Goal: Transaction & Acquisition: Purchase product/service

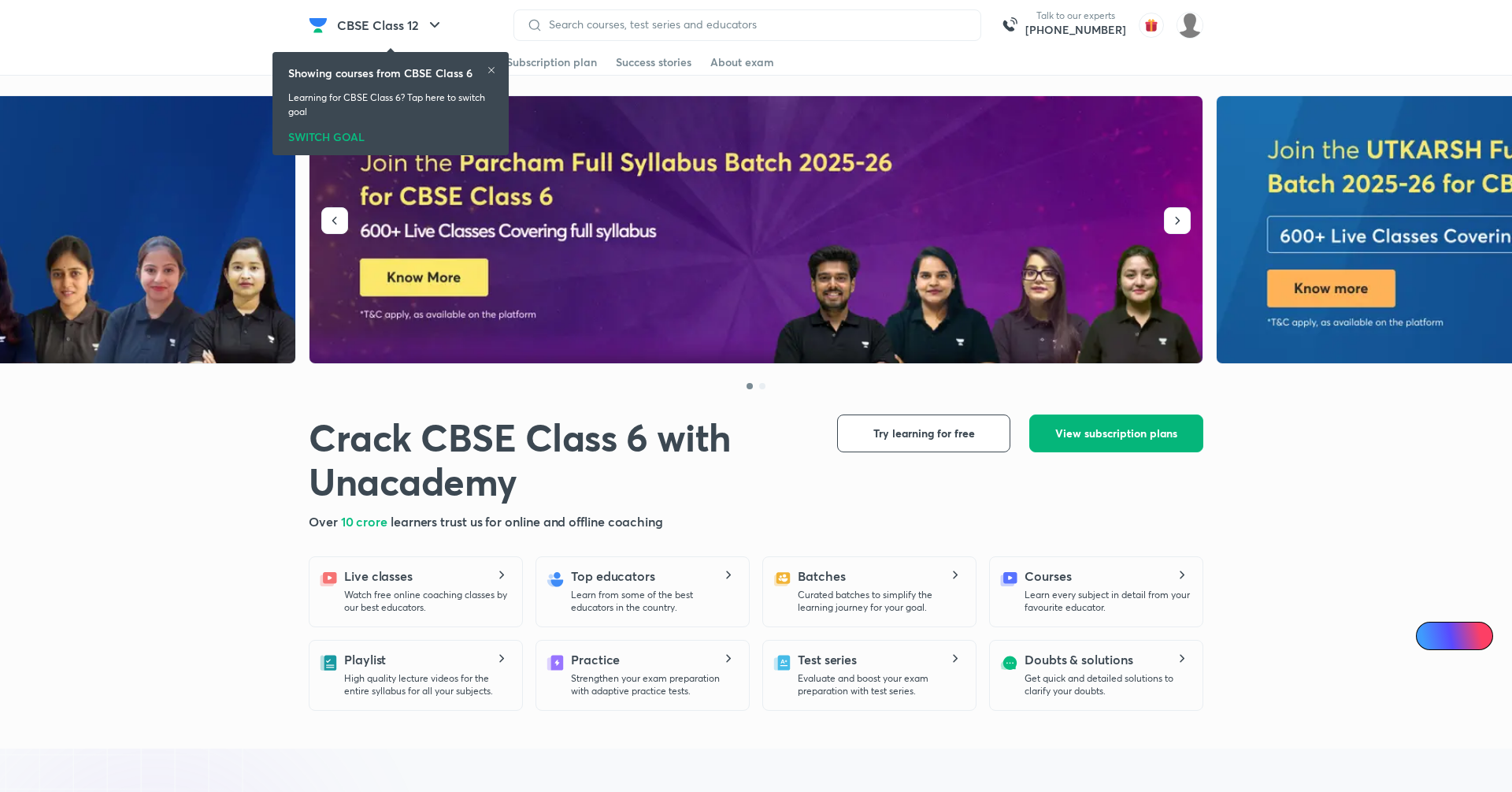
click at [1148, 438] on span "View subscription plans" at bounding box center [1116, 433] width 122 height 16
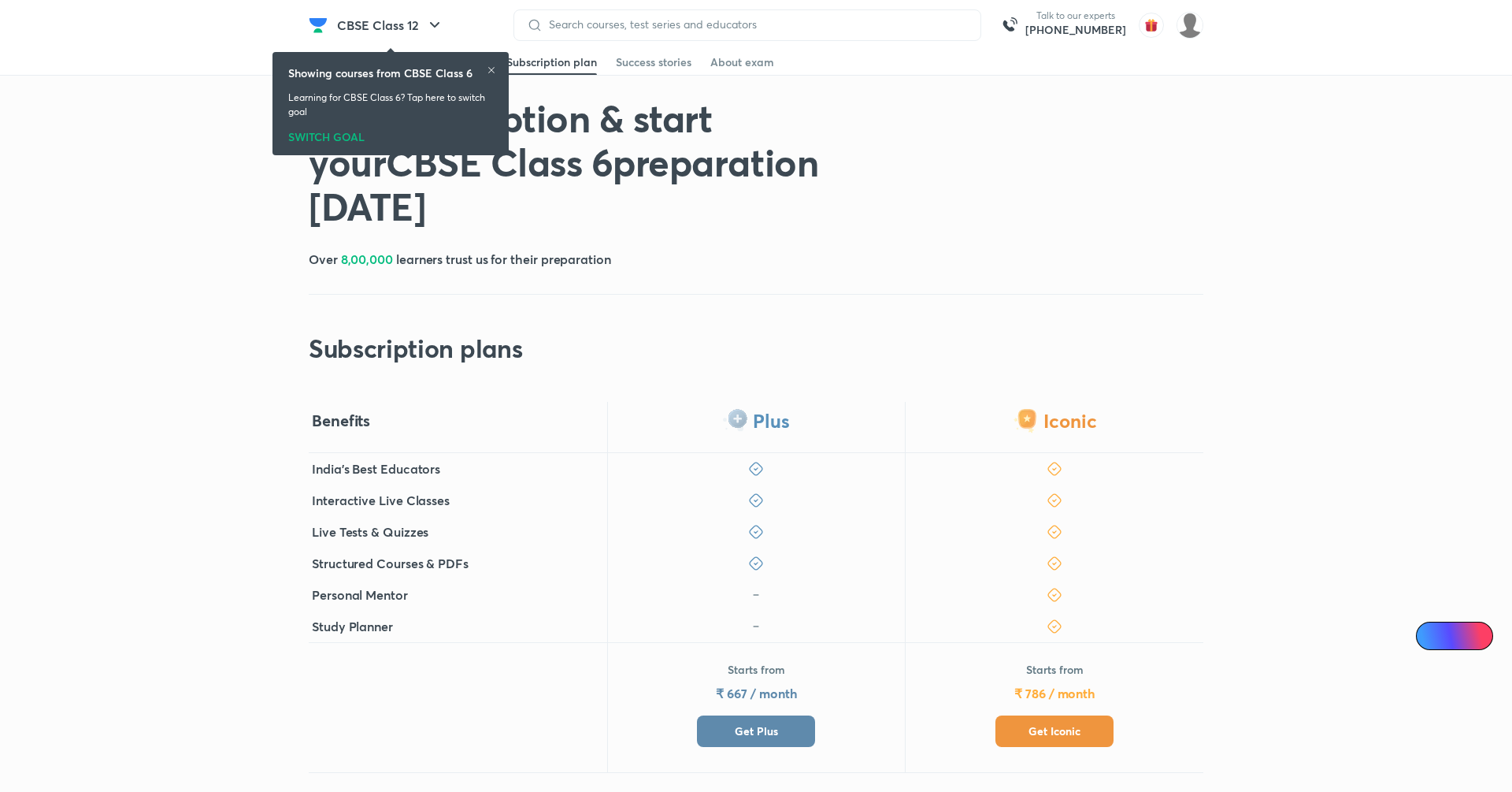
click at [744, 743] on button "Get Plus" at bounding box center [756, 730] width 118 height 31
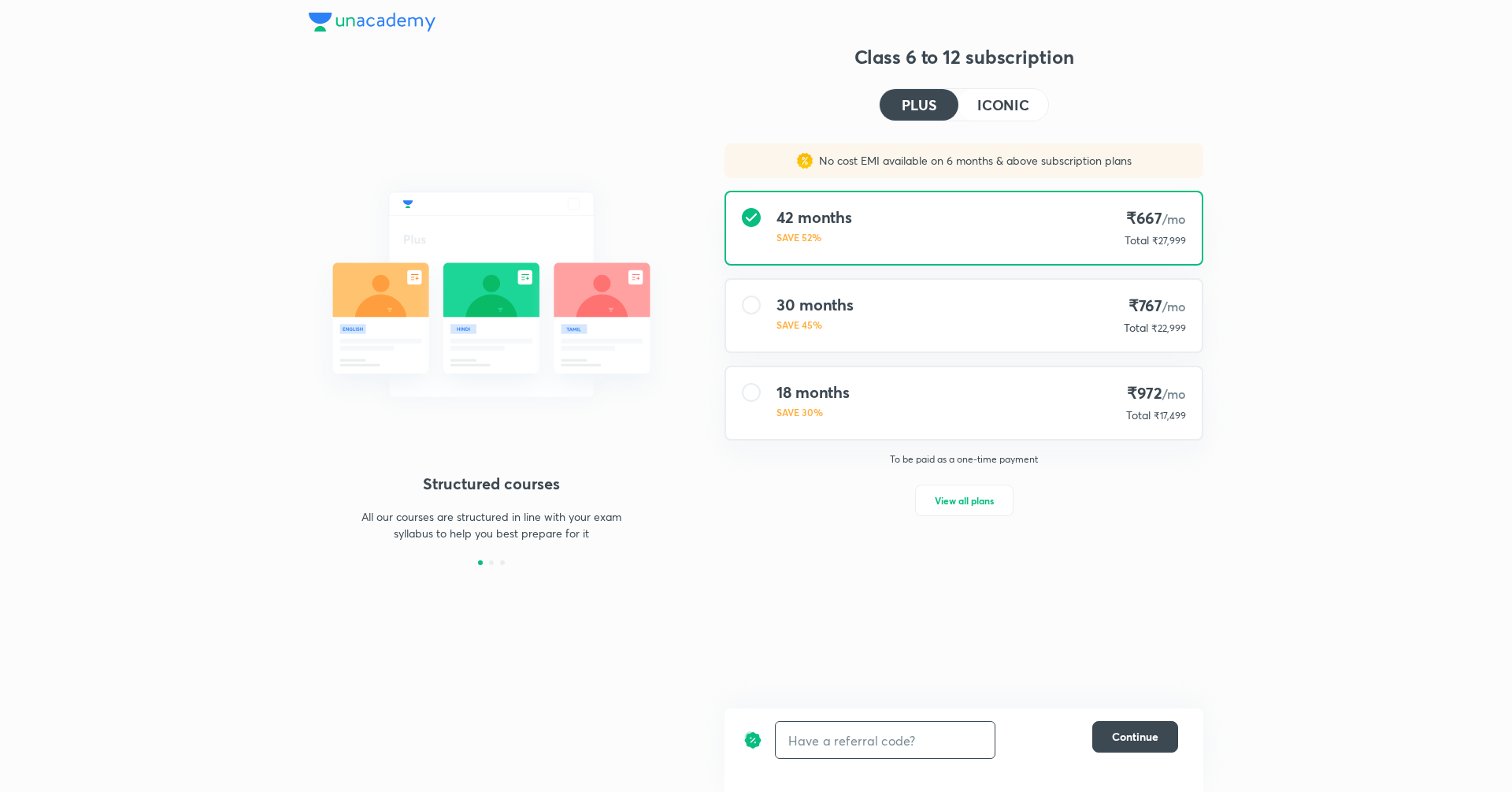
click at [885, 748] on input "text" at bounding box center [884, 740] width 219 height 37
type input "unlock"
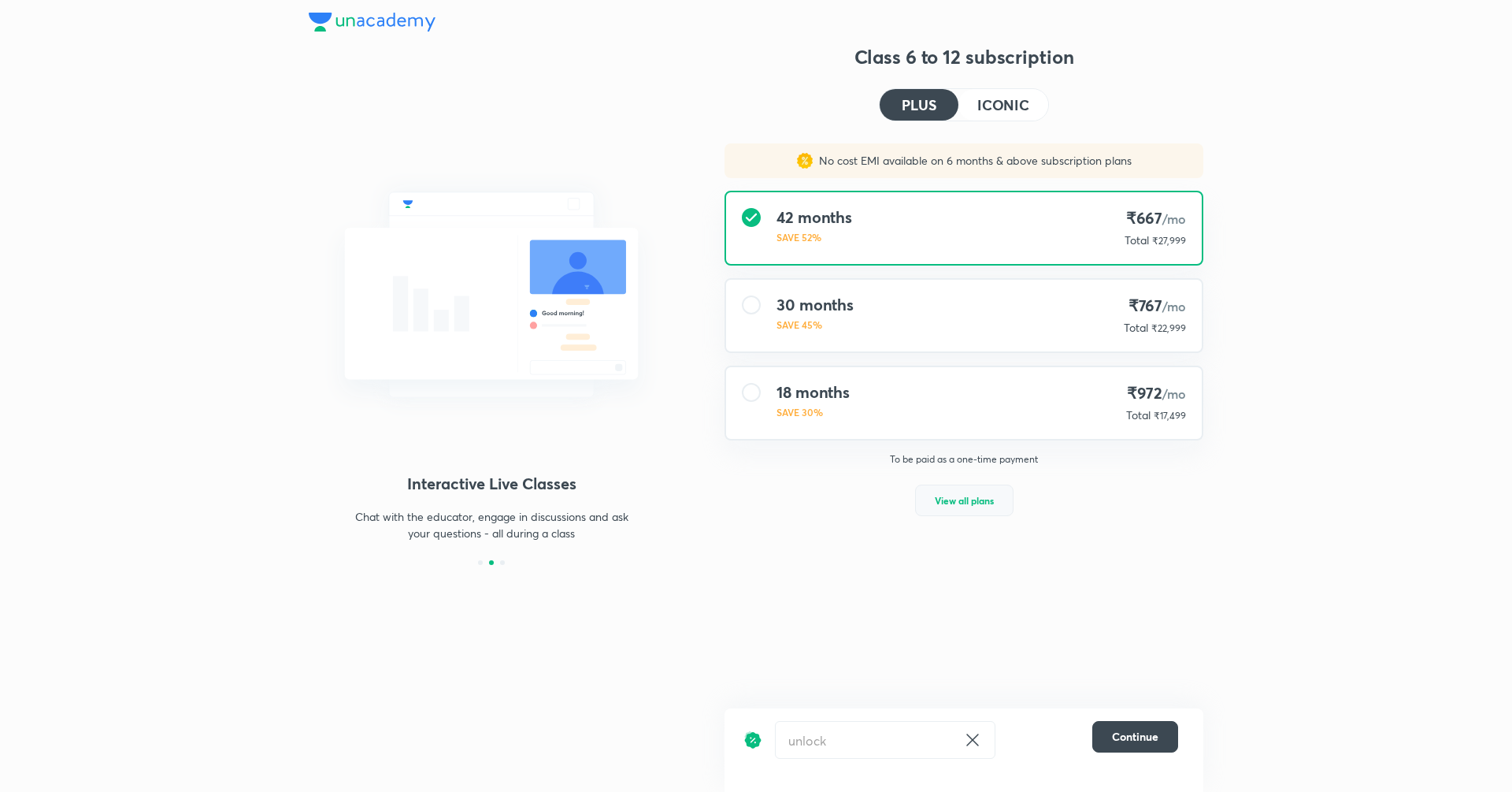
click at [963, 495] on span "View all plans" at bounding box center [964, 500] width 59 height 16
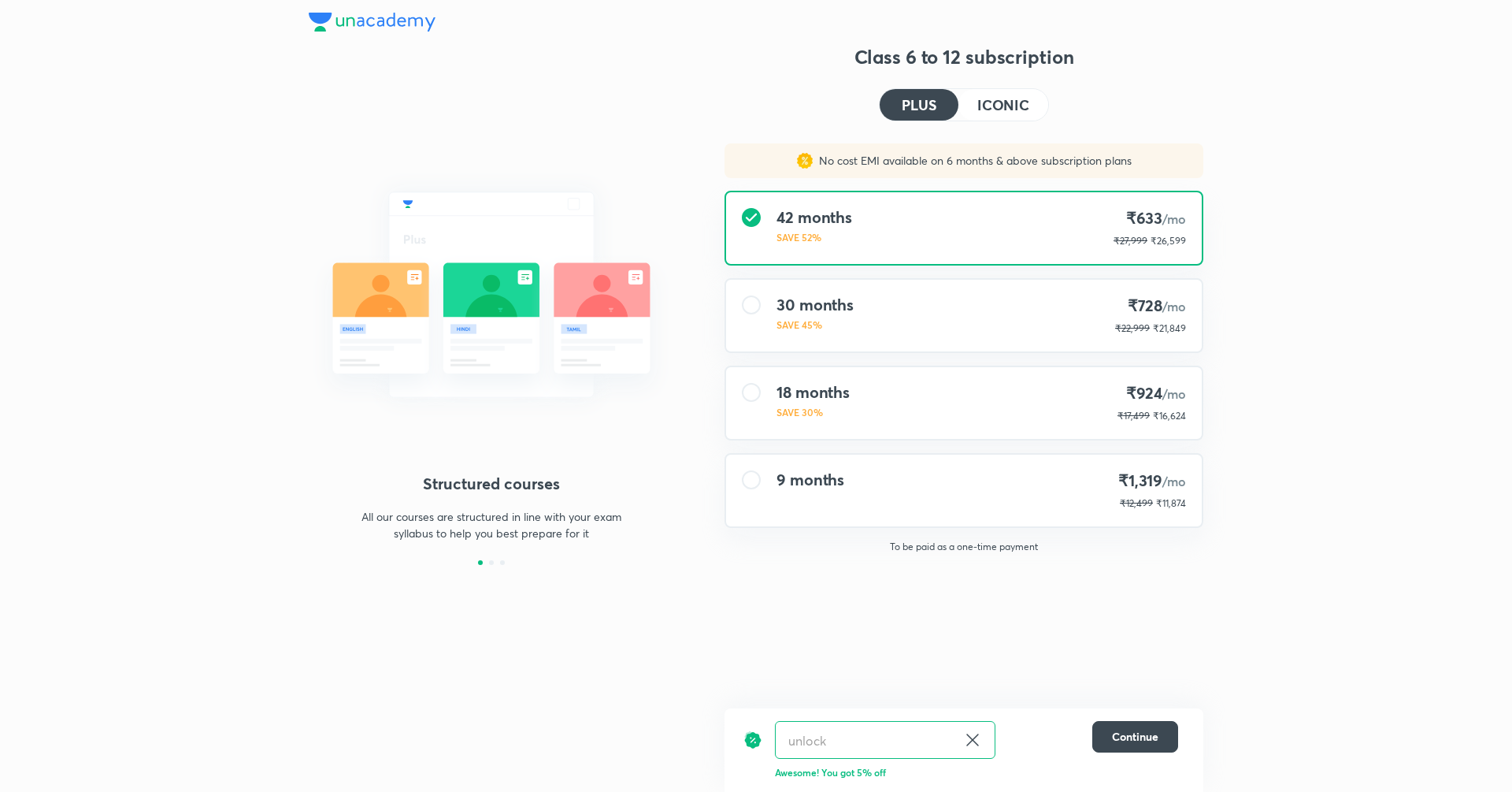
click at [1017, 106] on h4 "ICONIC" at bounding box center [1003, 104] width 52 height 14
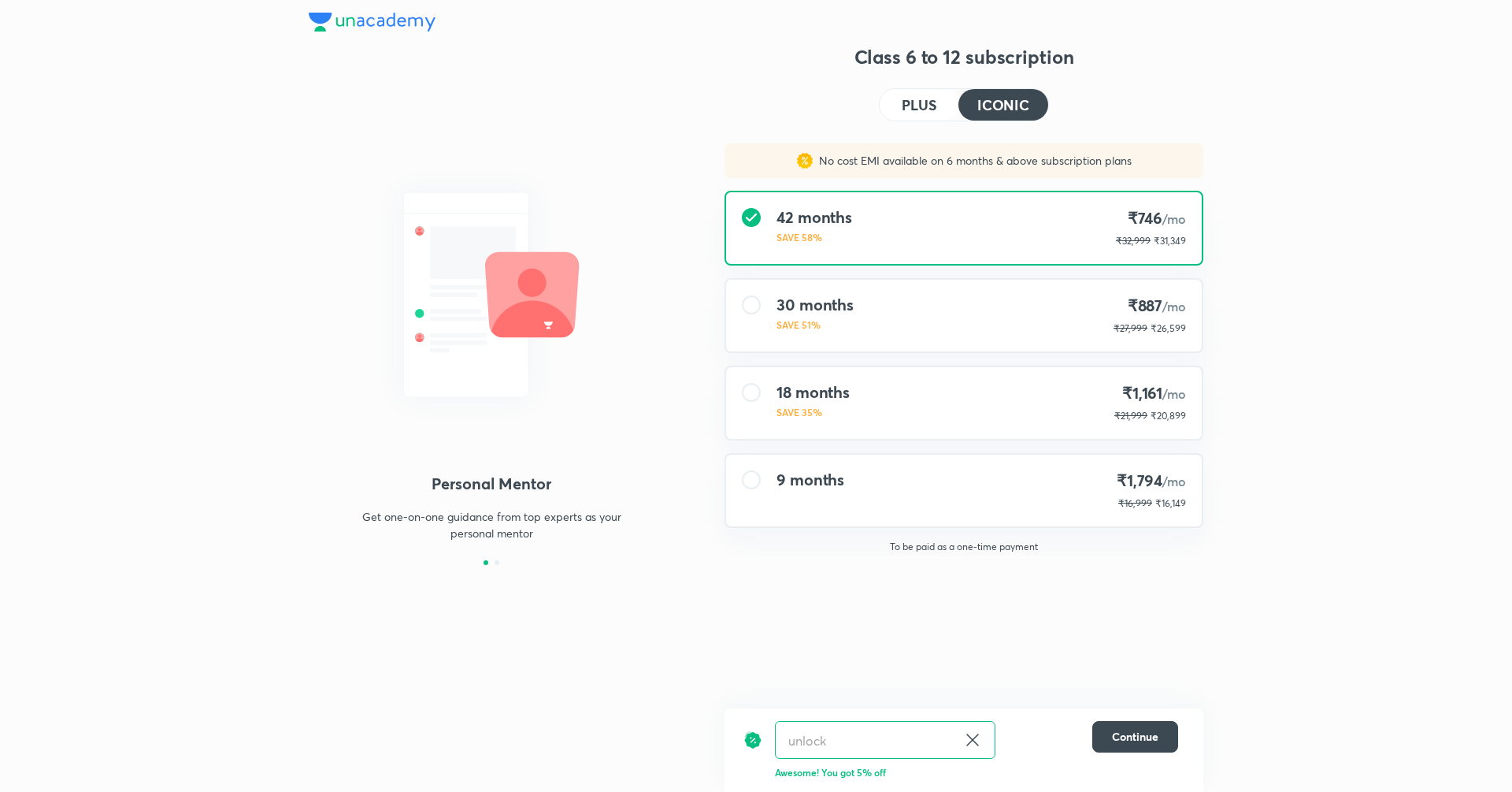
click at [983, 105] on h4 "ICONIC" at bounding box center [1003, 104] width 52 height 14
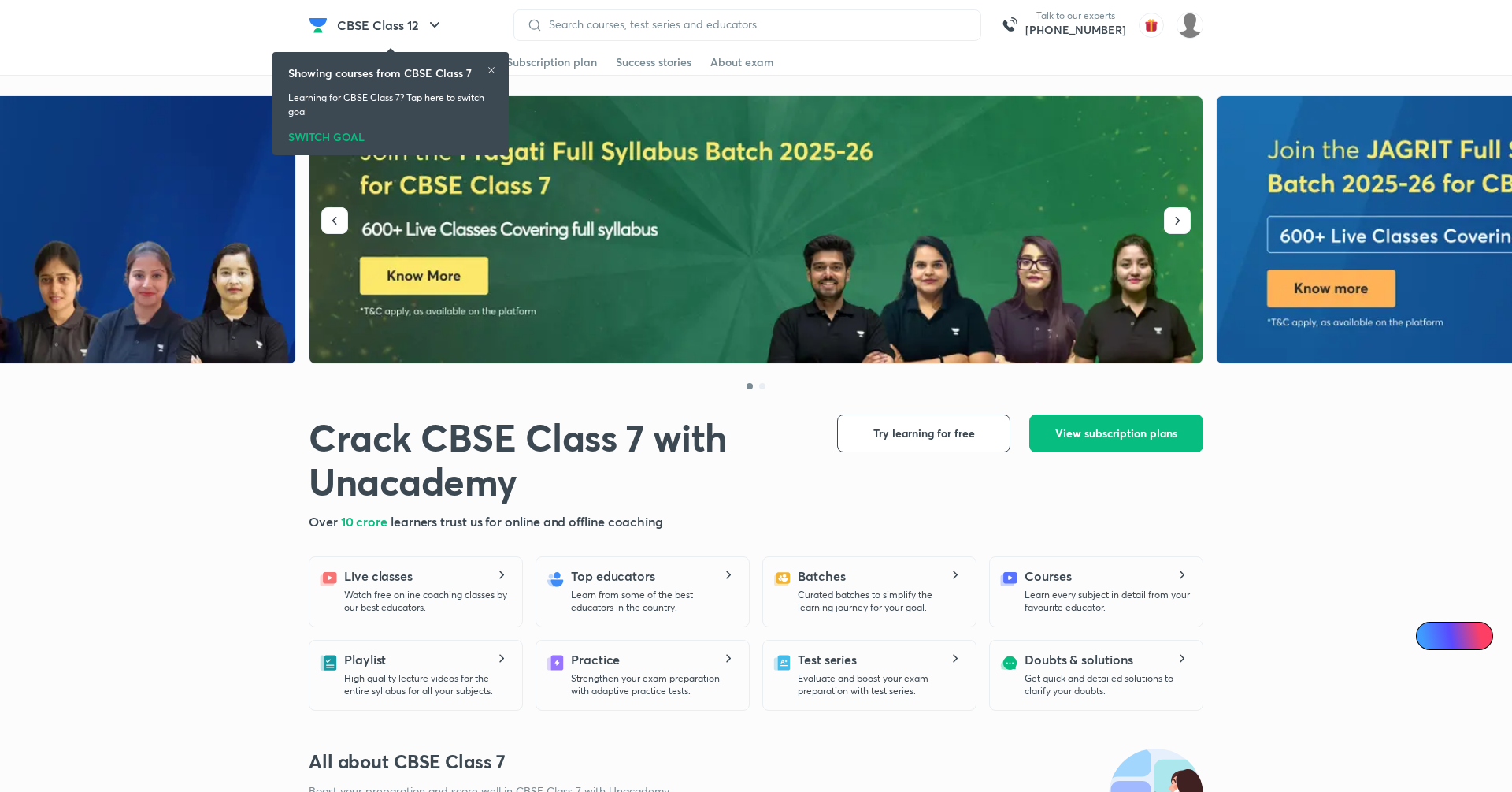
click at [1121, 432] on span "View subscription plans" at bounding box center [1116, 433] width 122 height 16
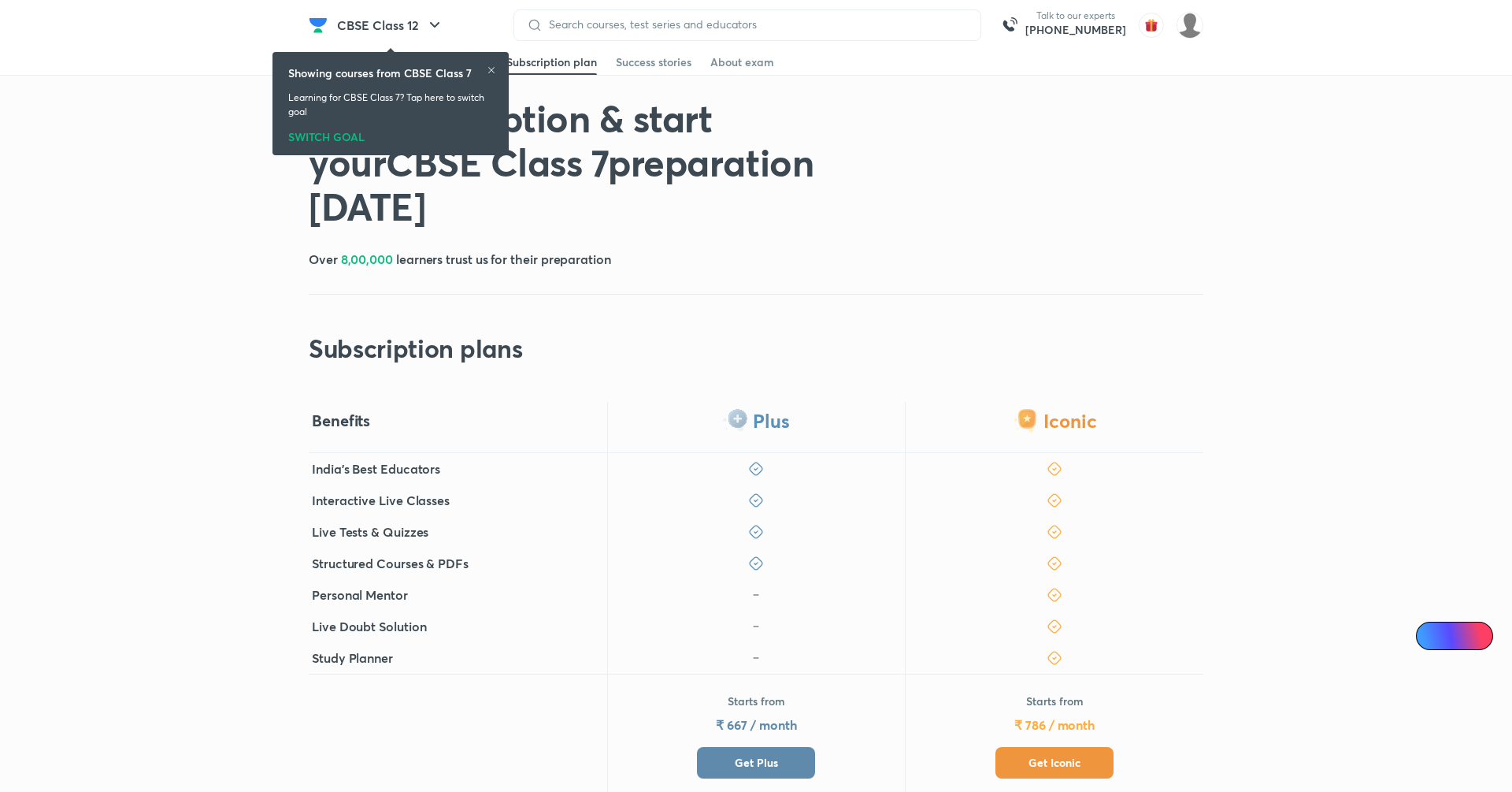
click at [783, 769] on button "Get Plus" at bounding box center [756, 763] width 118 height 31
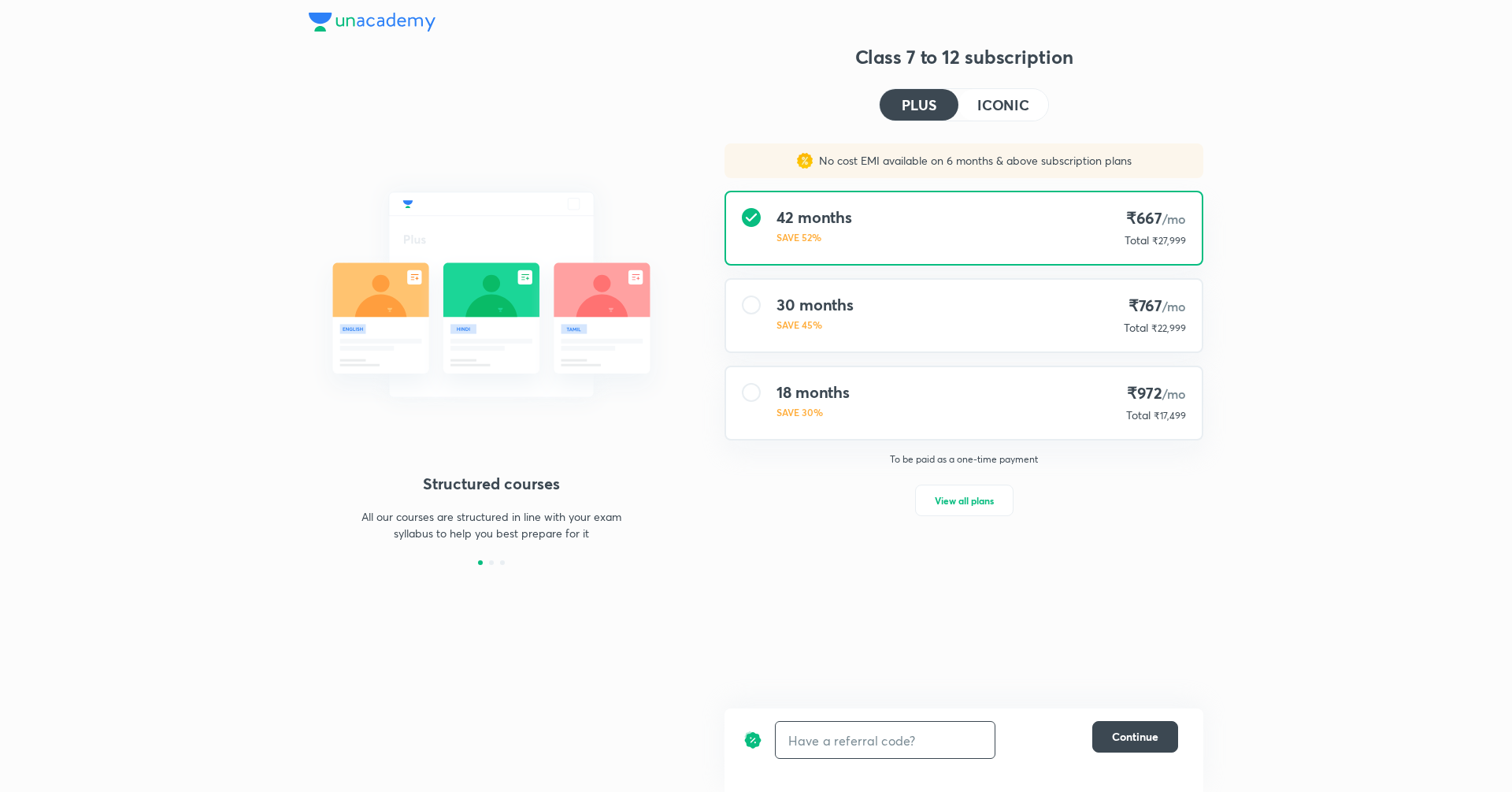
click at [887, 747] on input "text" at bounding box center [884, 740] width 219 height 37
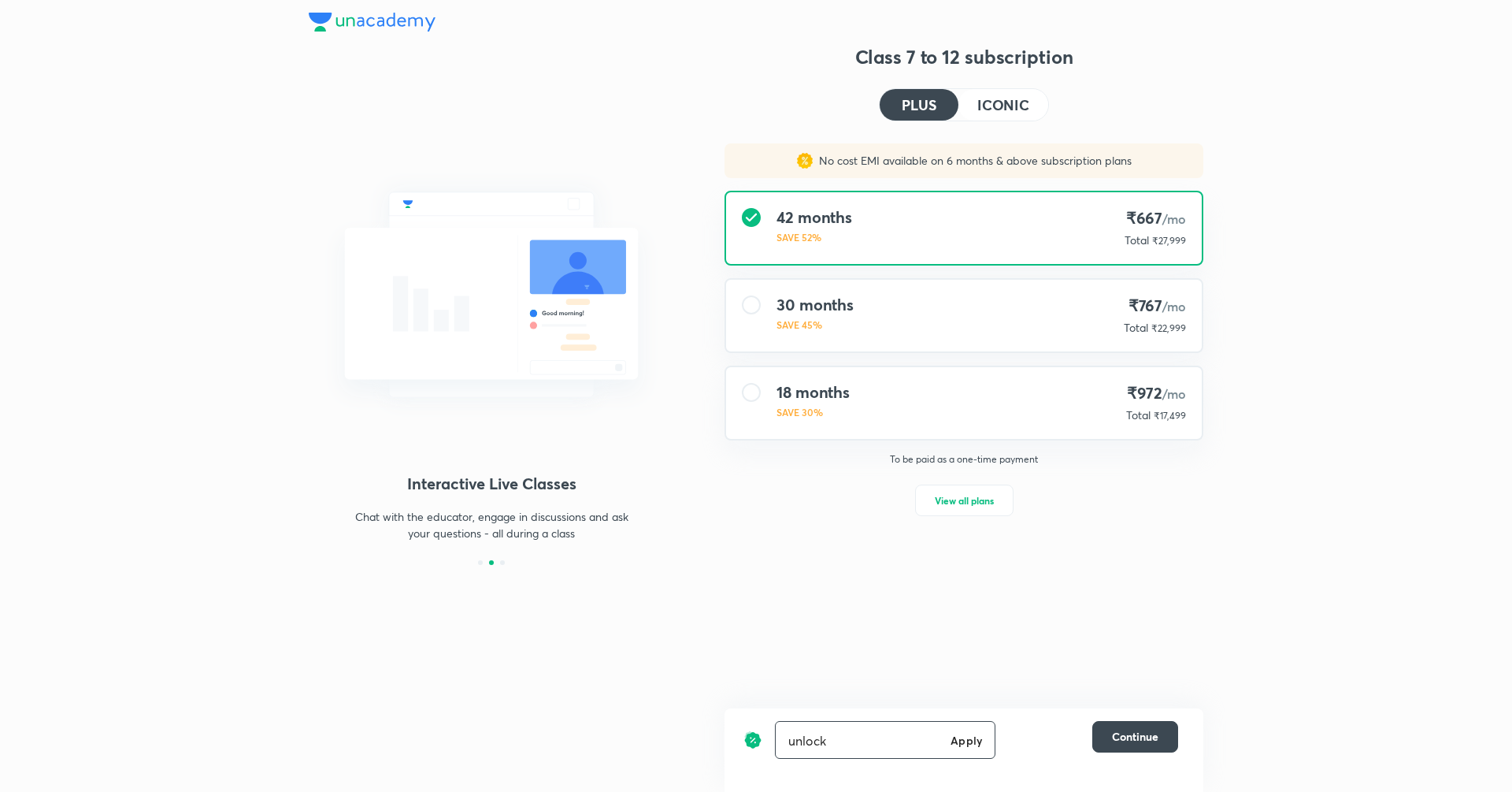
type input "unlock"
click at [982, 502] on span "View all plans" at bounding box center [964, 500] width 59 height 16
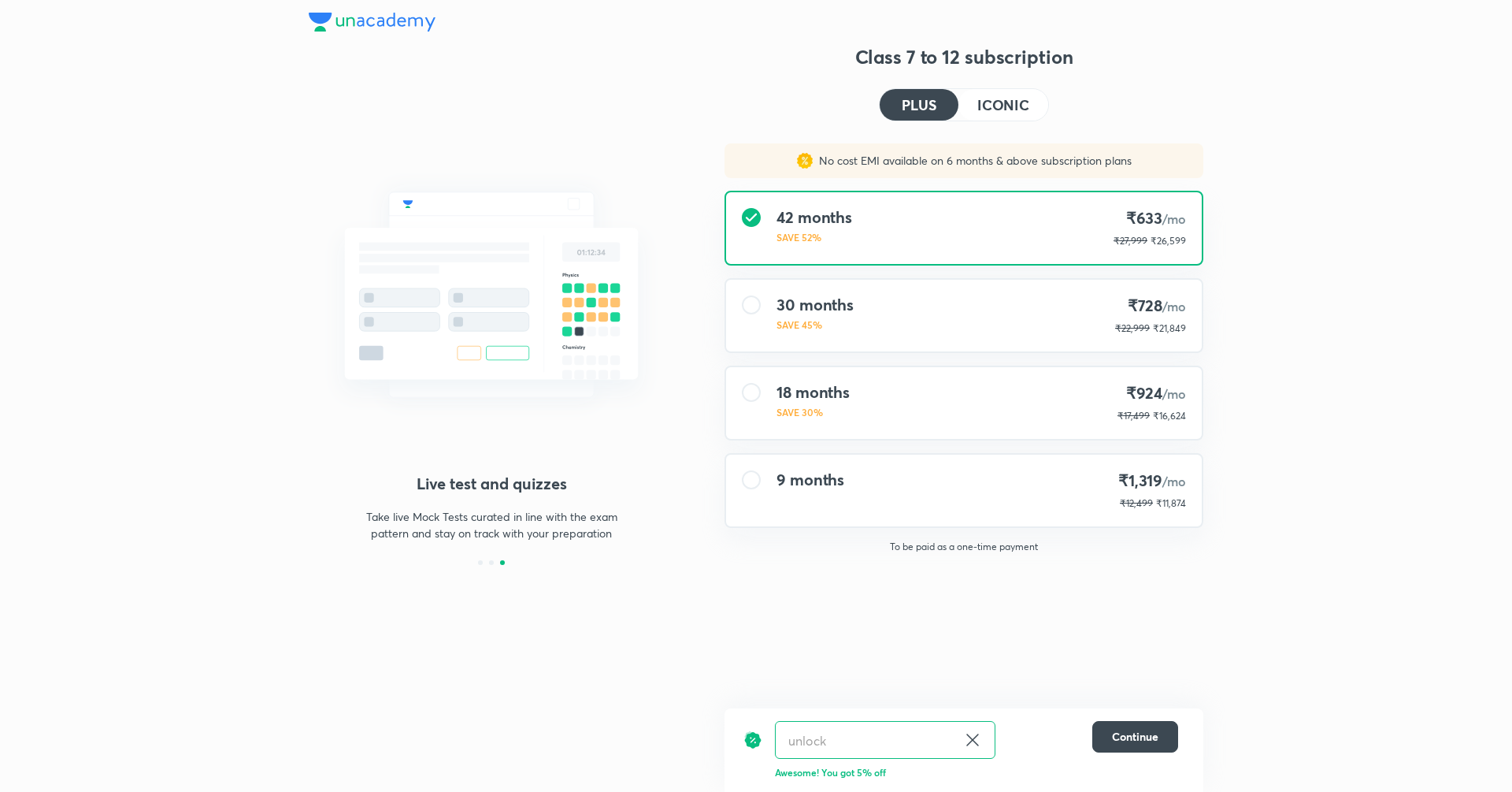
click at [988, 98] on h4 "ICONIC" at bounding box center [1003, 104] width 52 height 14
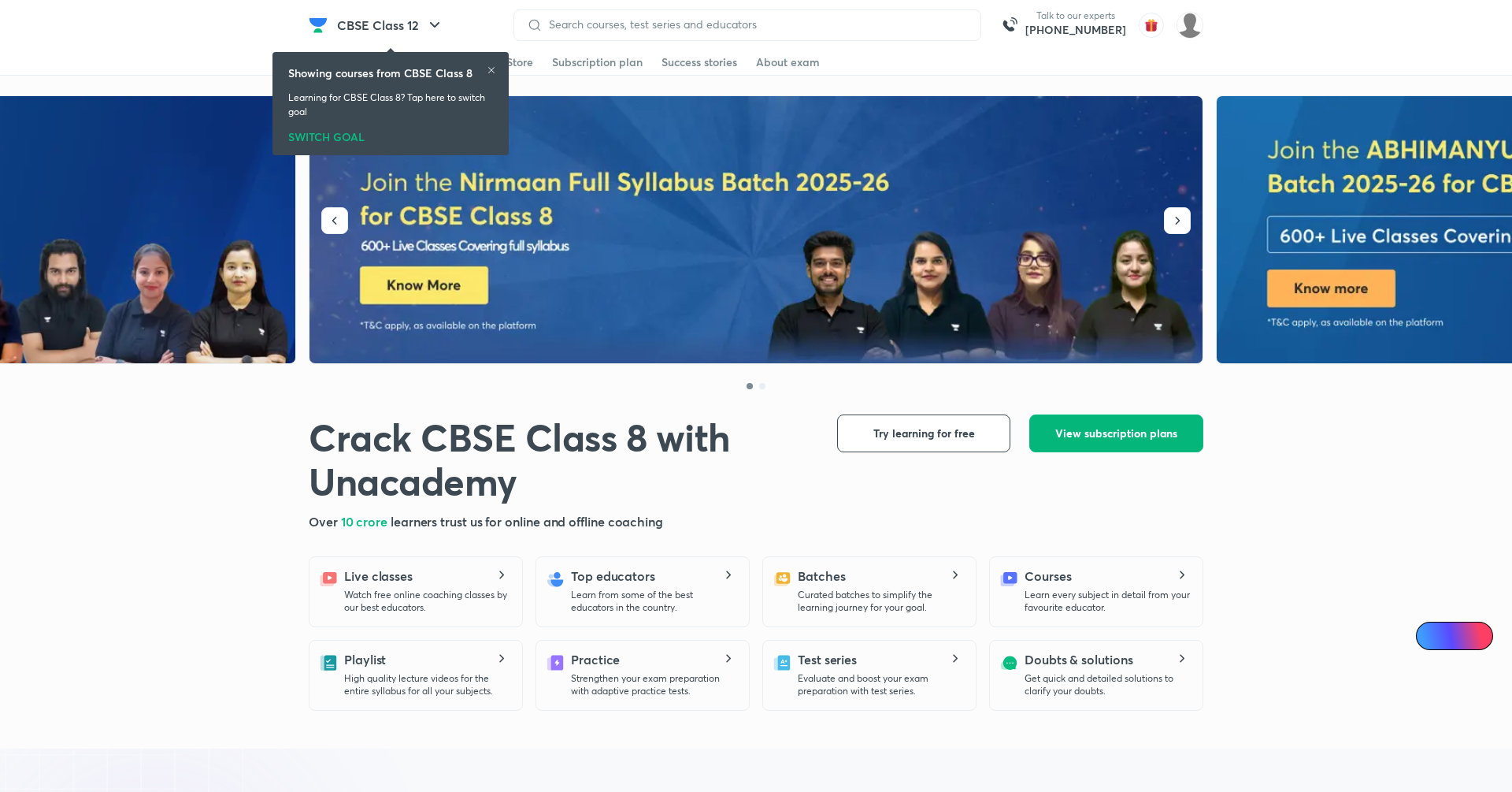
click at [1100, 438] on span "View subscription plans" at bounding box center [1116, 433] width 122 height 16
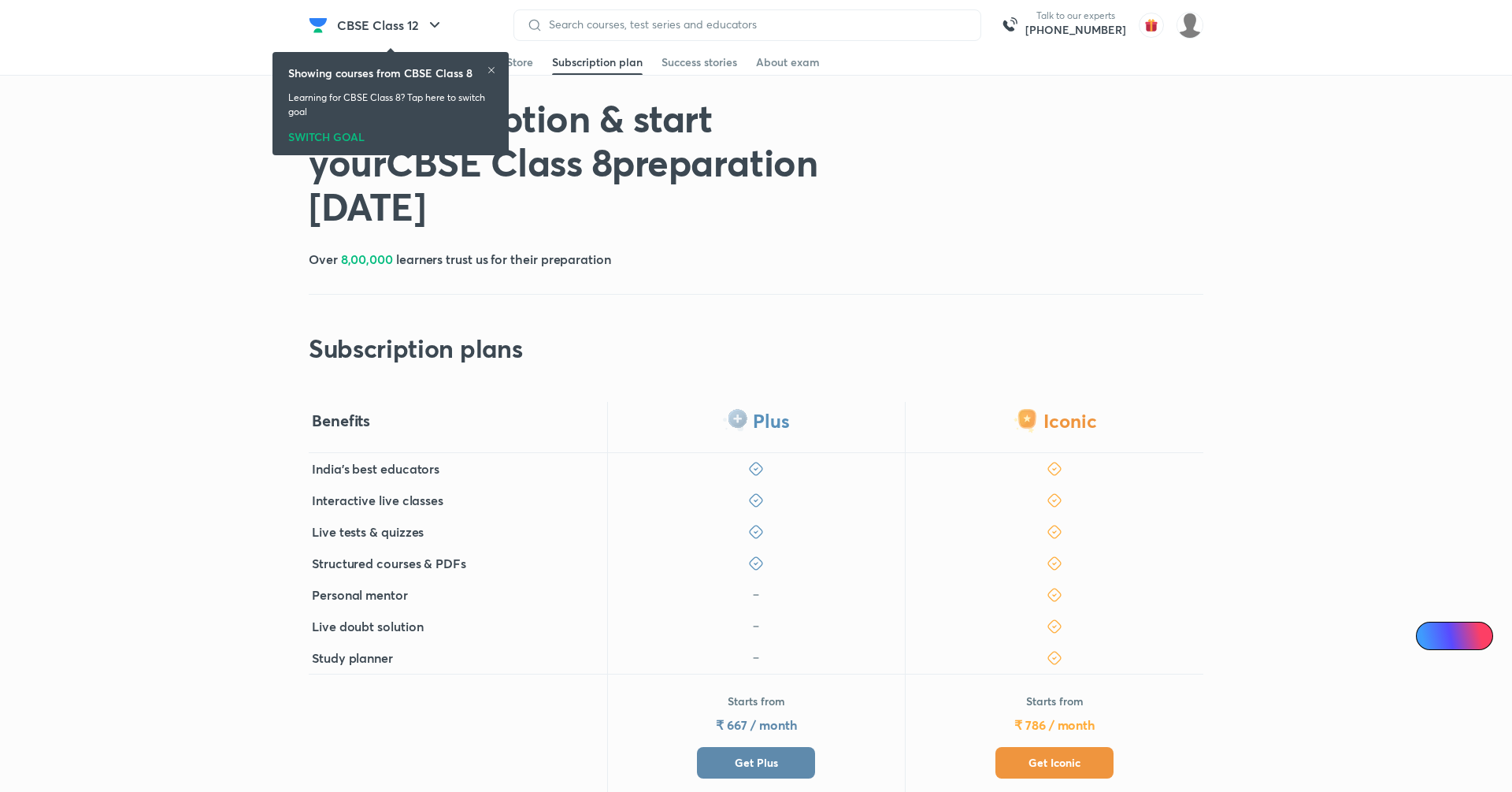
click at [789, 762] on button "Get Plus" at bounding box center [756, 763] width 118 height 31
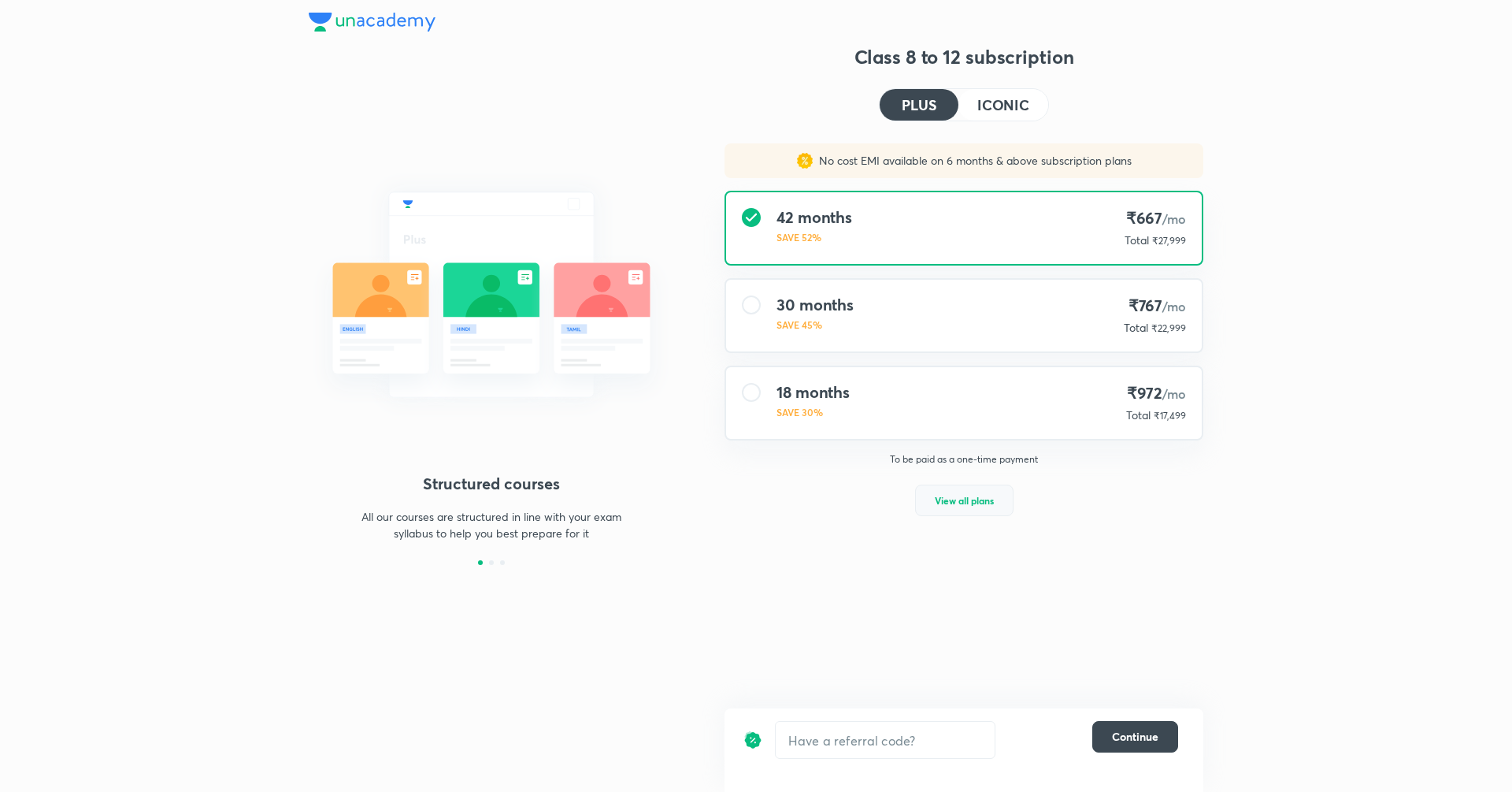
click at [995, 505] on button "View all plans" at bounding box center [965, 500] width 98 height 31
click at [911, 729] on input "text" at bounding box center [884, 740] width 219 height 37
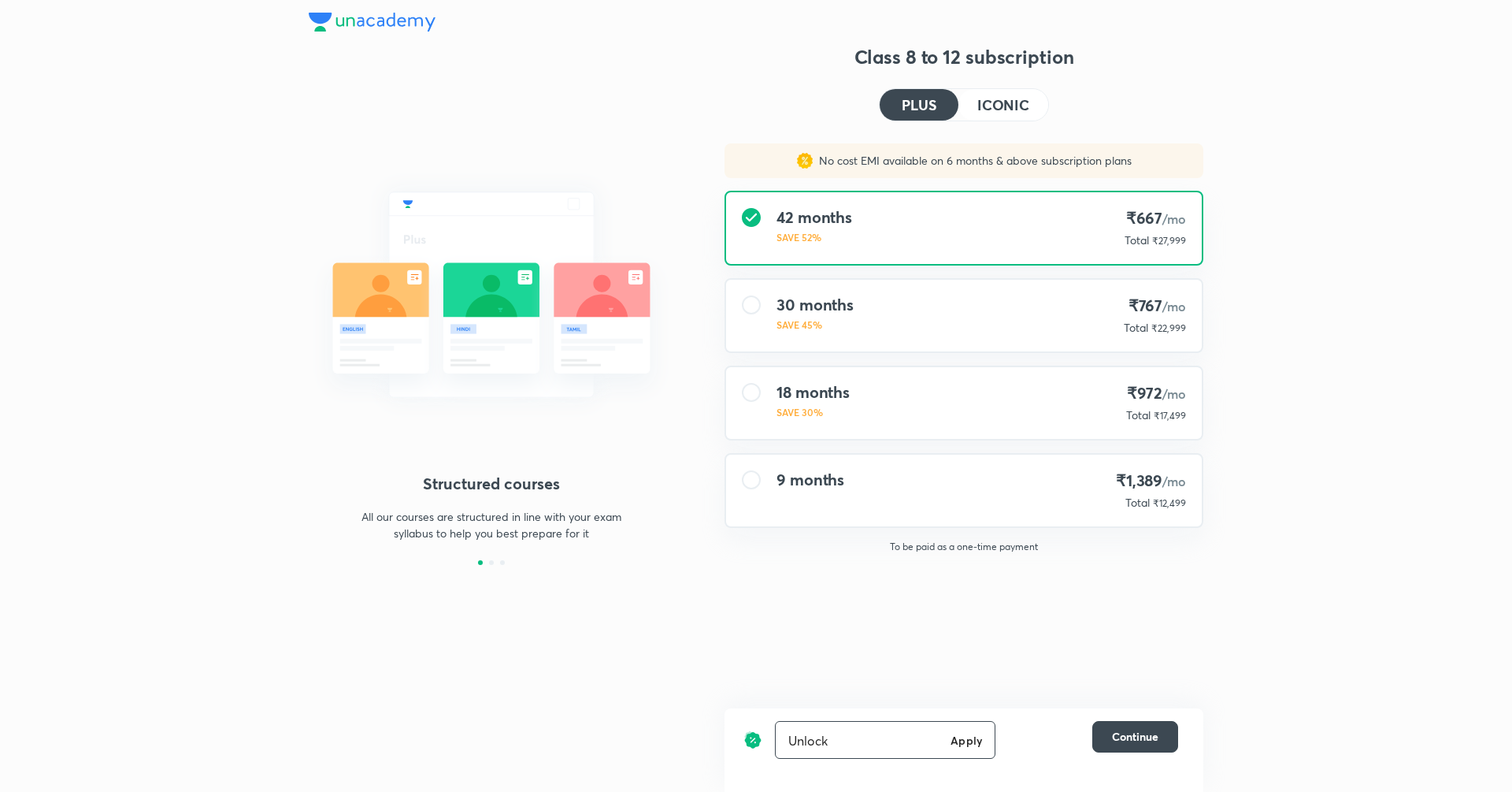
type input "Unlock"
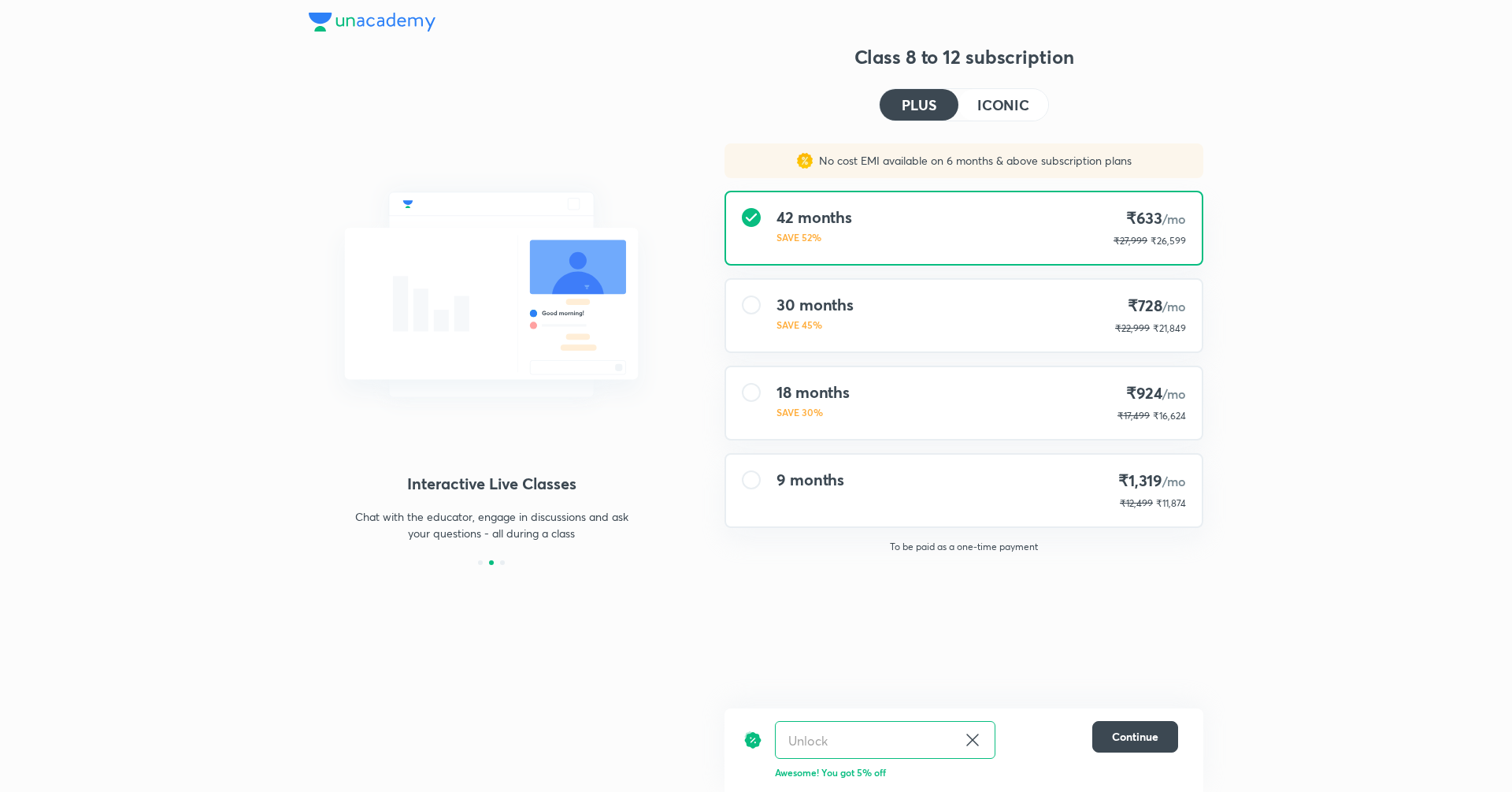
click at [996, 104] on h4 "ICONIC" at bounding box center [1003, 104] width 52 height 14
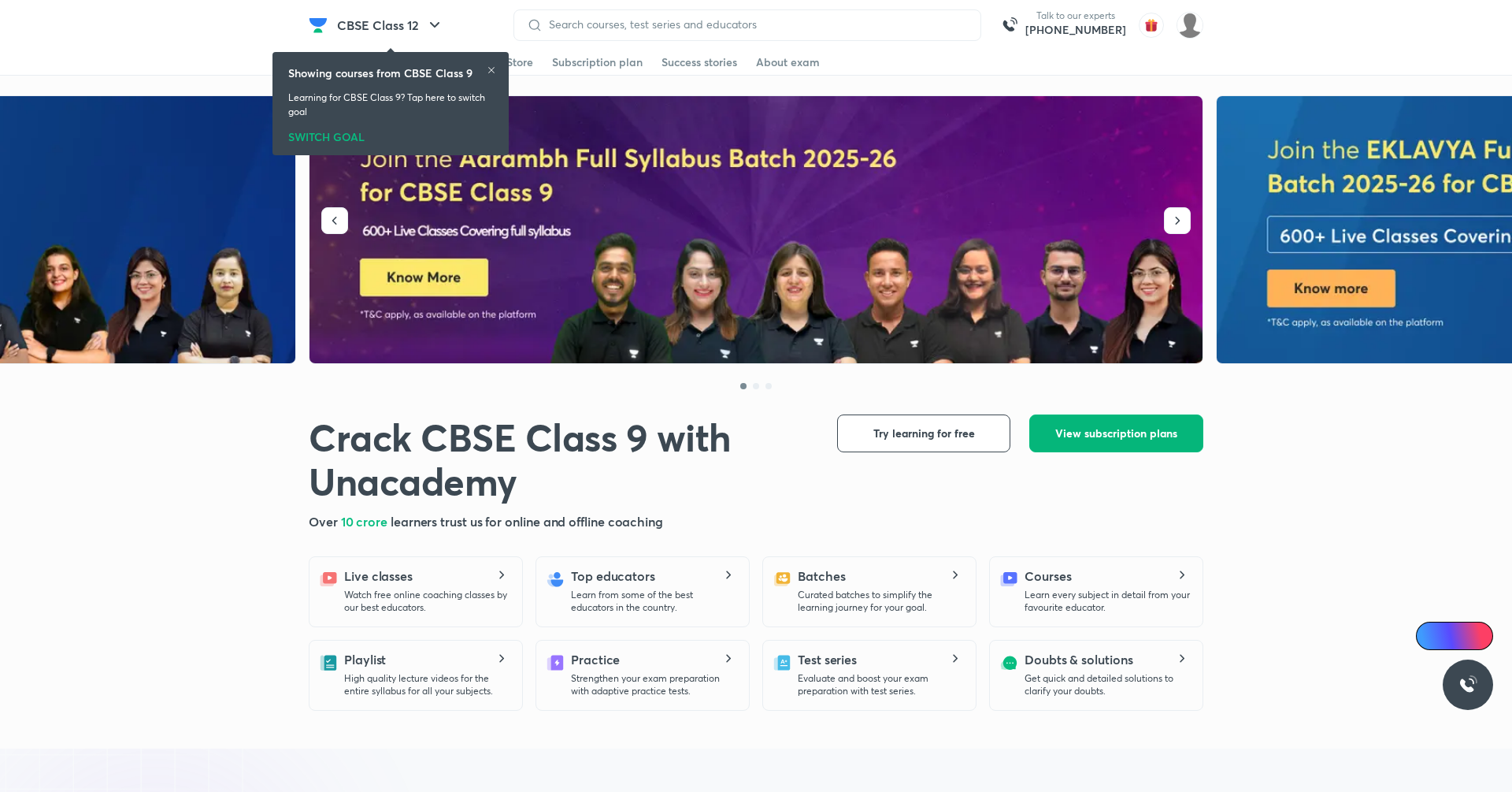
click at [1131, 428] on span "View subscription plans" at bounding box center [1116, 433] width 122 height 16
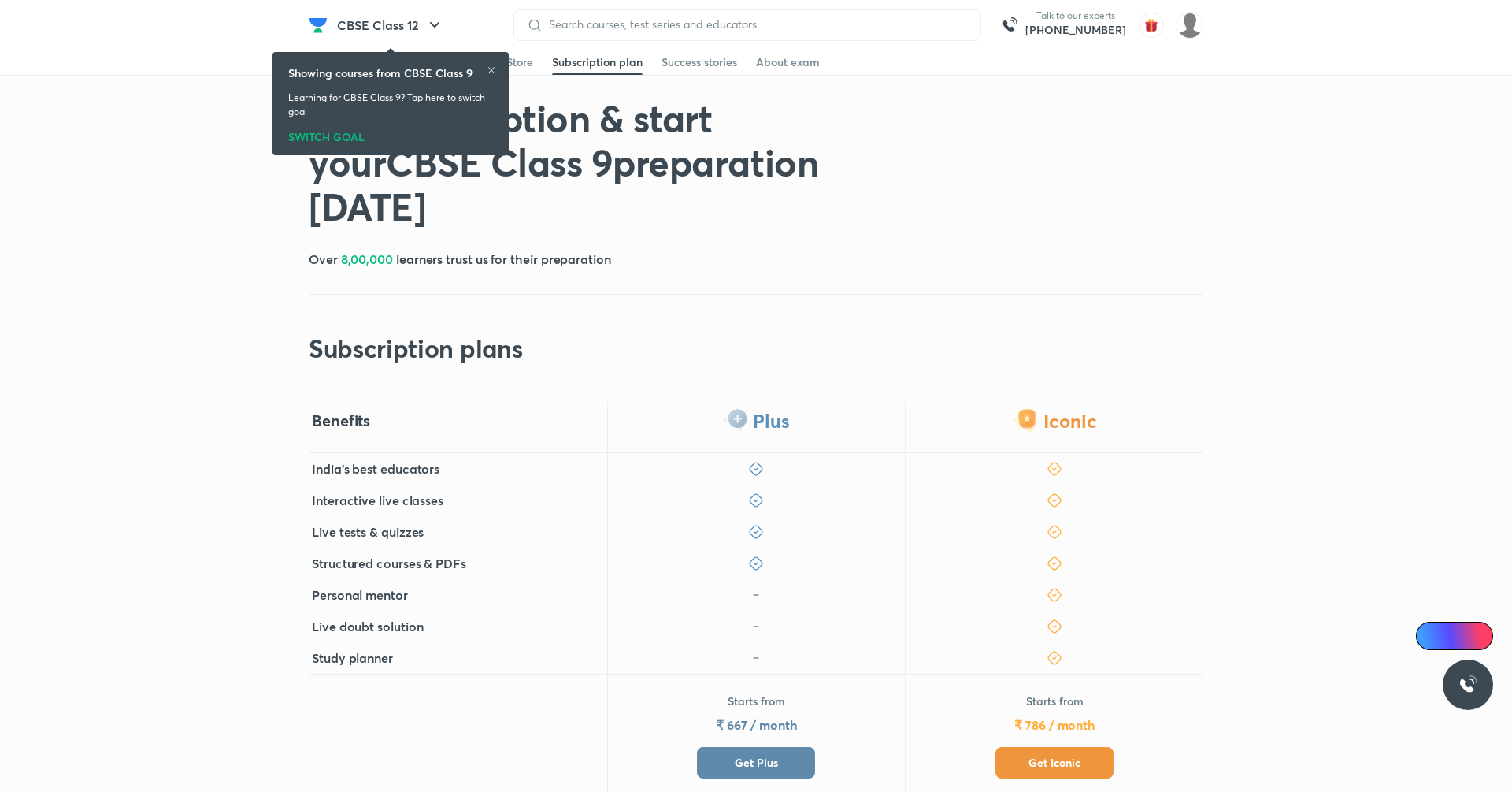
click at [791, 747] on button "Get Plus" at bounding box center [756, 763] width 118 height 31
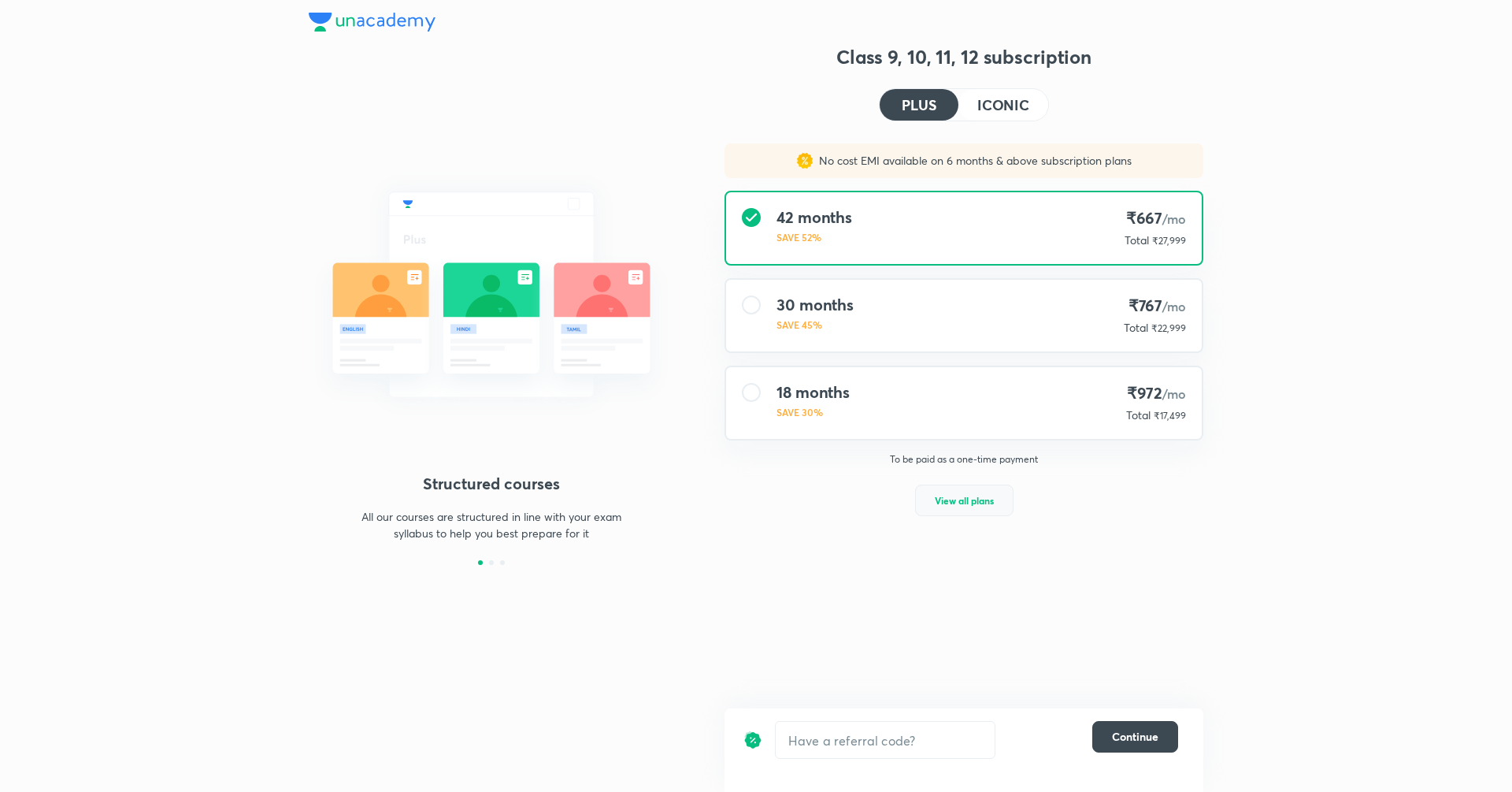
click at [1005, 507] on button "View all plans" at bounding box center [965, 500] width 98 height 31
click at [935, 750] on input "text" at bounding box center [884, 740] width 219 height 37
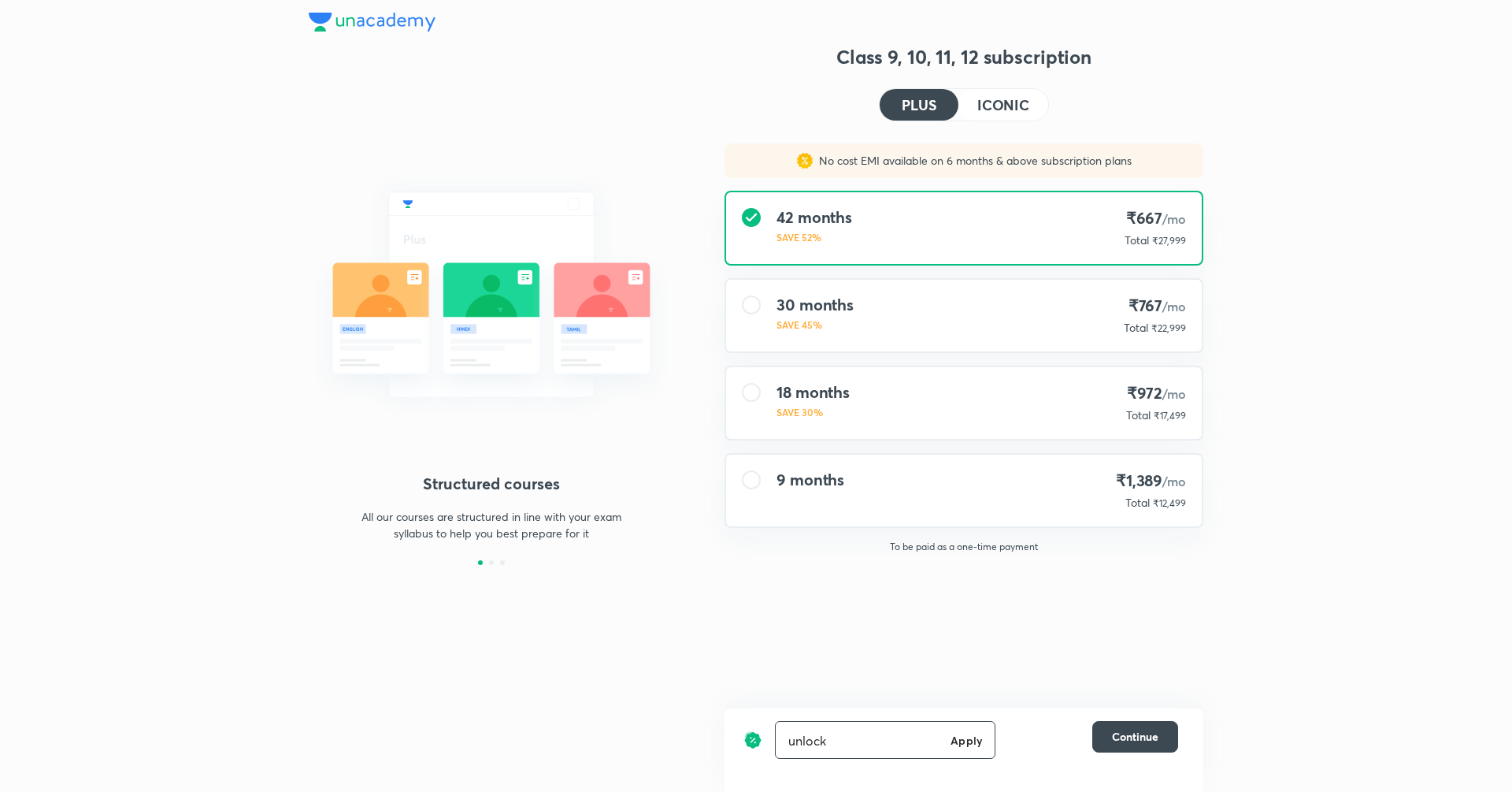
type input "unlock"
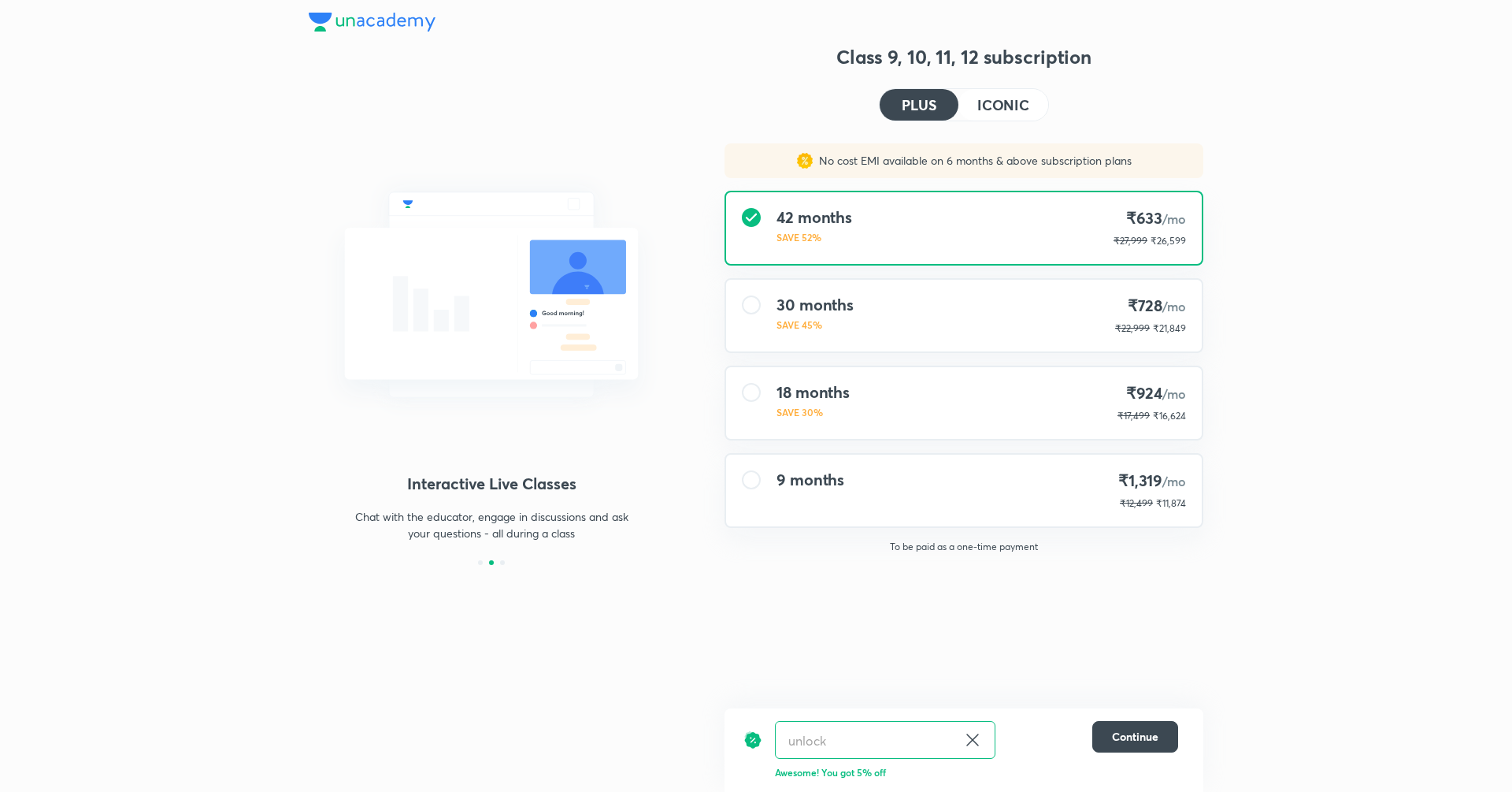
click at [981, 98] on h4 "ICONIC" at bounding box center [1003, 104] width 52 height 14
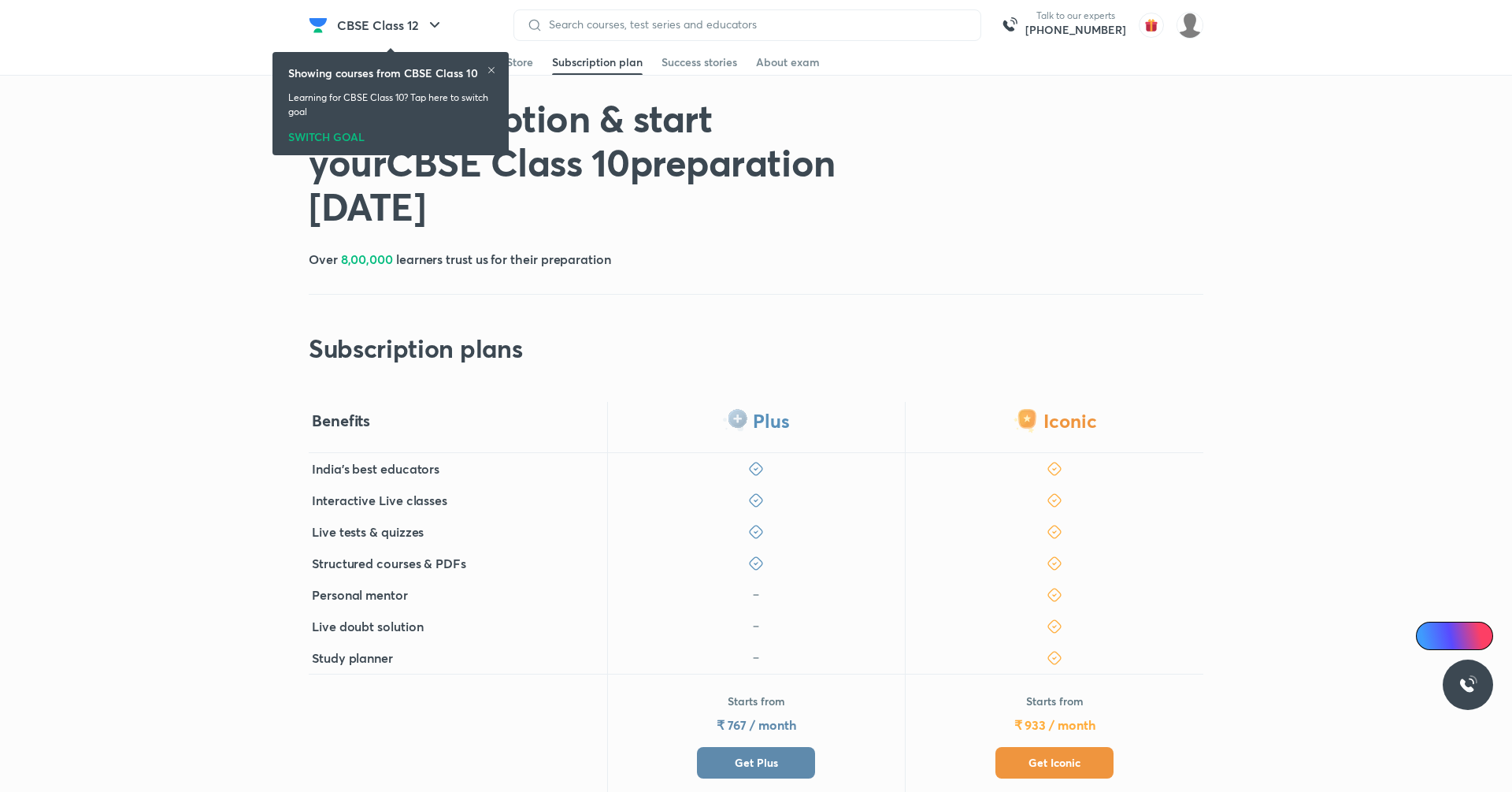
click at [772, 750] on button "Get Plus" at bounding box center [756, 763] width 118 height 31
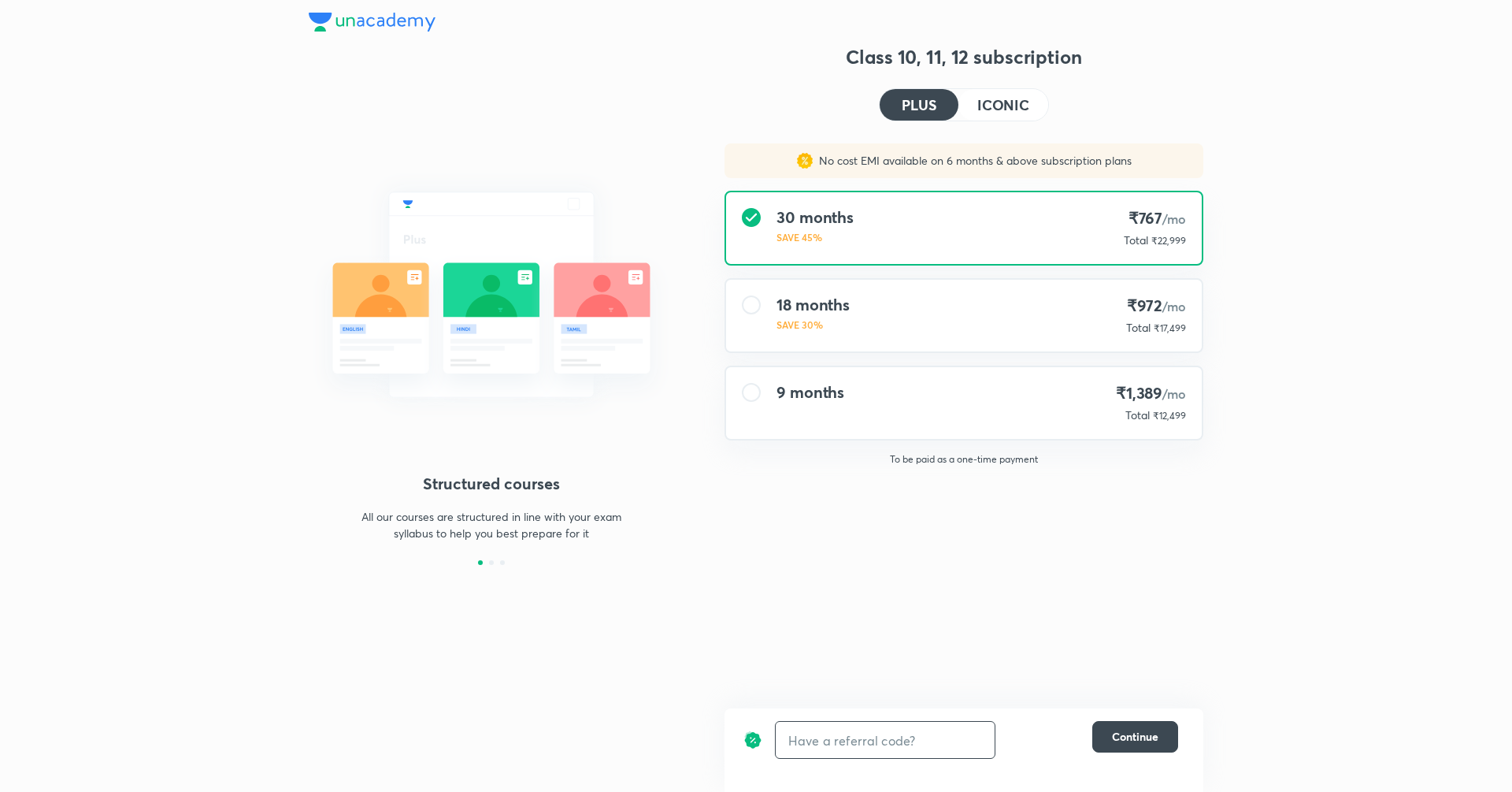
click at [942, 739] on input "text" at bounding box center [884, 740] width 219 height 37
type input "unlock"
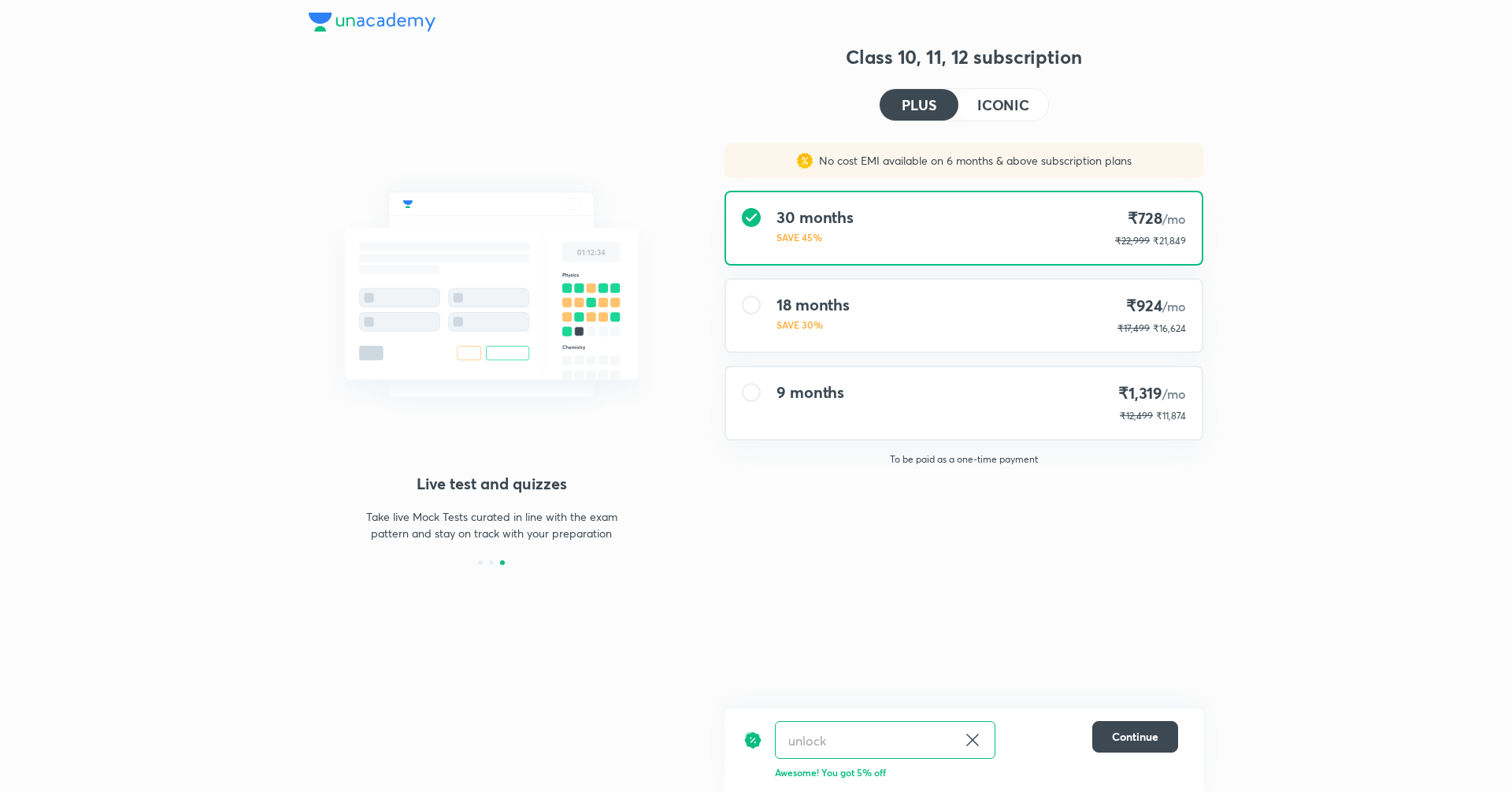
click at [1009, 107] on h4 "ICONIC" at bounding box center [1003, 104] width 52 height 14
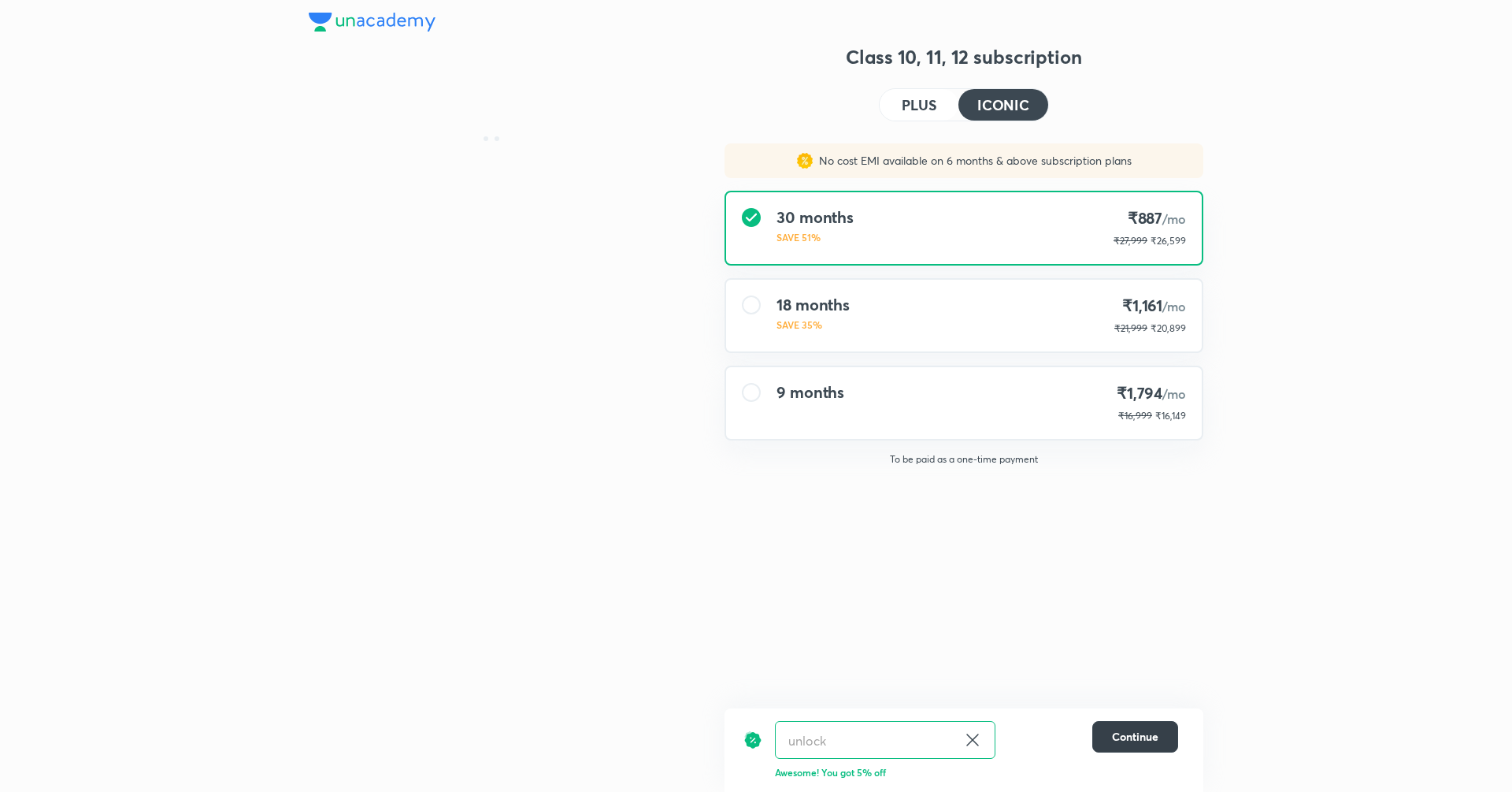
click at [1159, 740] on button "Continue" at bounding box center [1135, 736] width 86 height 31
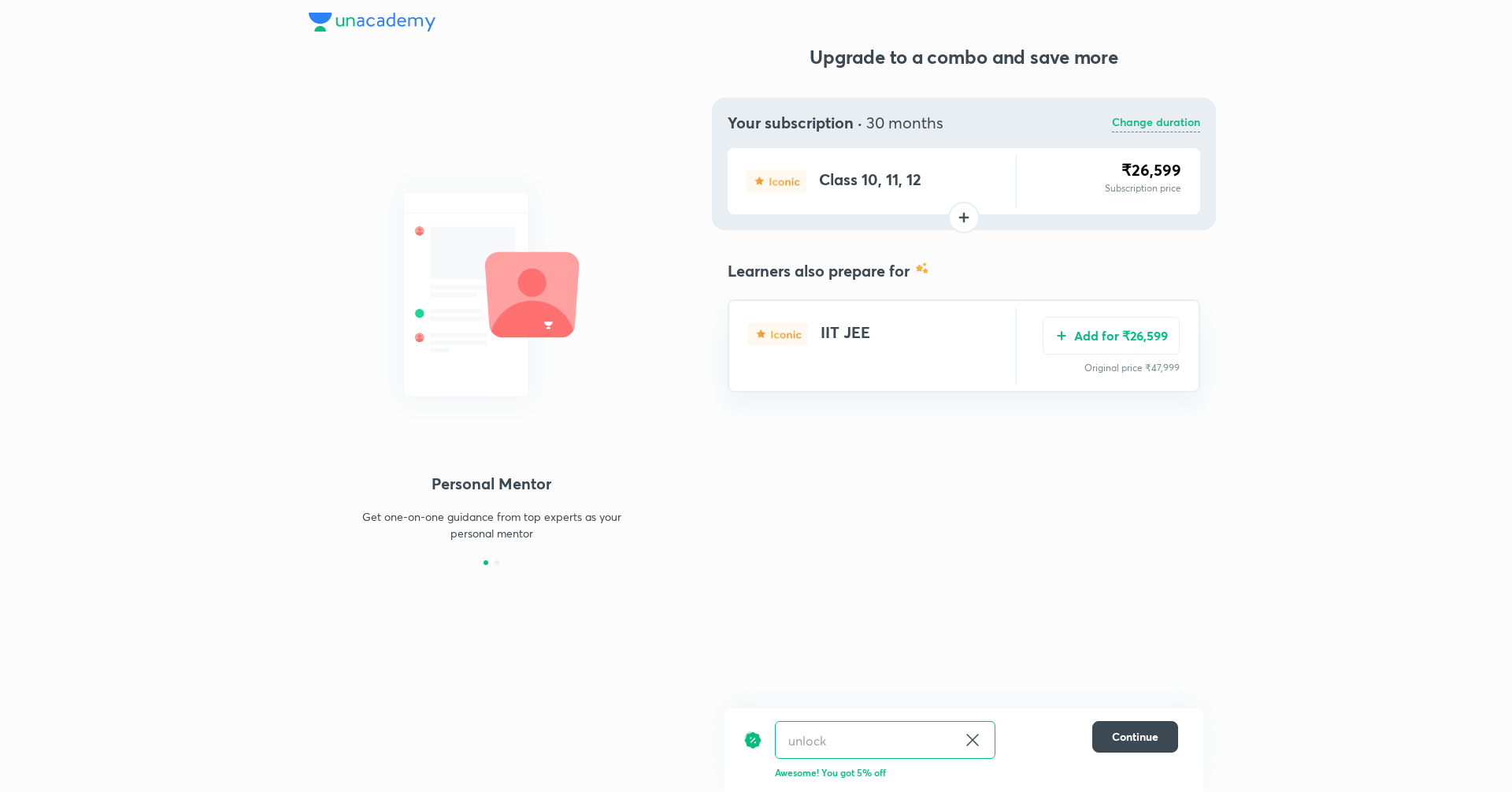
click at [974, 739] on icon at bounding box center [972, 739] width 11 height 11
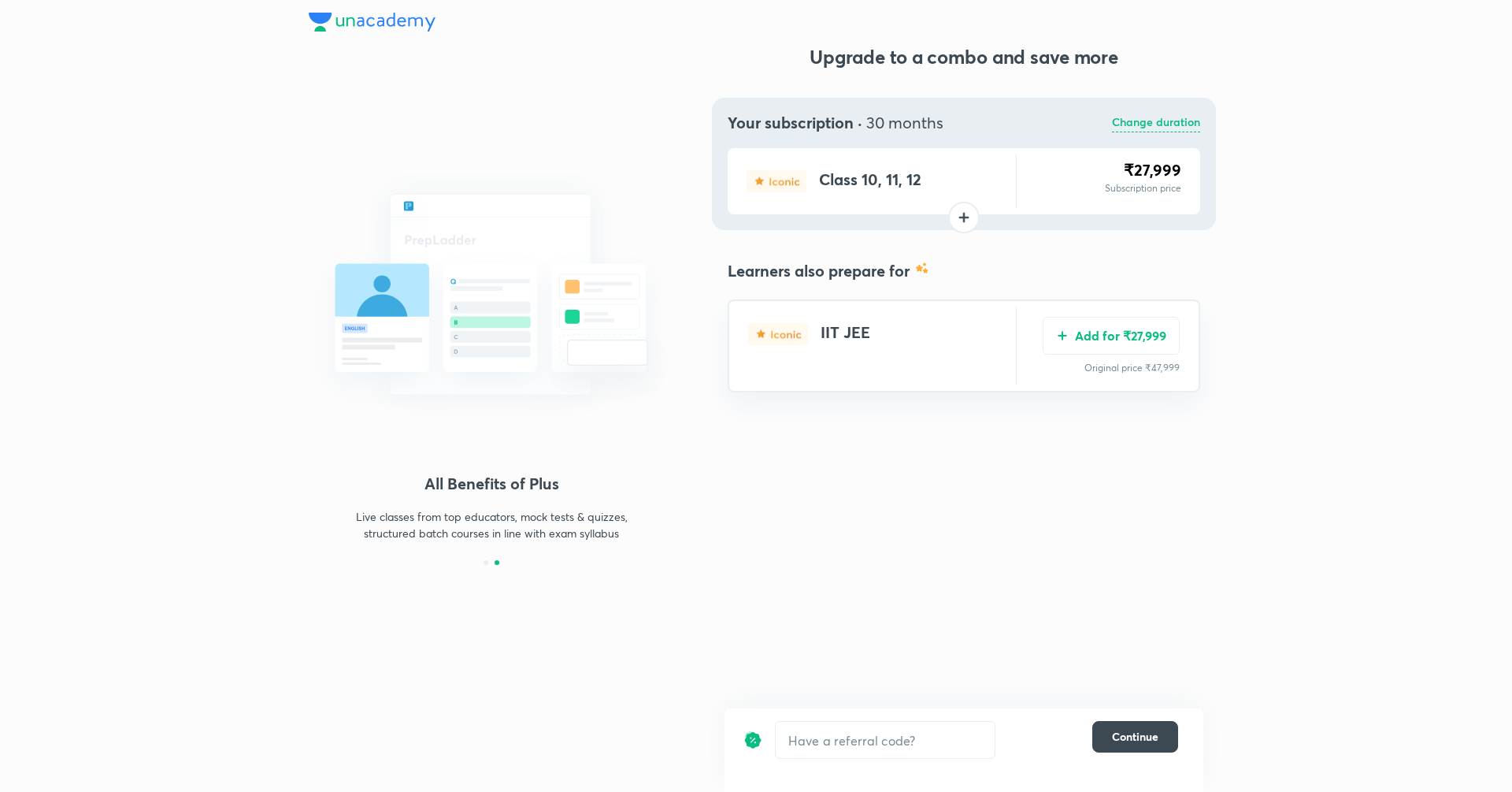
click at [1137, 123] on p "Change duration" at bounding box center [1155, 123] width 88 height 19
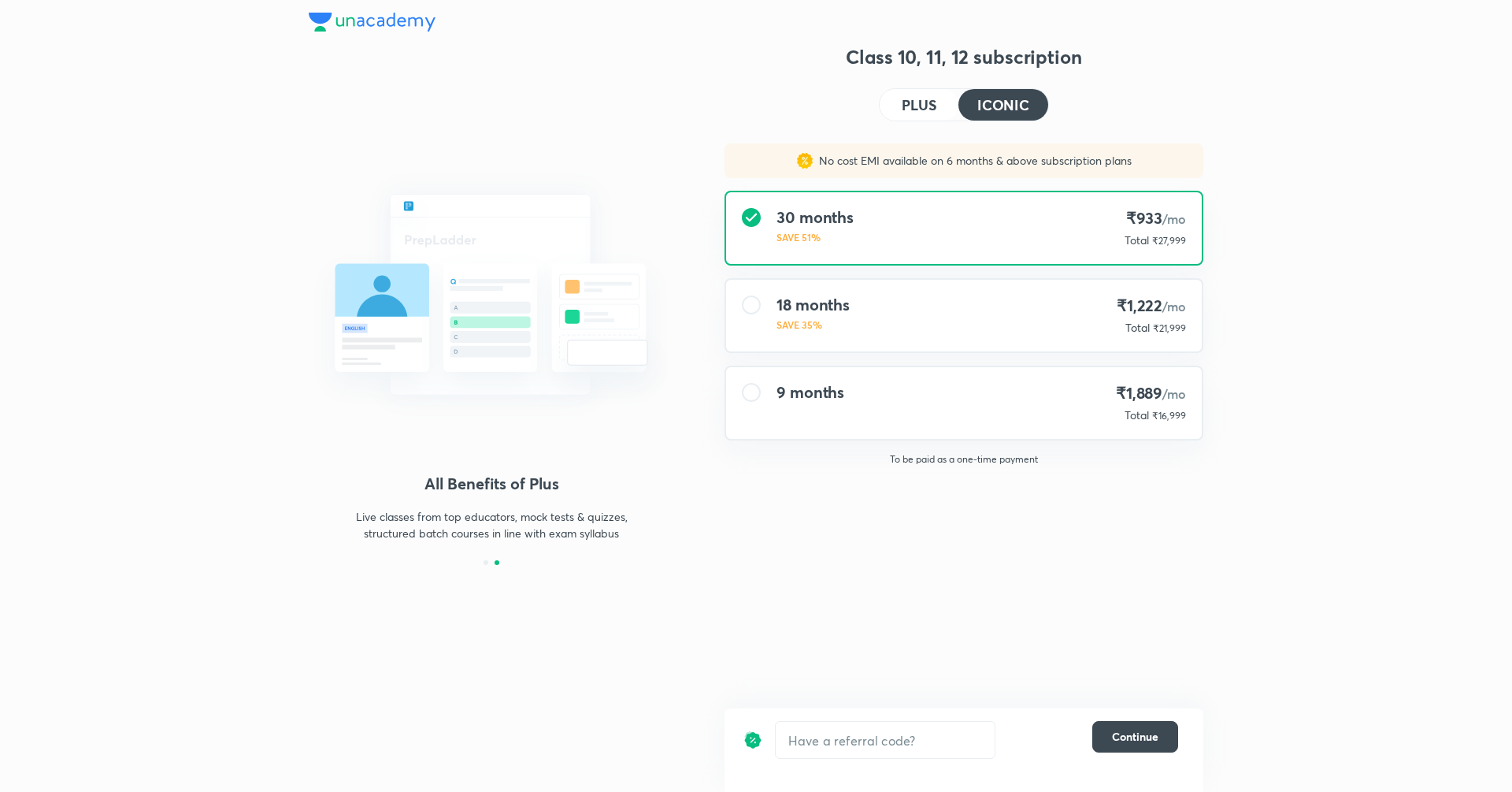
click at [906, 99] on h4 "PLUS" at bounding box center [918, 104] width 35 height 14
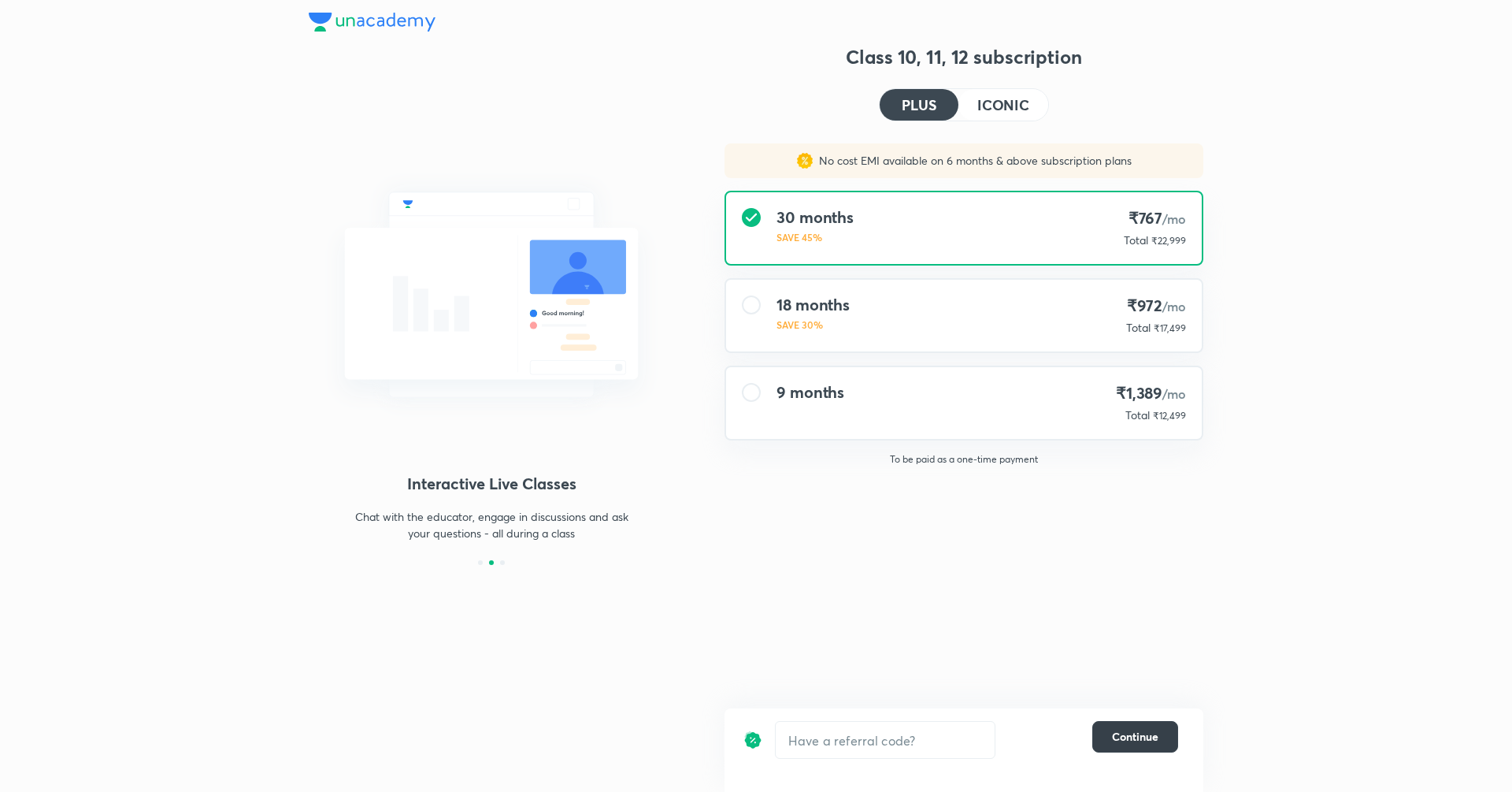
click at [1149, 743] on span "Continue" at bounding box center [1134, 736] width 46 height 16
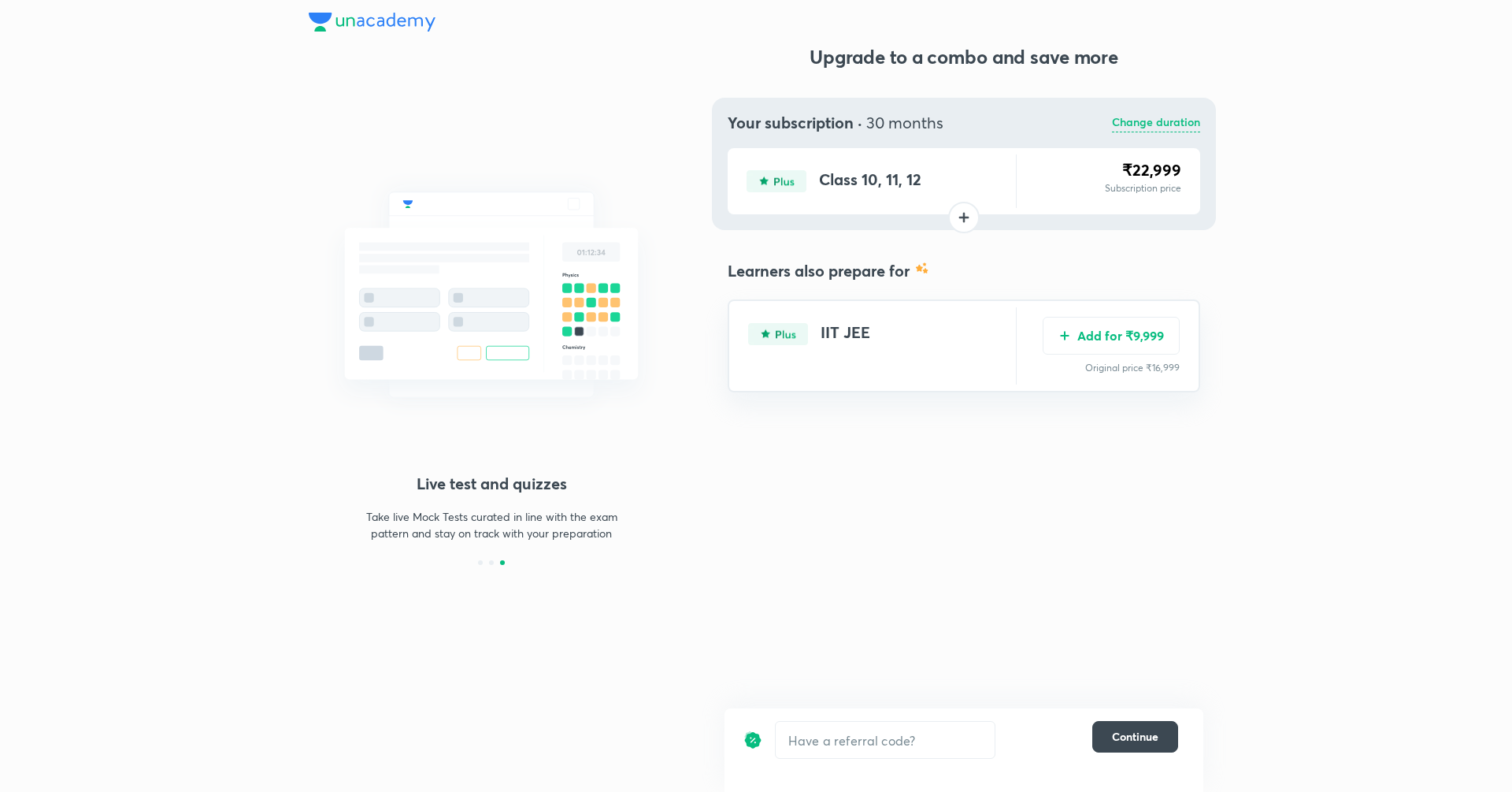
click at [1175, 129] on p "Change duration" at bounding box center [1155, 123] width 88 height 19
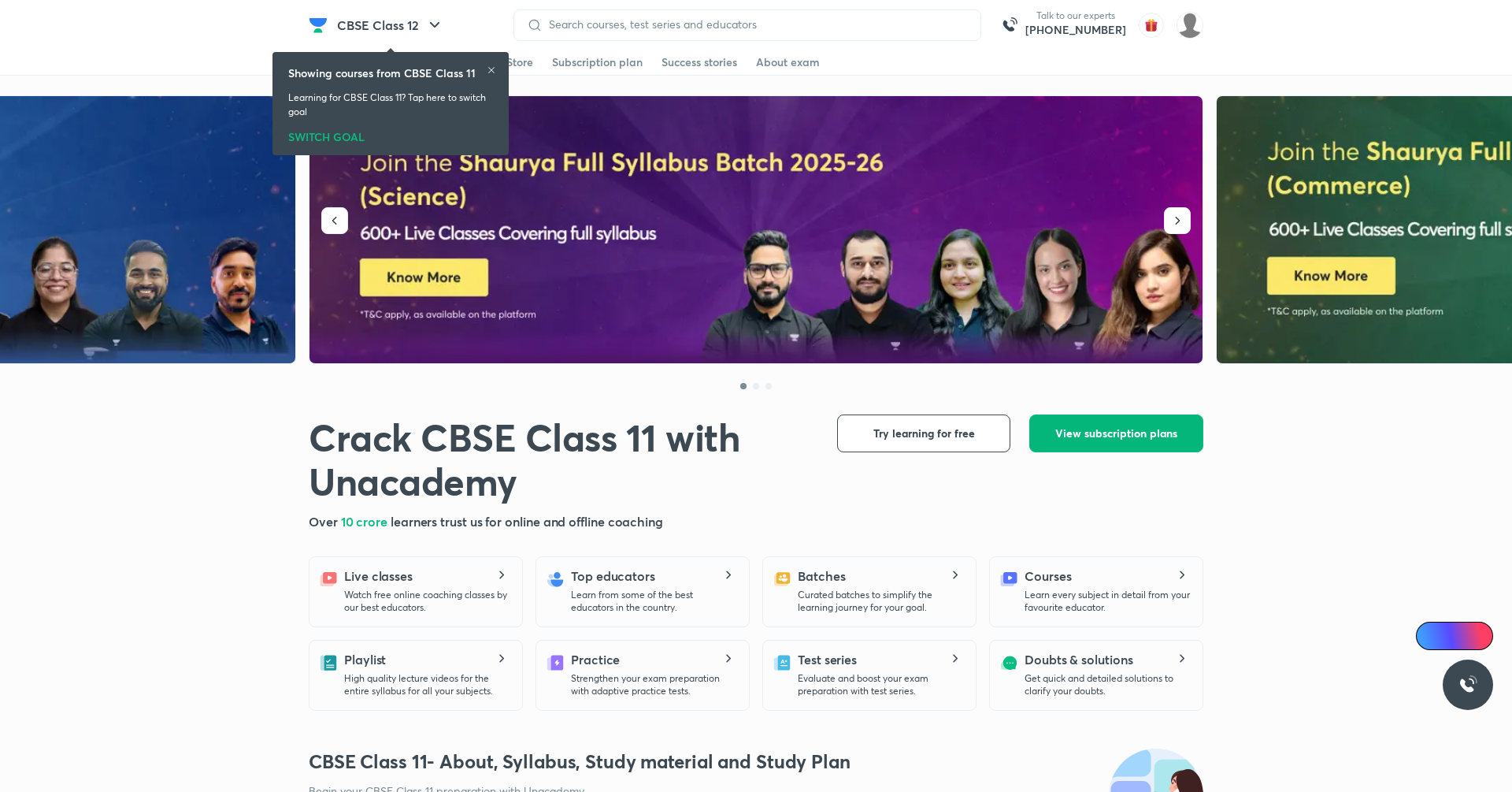
click at [1116, 451] on button "View subscription plans" at bounding box center [1116, 434] width 174 height 38
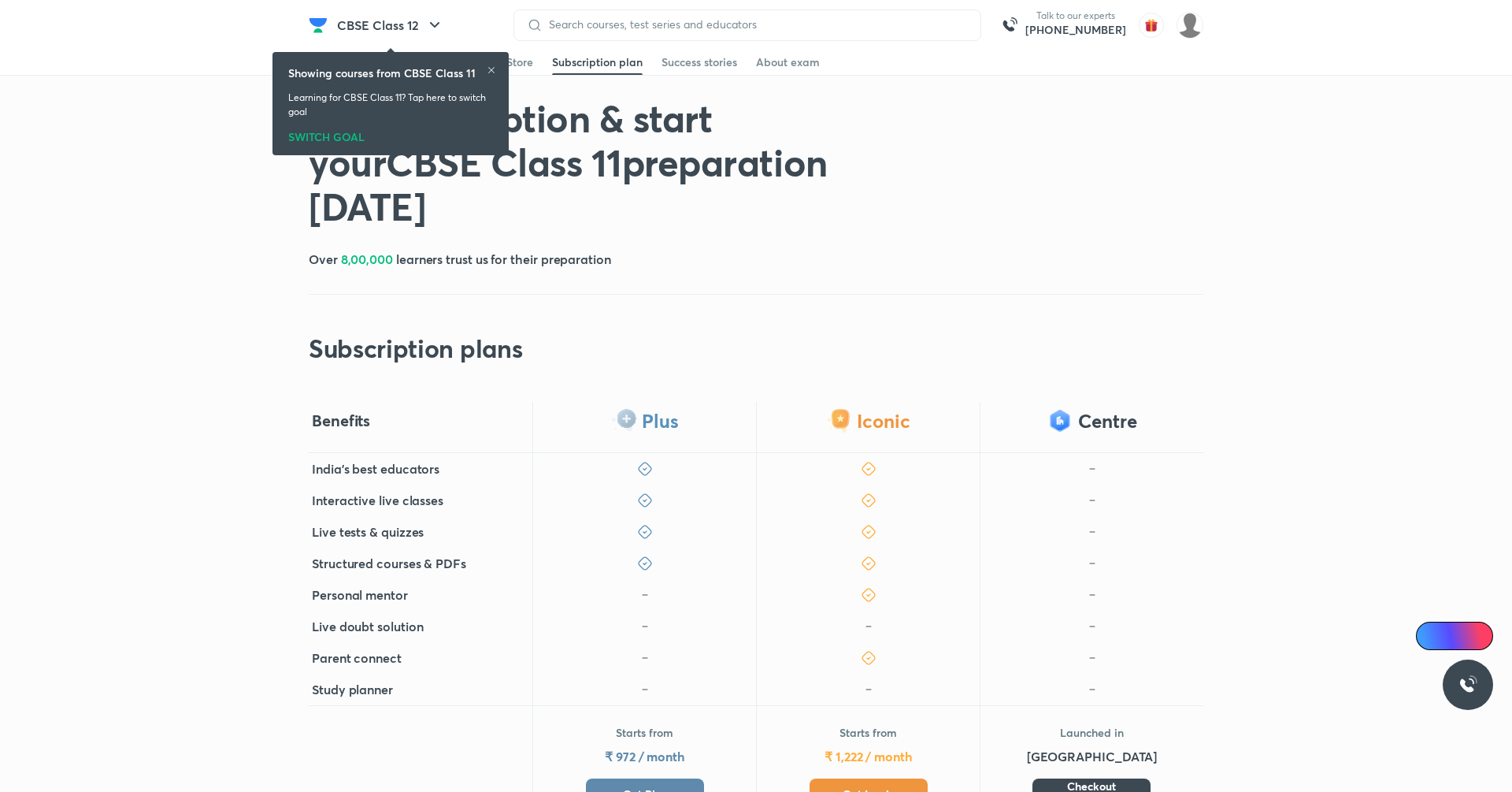
click at [671, 789] on button "Get Plus" at bounding box center [645, 794] width 118 height 31
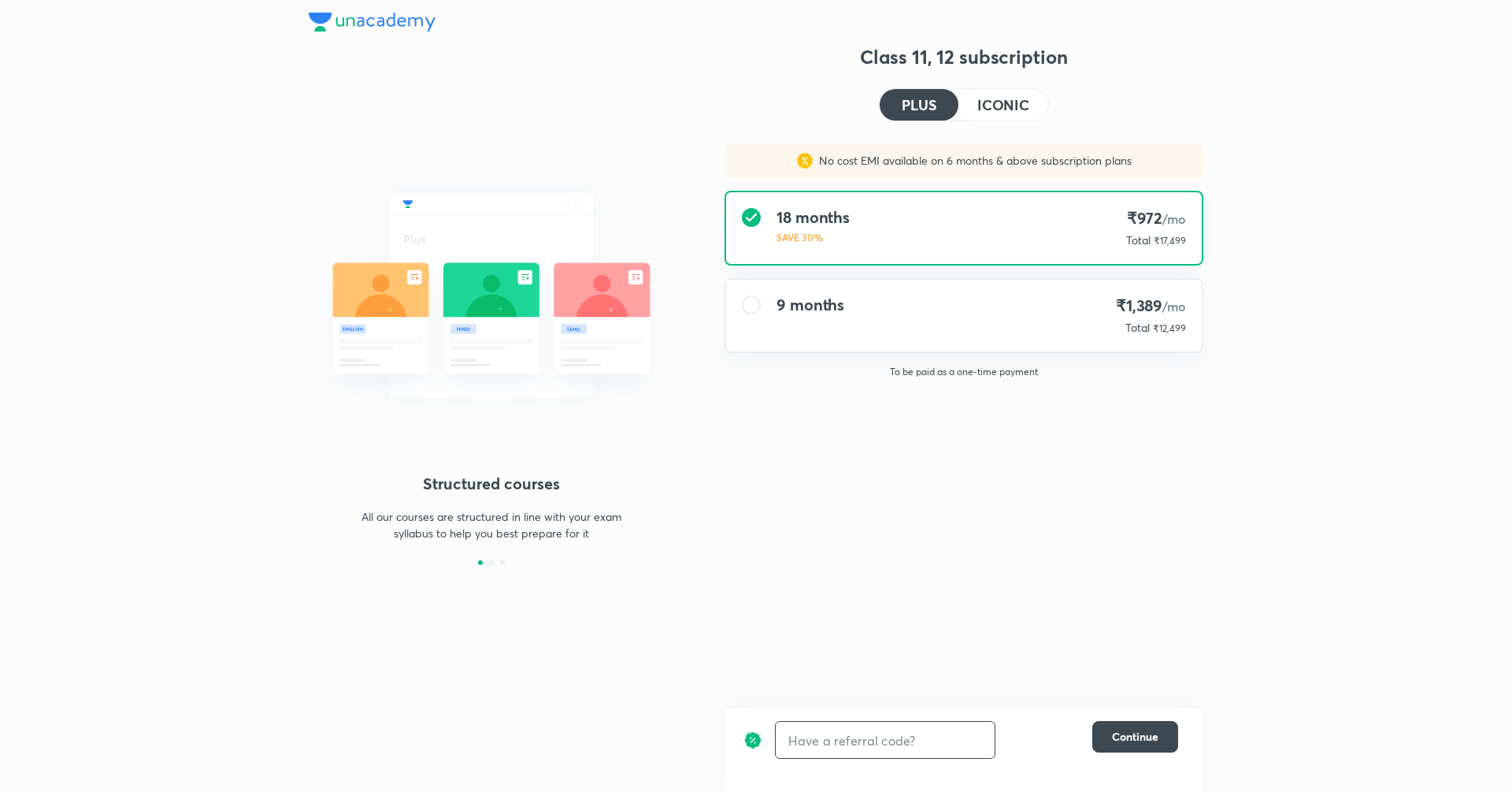
click at [845, 749] on input "text" at bounding box center [884, 740] width 219 height 37
type input "unlock"
click at [1011, 101] on h4 "ICONIC" at bounding box center [1003, 104] width 52 height 14
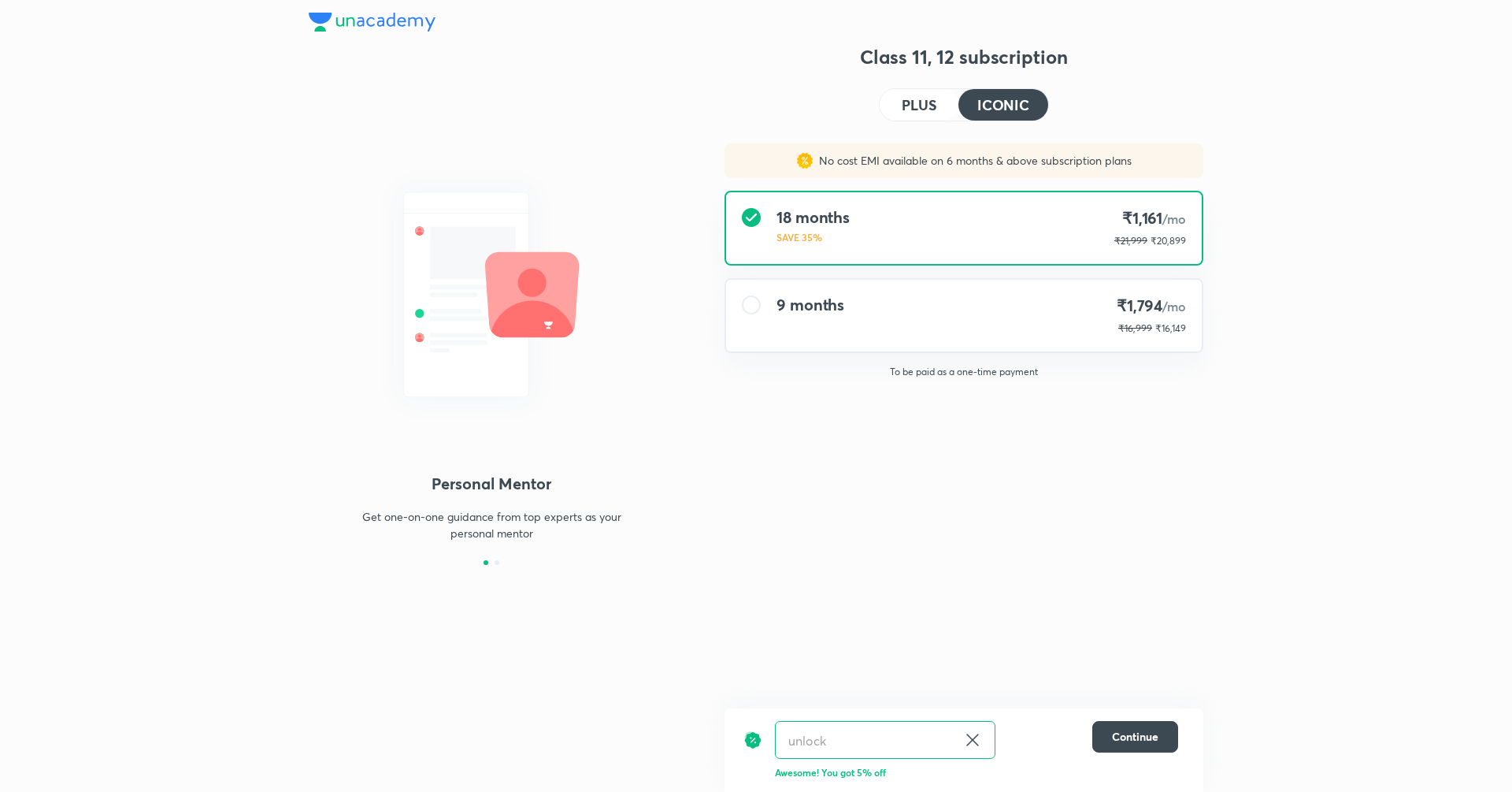
drag, startPoint x: 907, startPoint y: 110, endPoint x: 907, endPoint y: 133, distance: 23.0
click at [907, 110] on h4 "PLUS" at bounding box center [918, 104] width 35 height 14
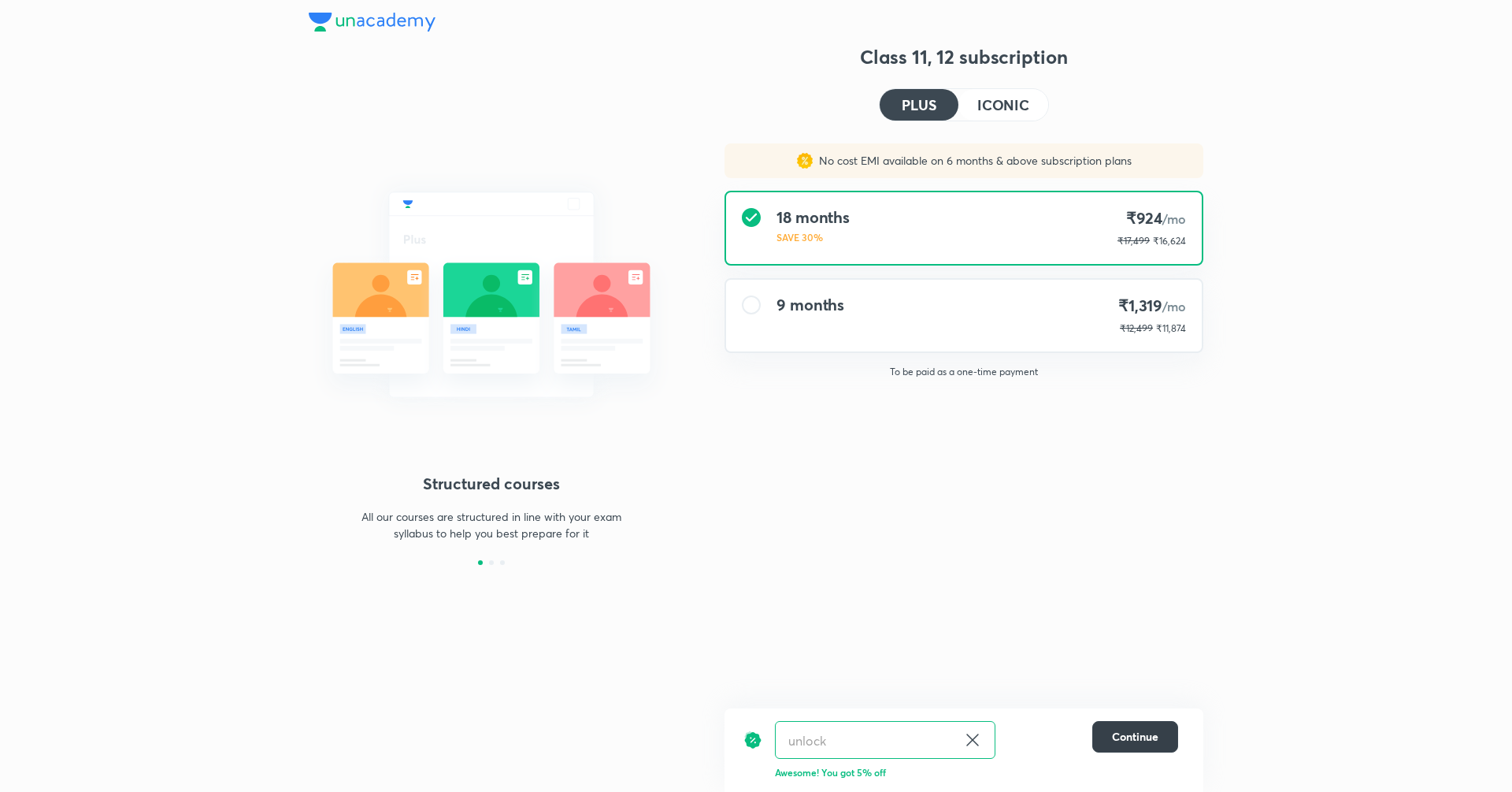
click at [1149, 742] on span "Continue" at bounding box center [1134, 736] width 46 height 16
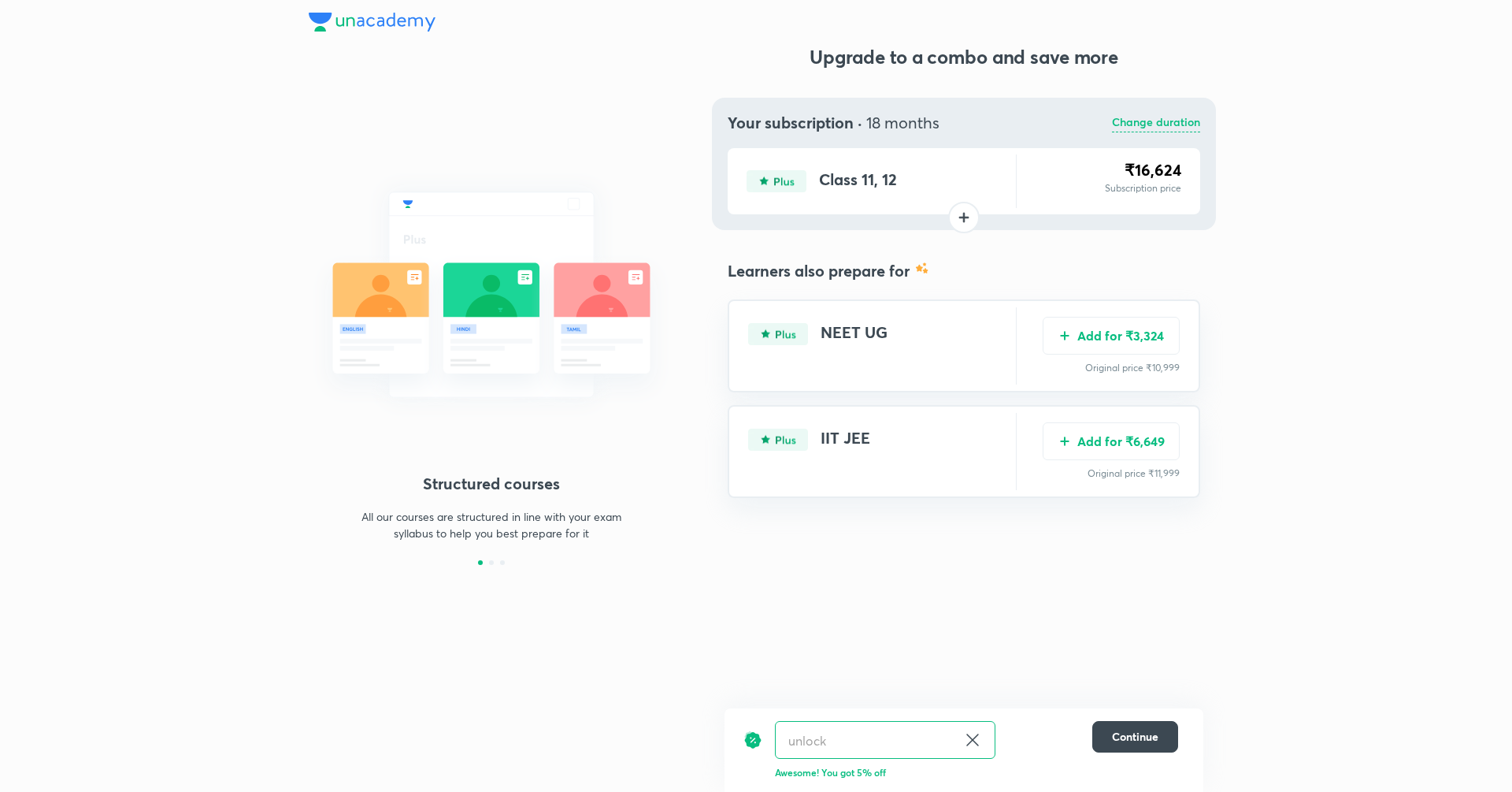
click at [976, 741] on icon at bounding box center [972, 740] width 19 height 19
click at [1165, 125] on p "Change duration" at bounding box center [1155, 123] width 88 height 19
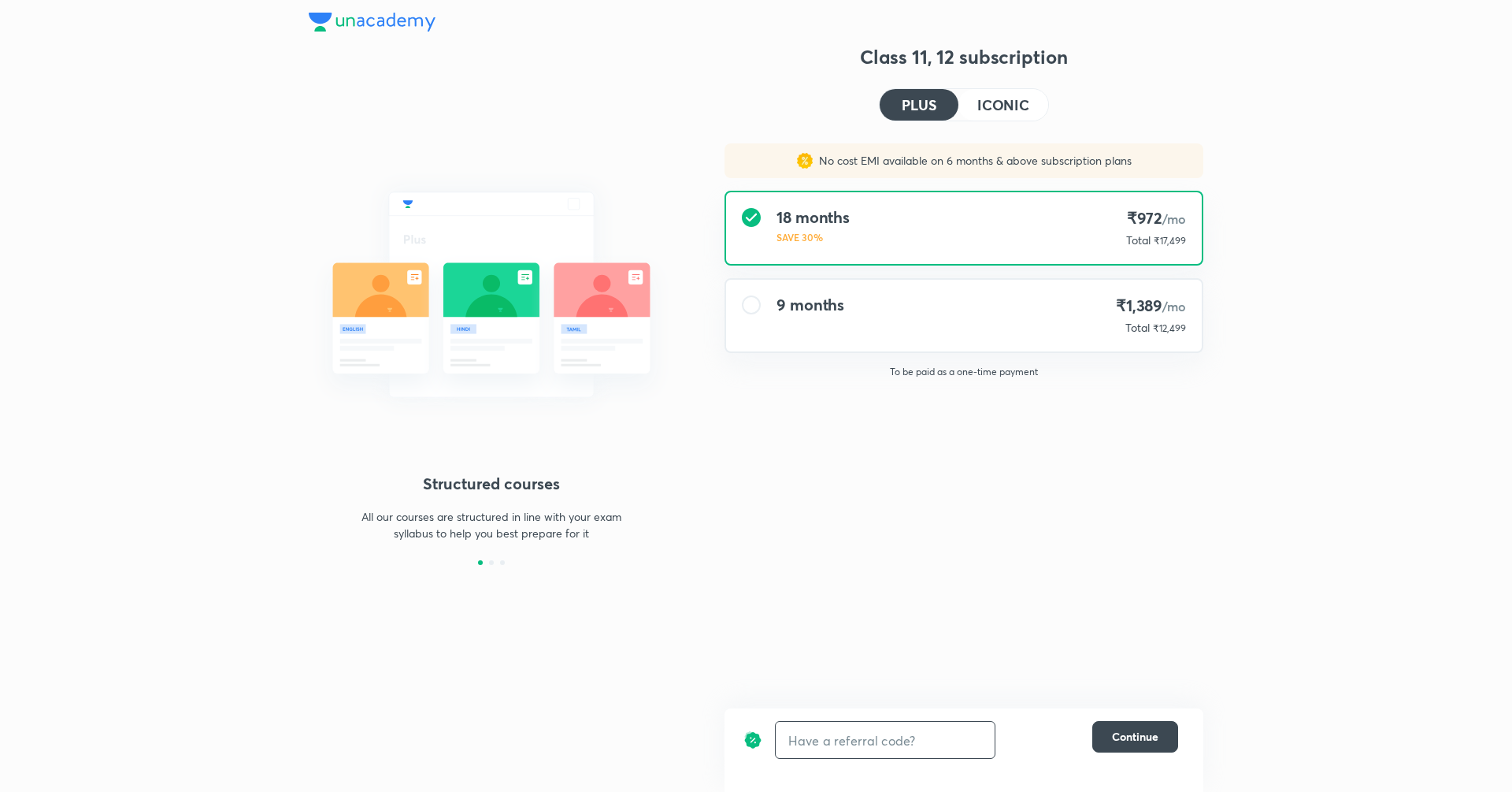
click at [1004, 316] on div "9 months ₹1,389 /mo Total ₹12,499" at bounding box center [964, 315] width 475 height 72
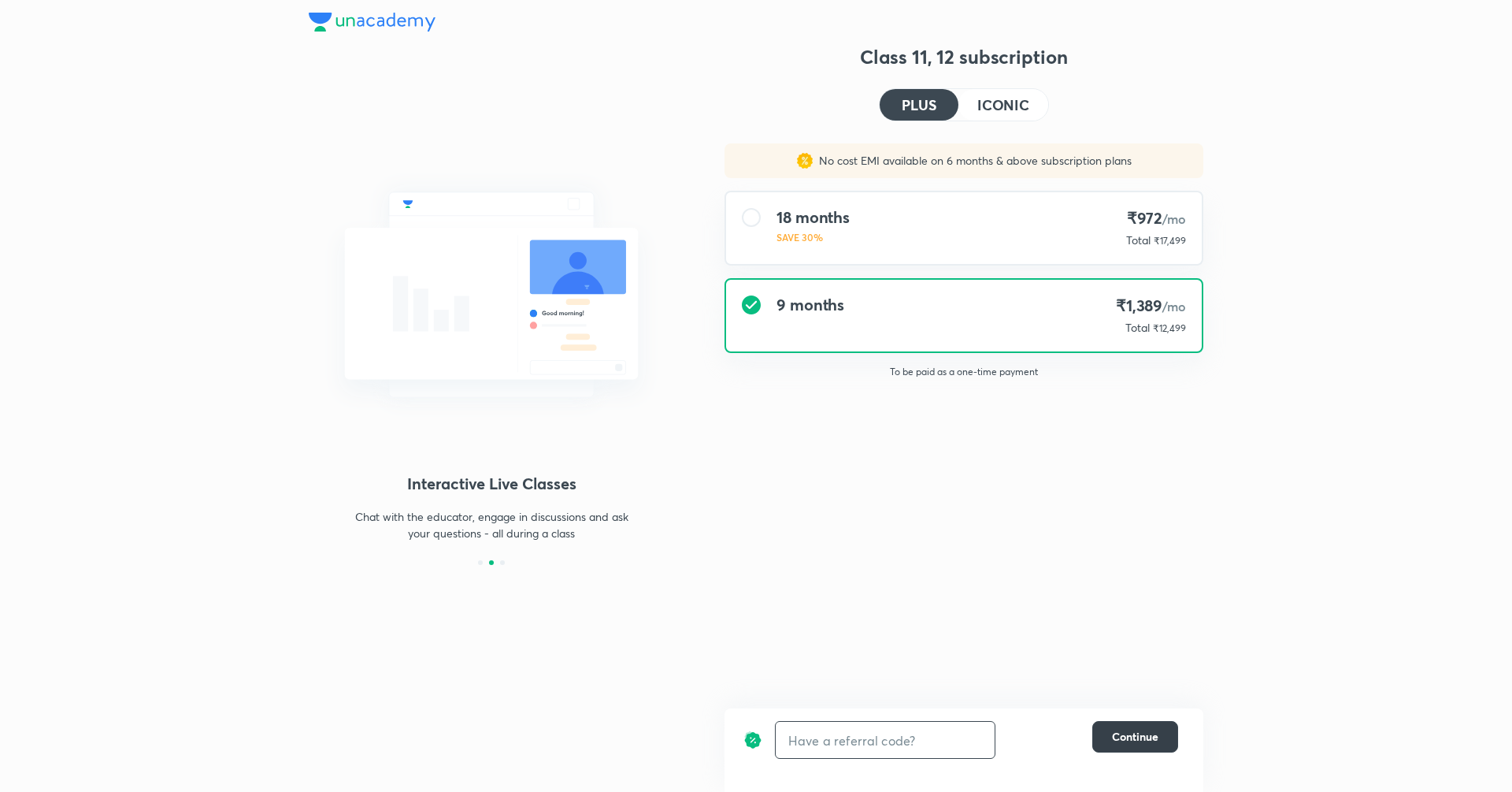
click at [1136, 729] on span "Continue" at bounding box center [1134, 736] width 46 height 16
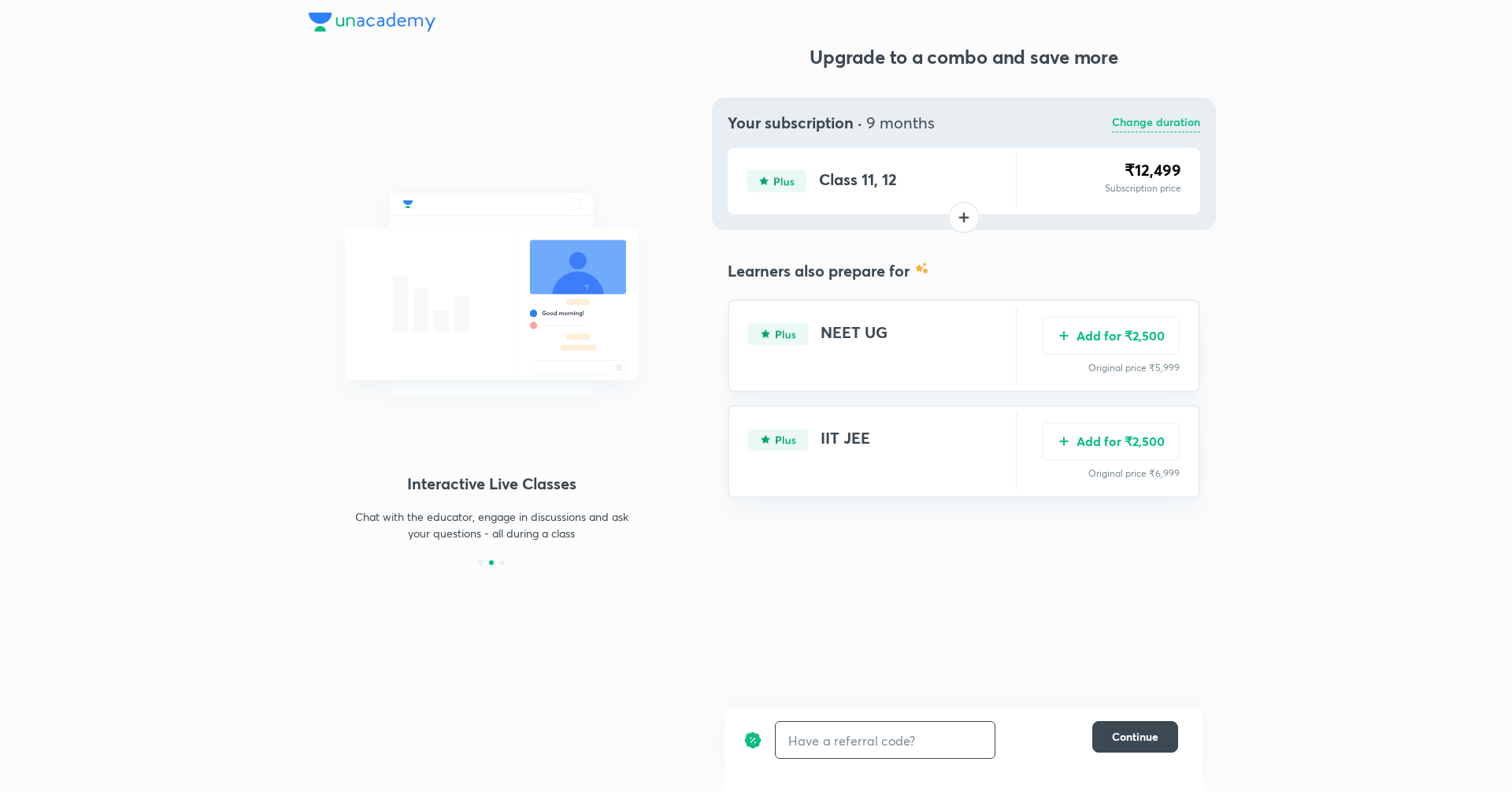
click at [1182, 122] on p "Change duration" at bounding box center [1155, 123] width 88 height 19
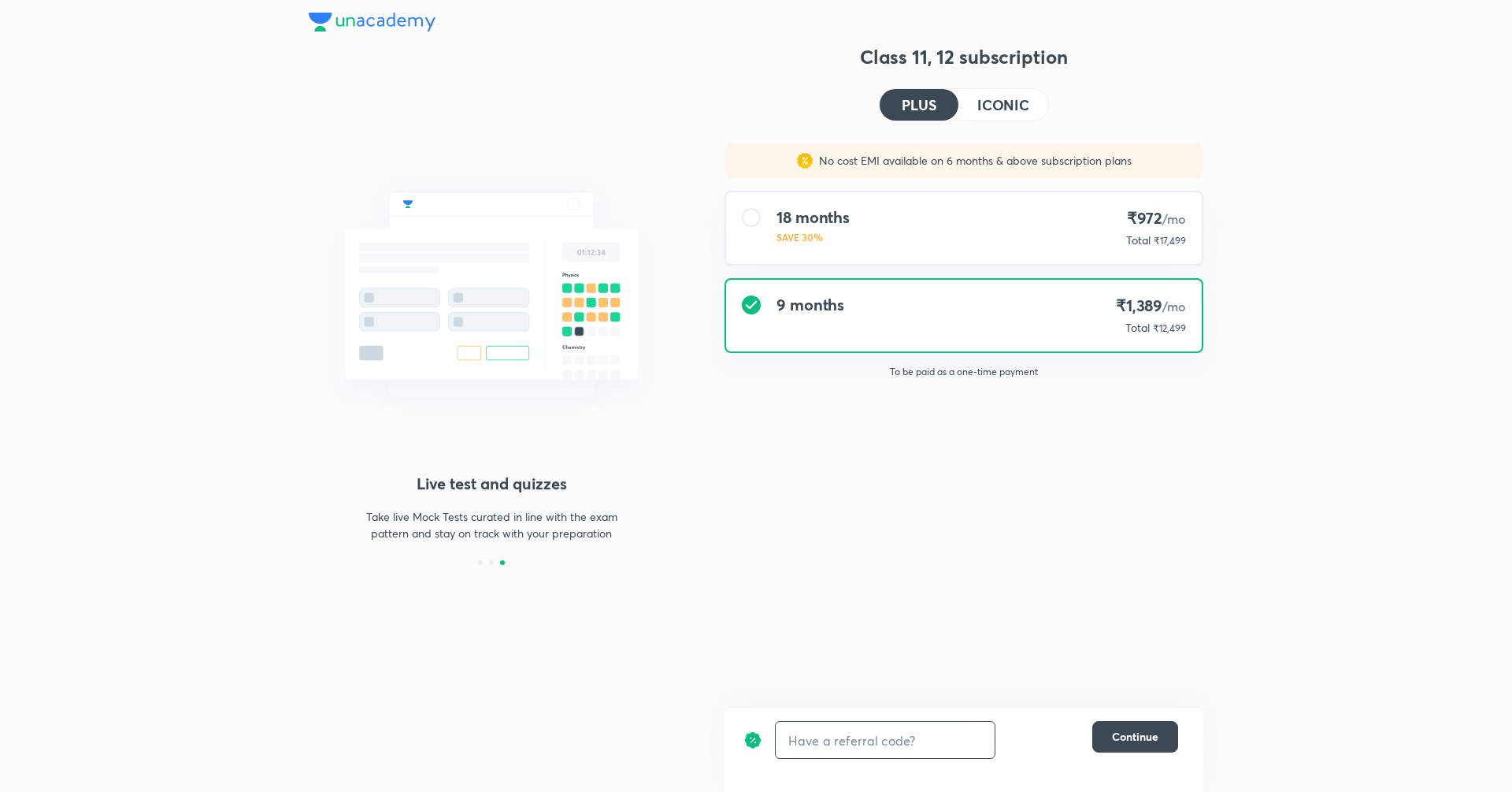
click at [1005, 100] on h4 "ICONIC" at bounding box center [1003, 104] width 52 height 14
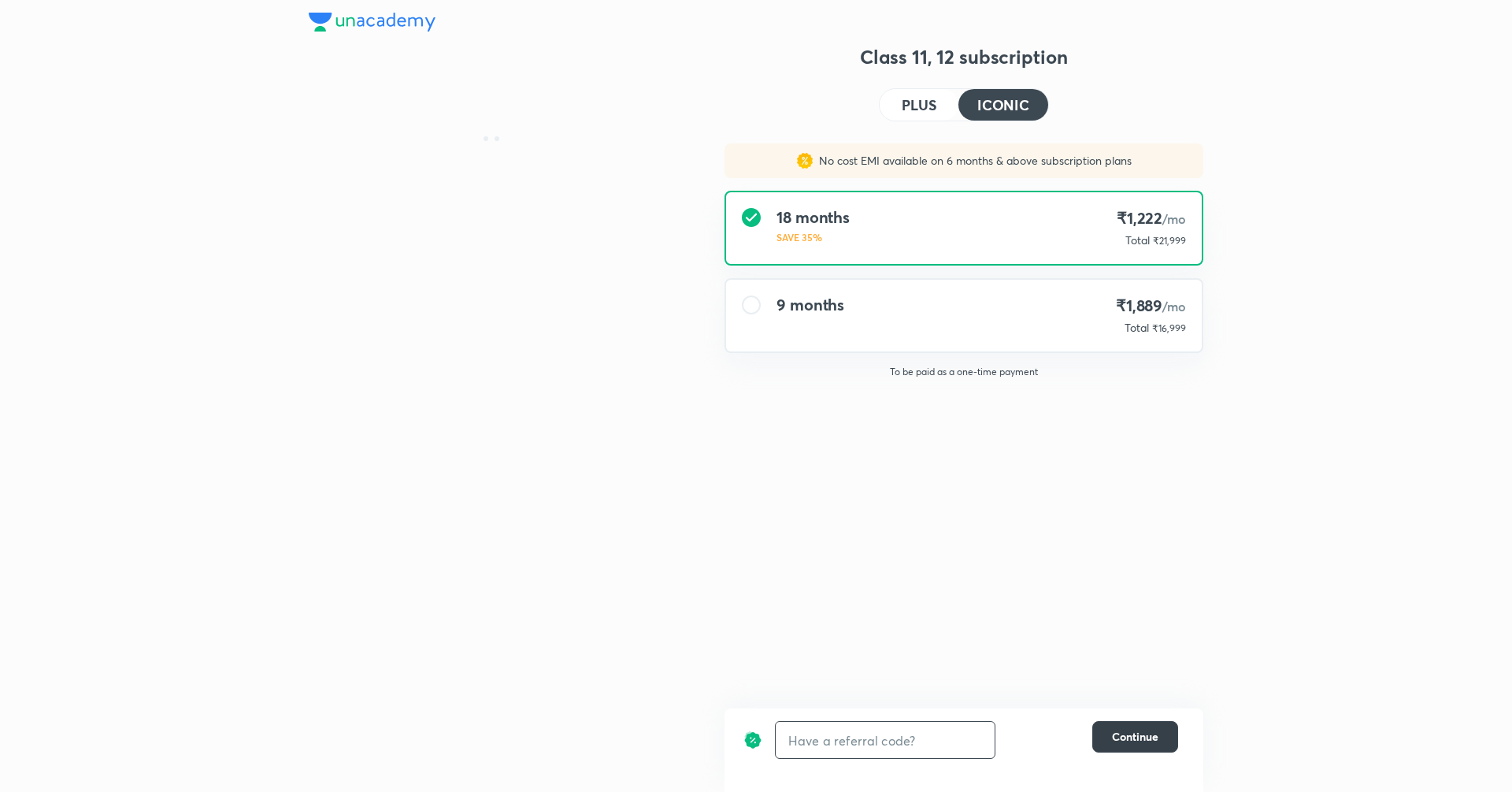
click at [1152, 742] on span "Continue" at bounding box center [1134, 736] width 46 height 16
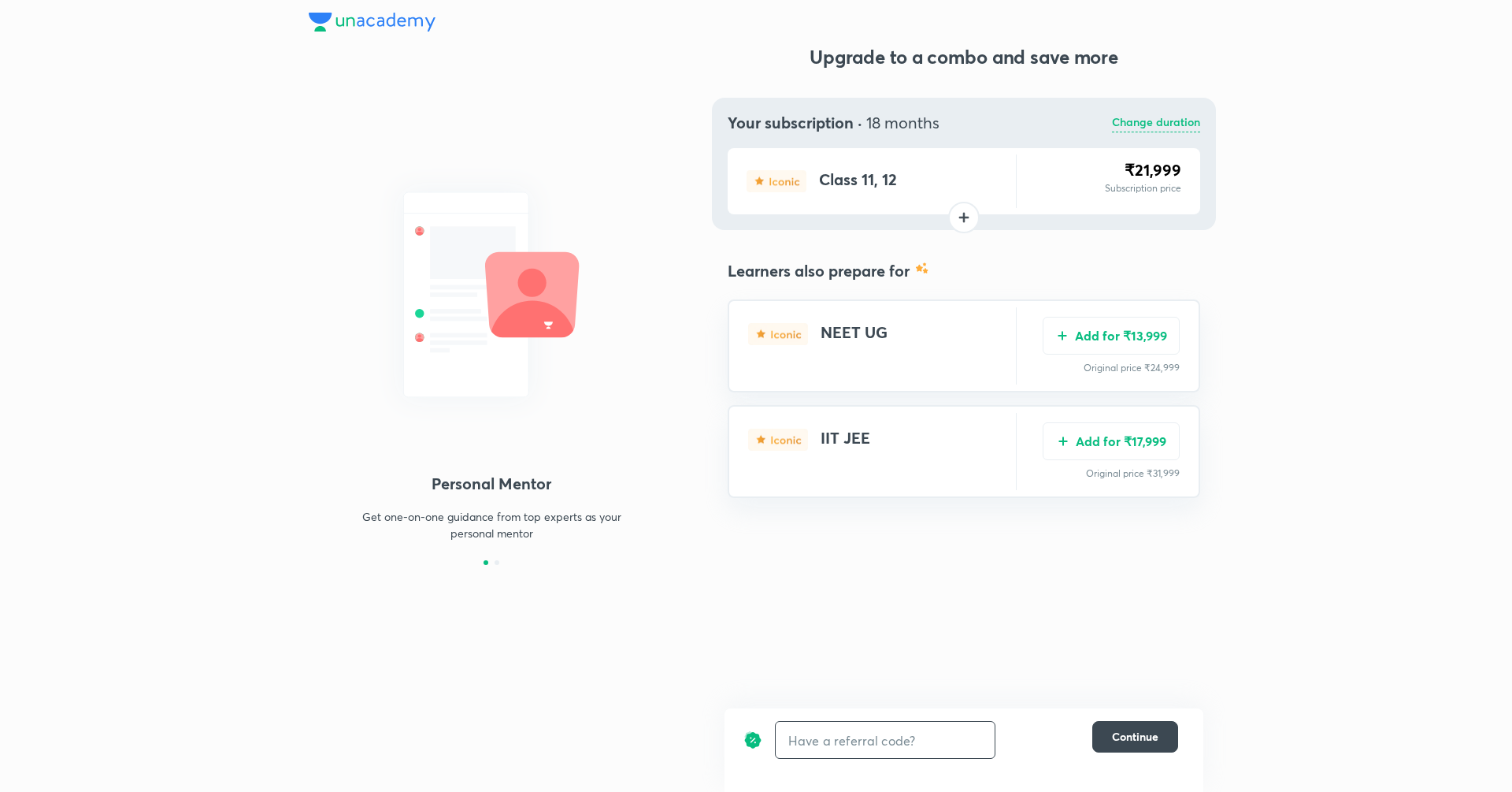
click at [1177, 117] on p "Change duration" at bounding box center [1155, 123] width 88 height 19
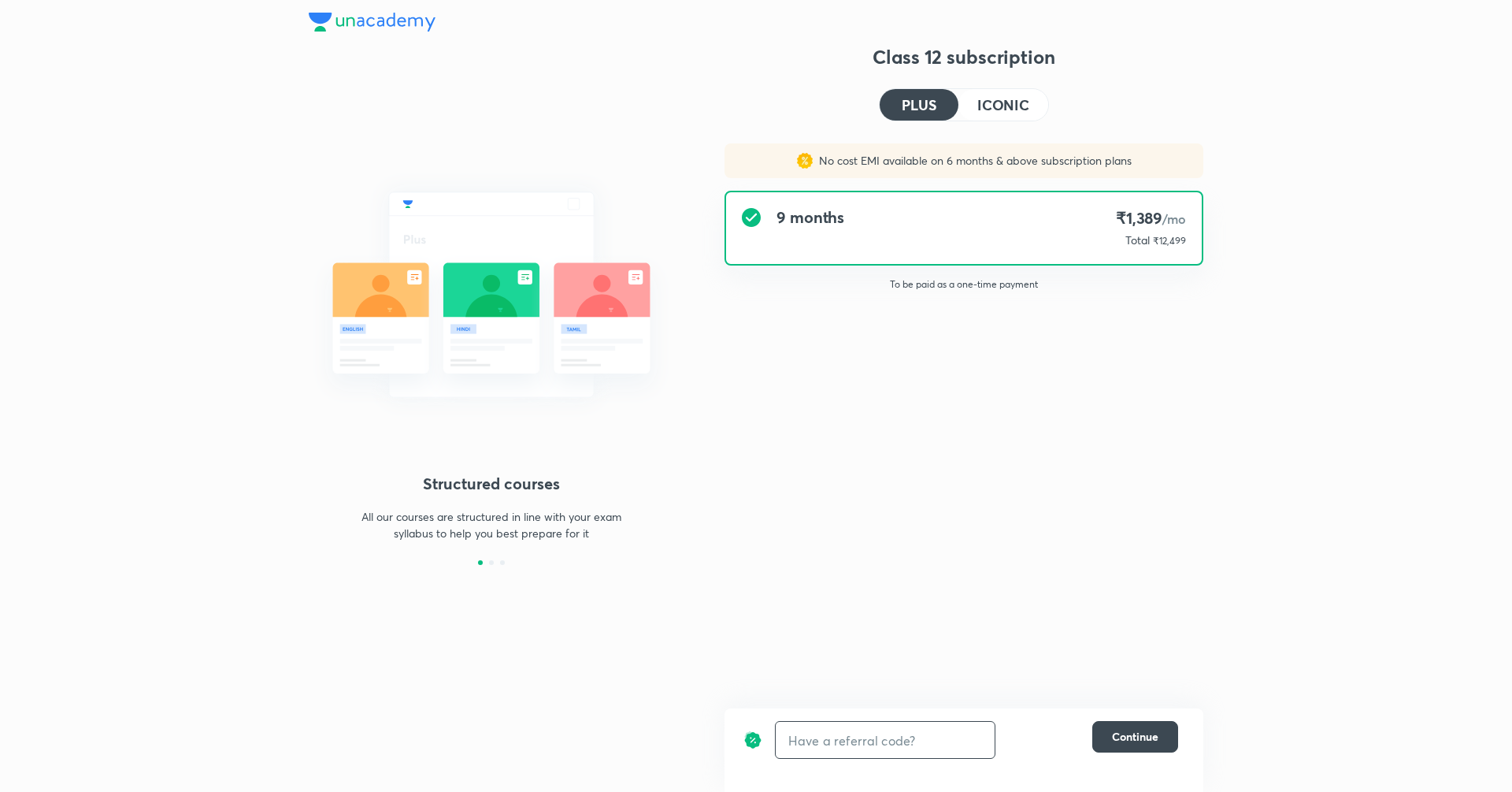
click at [878, 747] on input "text" at bounding box center [884, 740] width 219 height 37
type input "unlock"
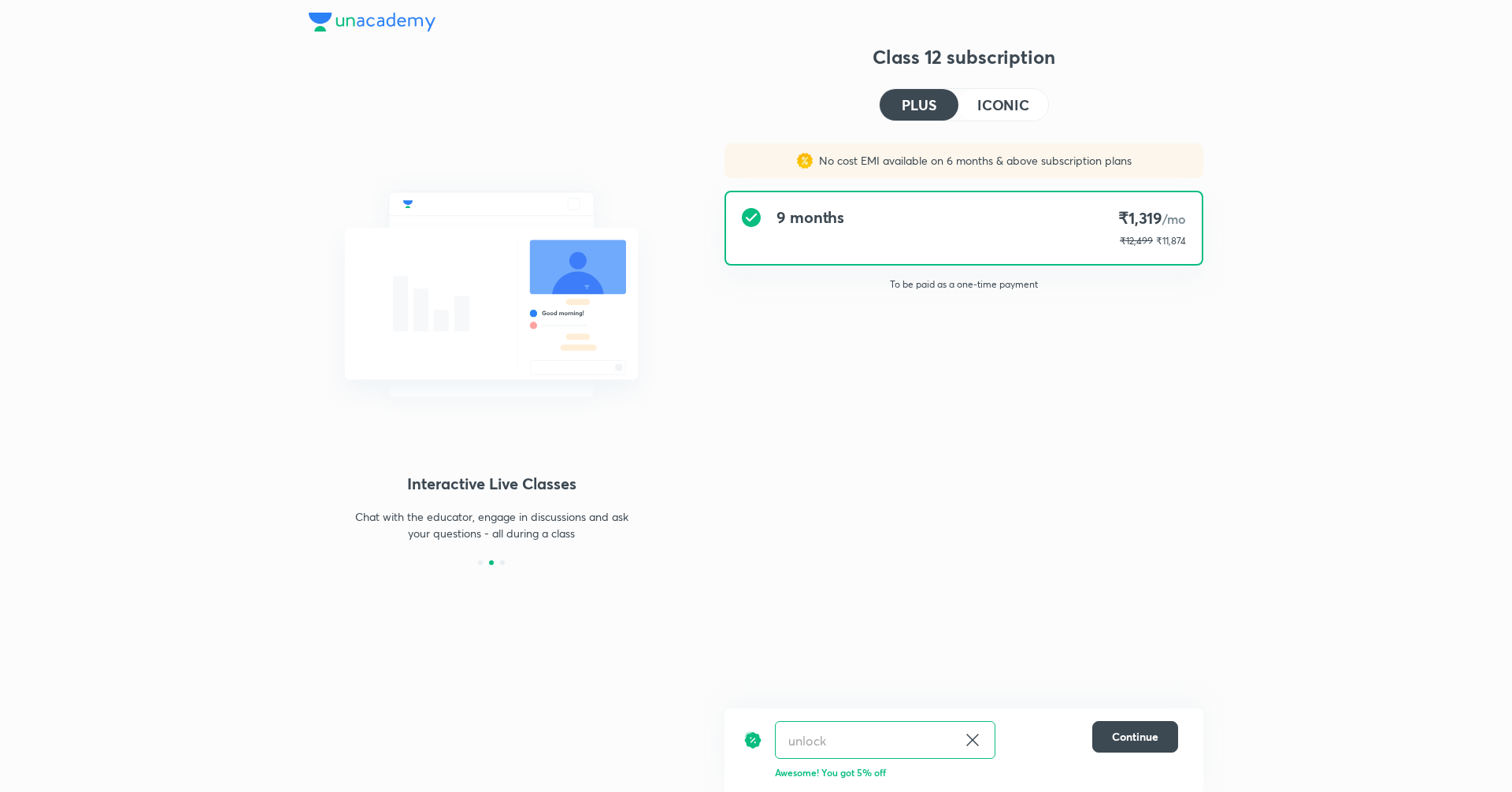
click at [999, 107] on h4 "ICONIC" at bounding box center [1003, 104] width 52 height 14
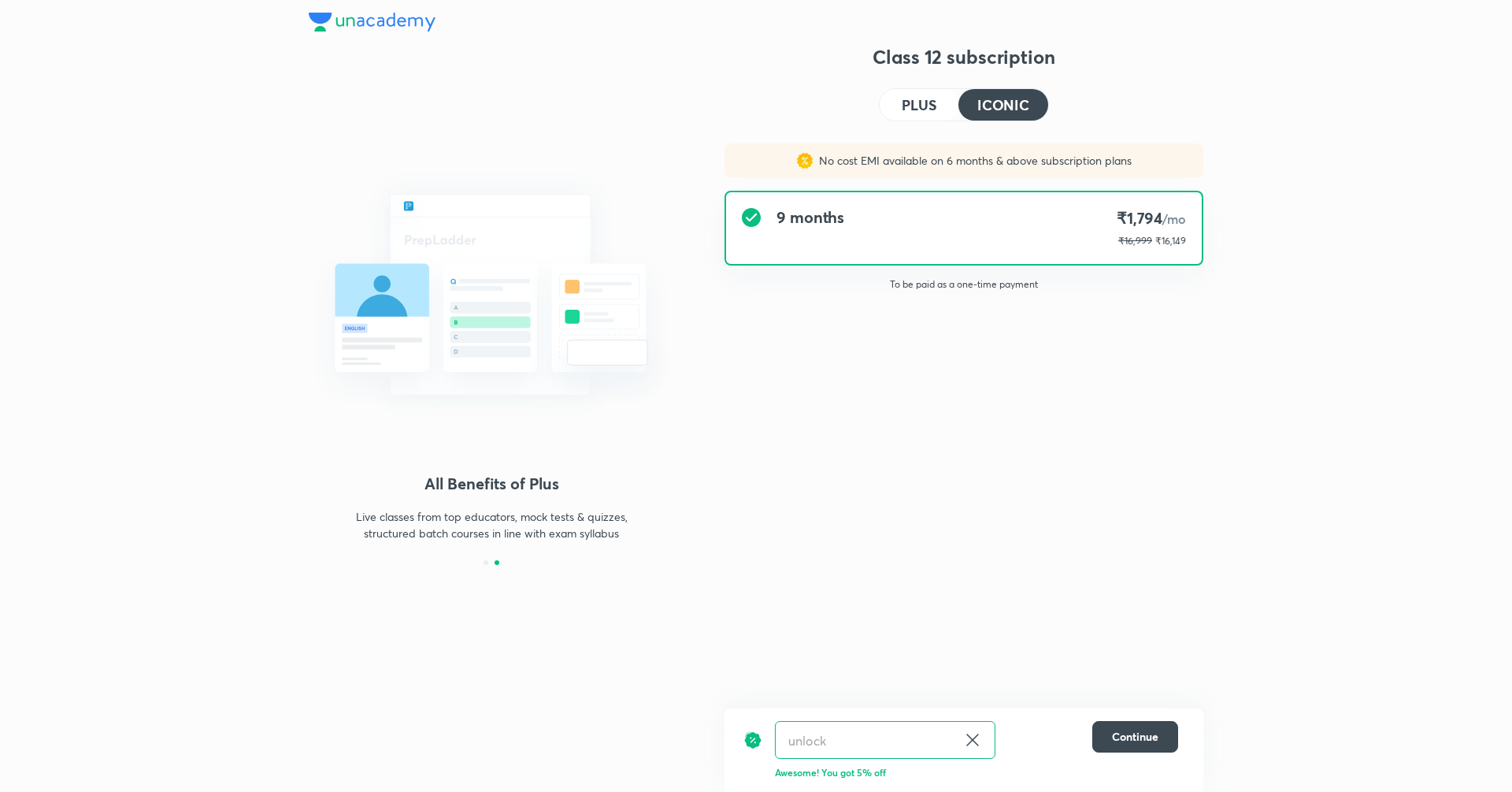
click at [910, 105] on h4 "PLUS" at bounding box center [918, 104] width 35 height 14
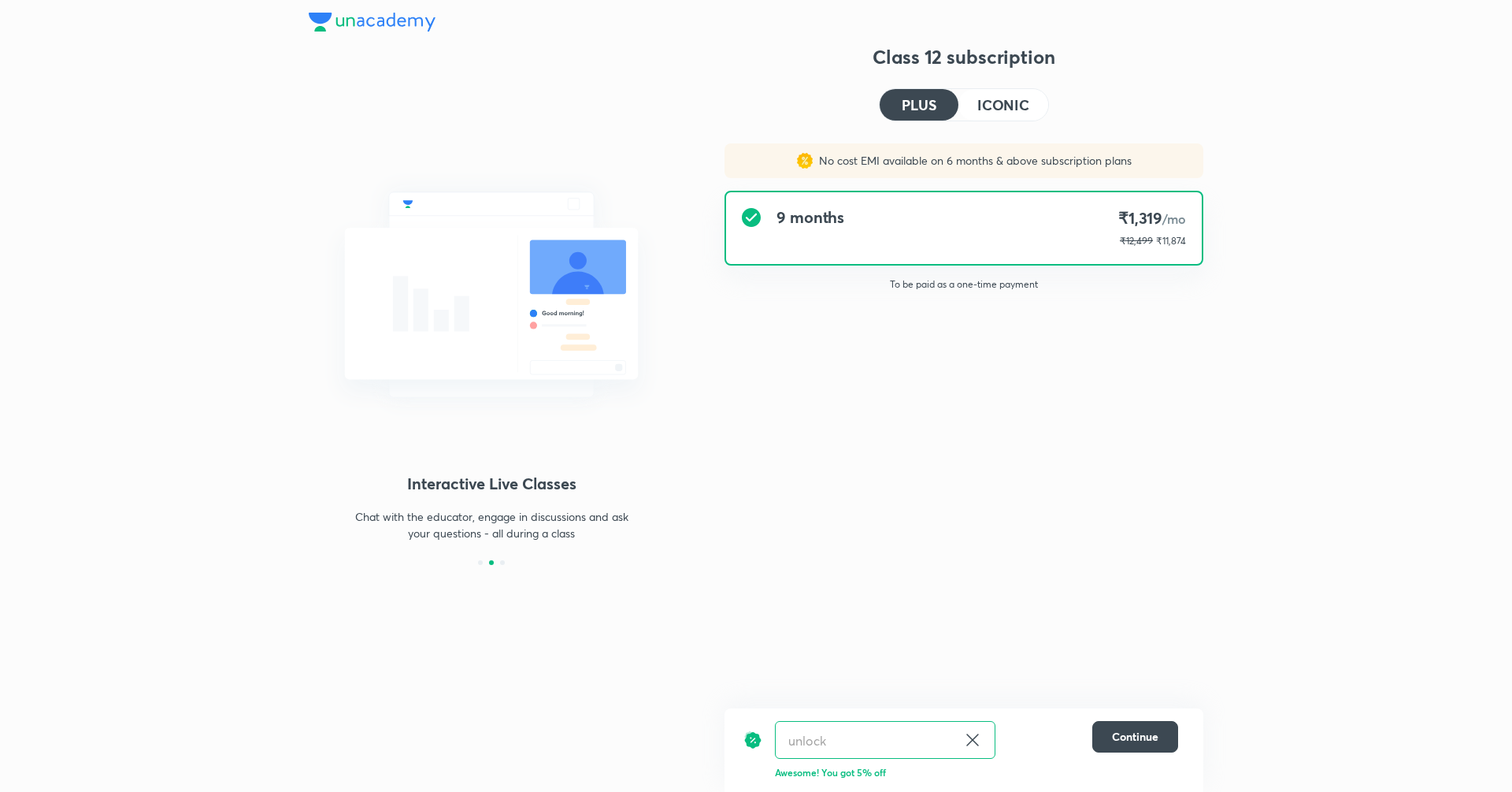
click at [976, 746] on icon at bounding box center [972, 740] width 19 height 19
click at [1126, 734] on span "Continue" at bounding box center [1134, 736] width 46 height 16
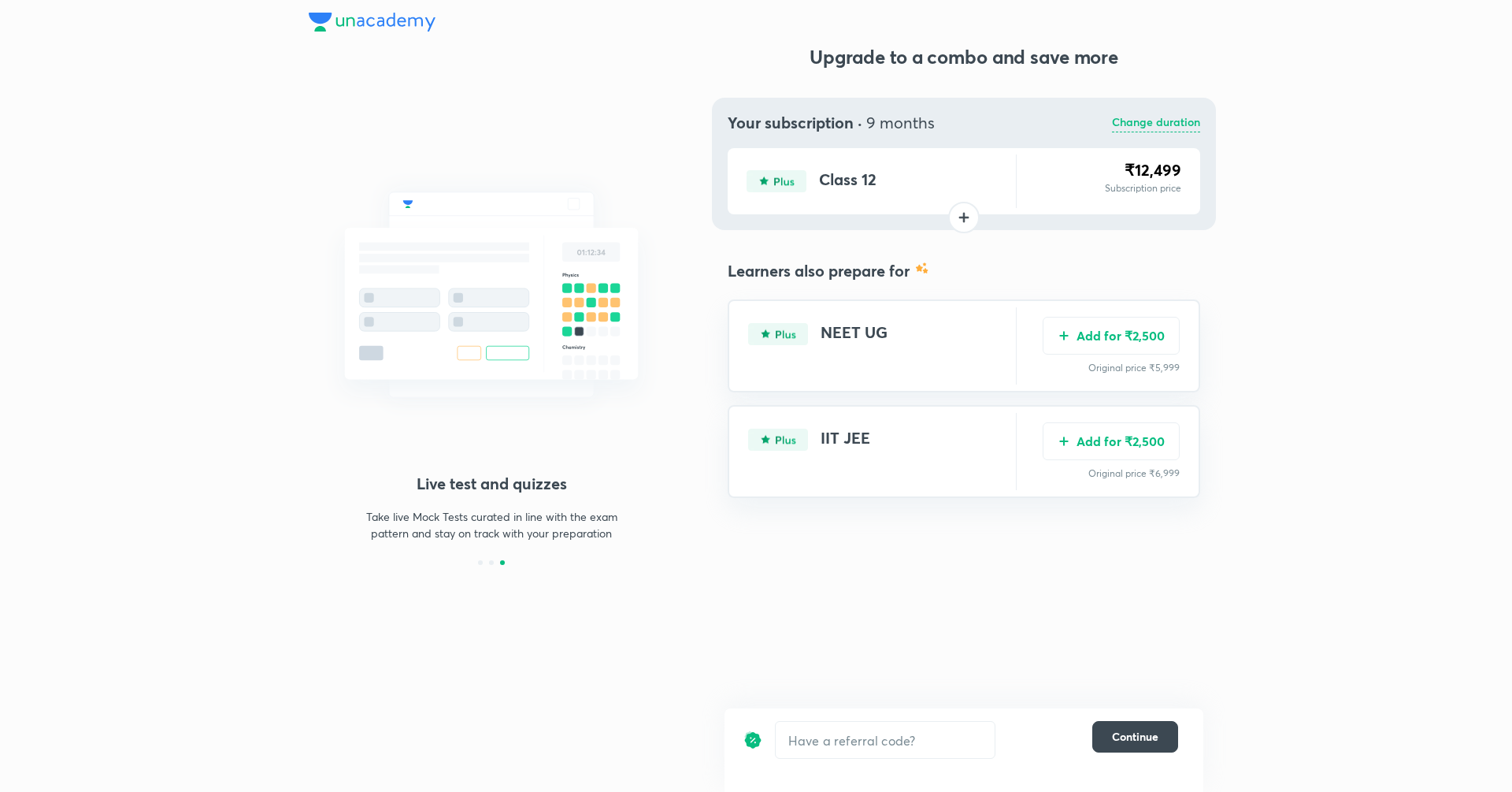
click at [1120, 119] on p "Change duration" at bounding box center [1155, 123] width 88 height 19
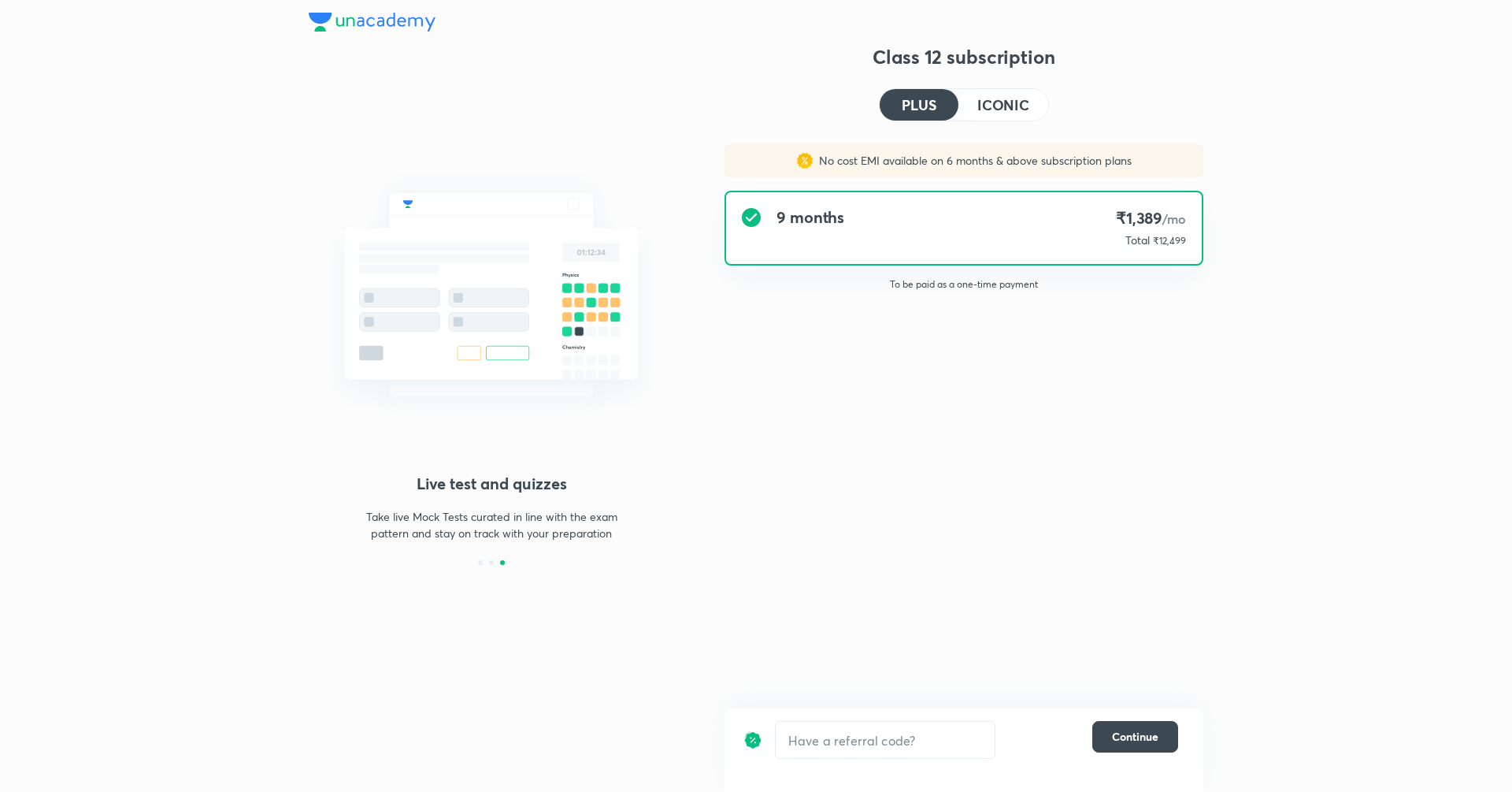
click at [1023, 100] on h4 "ICONIC" at bounding box center [1003, 104] width 52 height 14
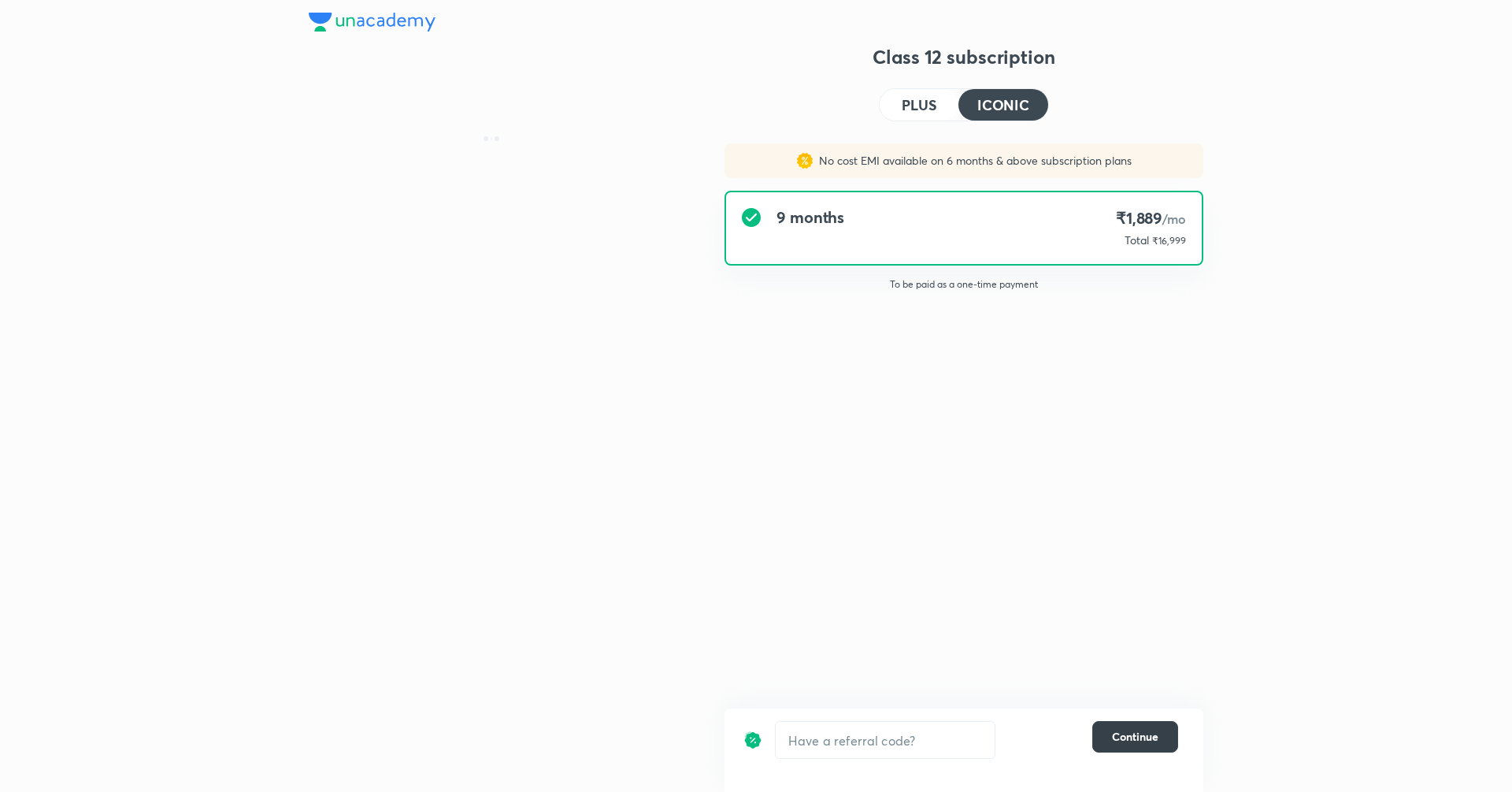
click at [1148, 730] on span "Continue" at bounding box center [1134, 736] width 46 height 16
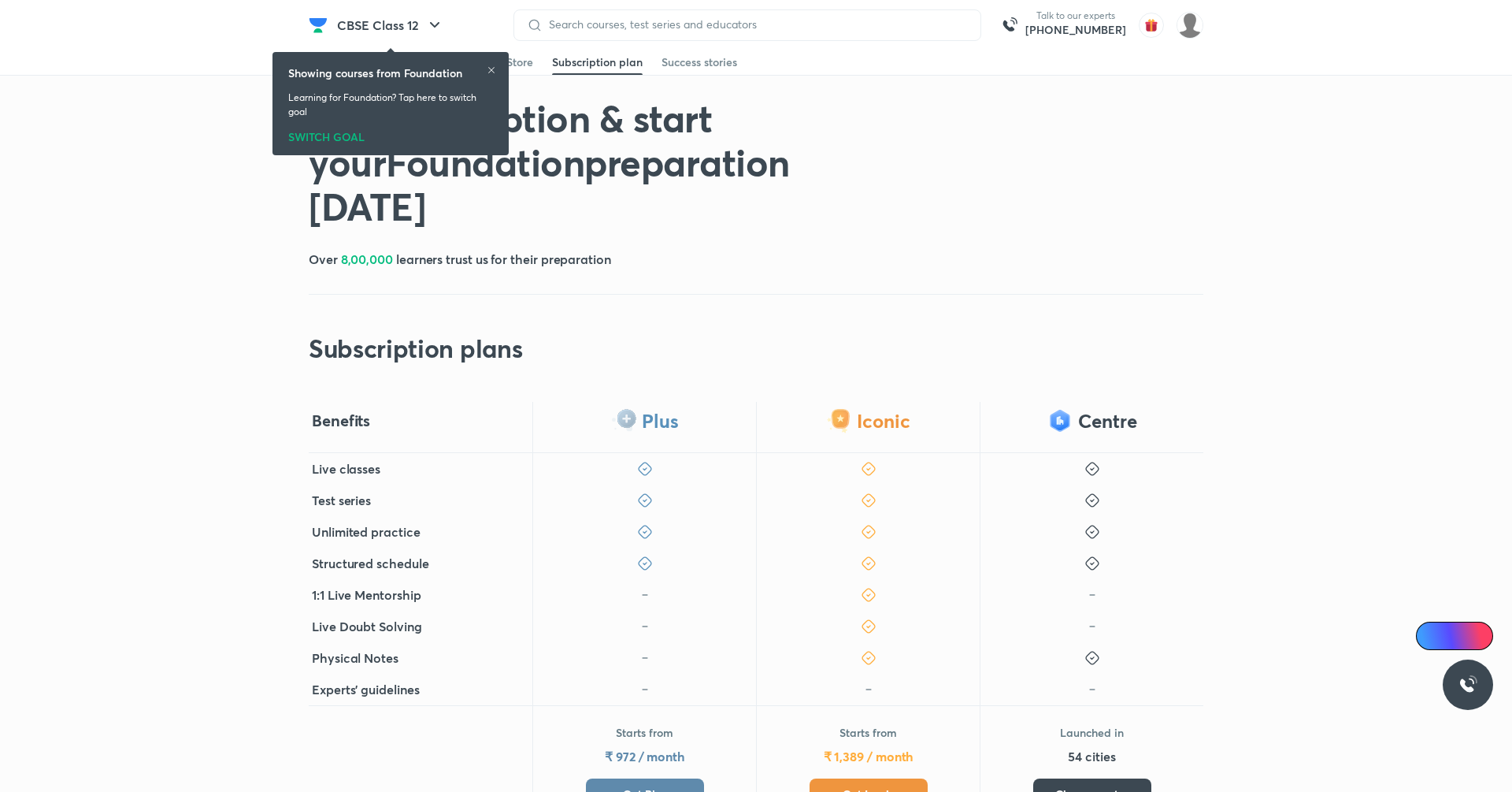
click at [660, 786] on span "Get Plus" at bounding box center [645, 794] width 44 height 16
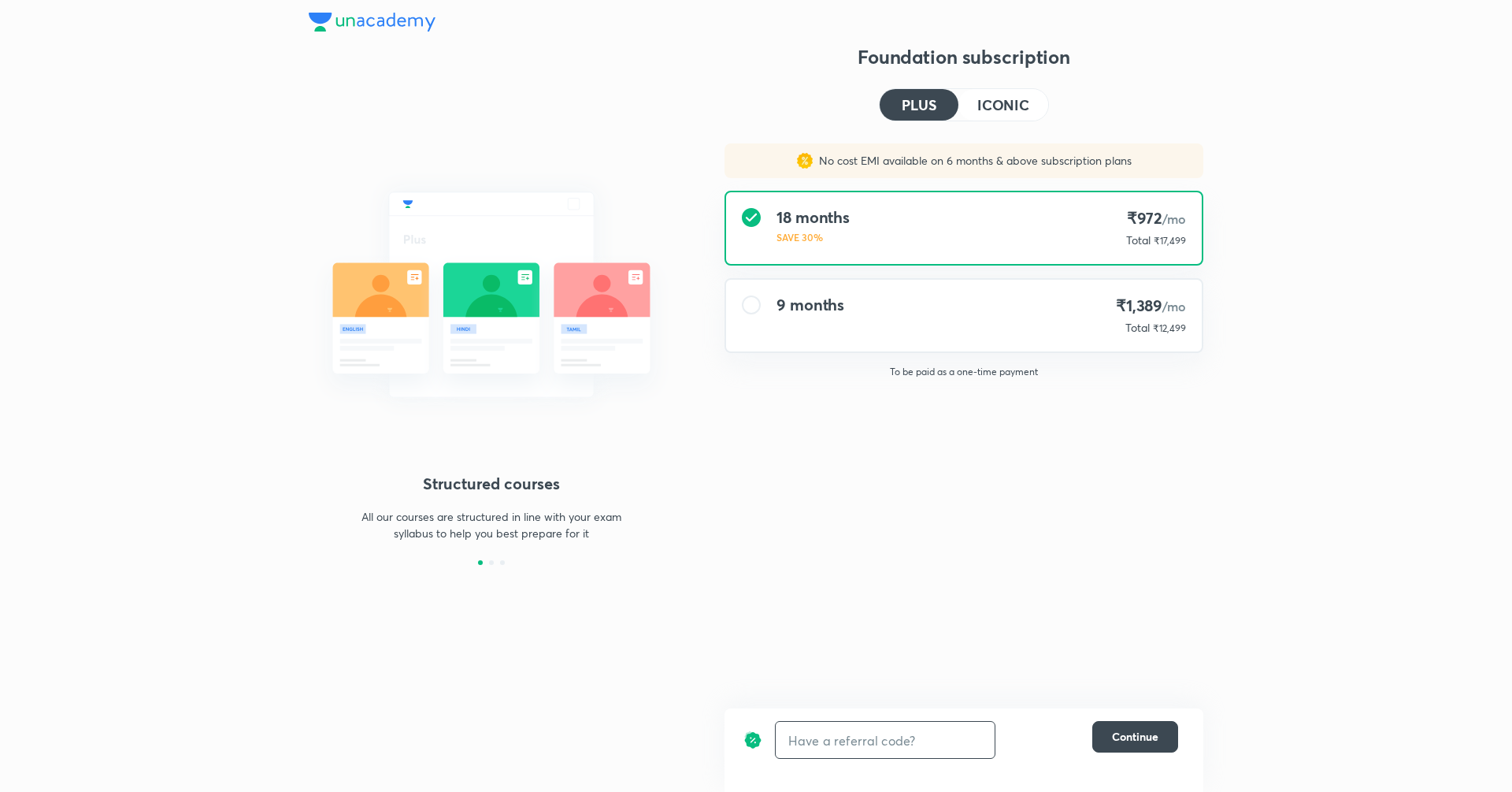
click at [862, 747] on input "text" at bounding box center [884, 740] width 219 height 37
type input "unlock"
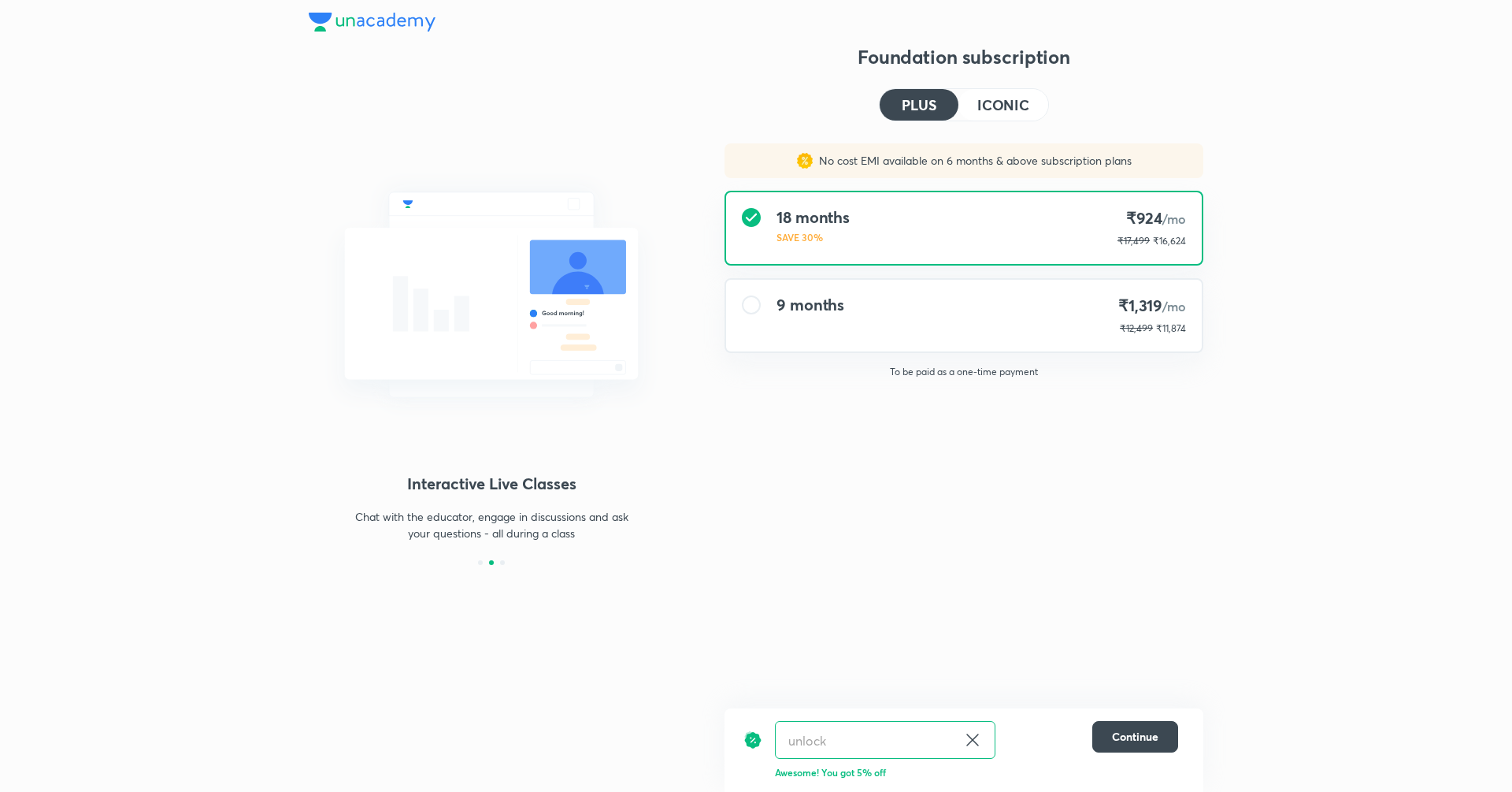
click at [1011, 122] on div "Foundation subscription PLUS ICONIC No cost EMI available on 6 months & above s…" at bounding box center [964, 305] width 479 height 521
click at [1007, 94] on button "ICONIC" at bounding box center [1003, 104] width 90 height 31
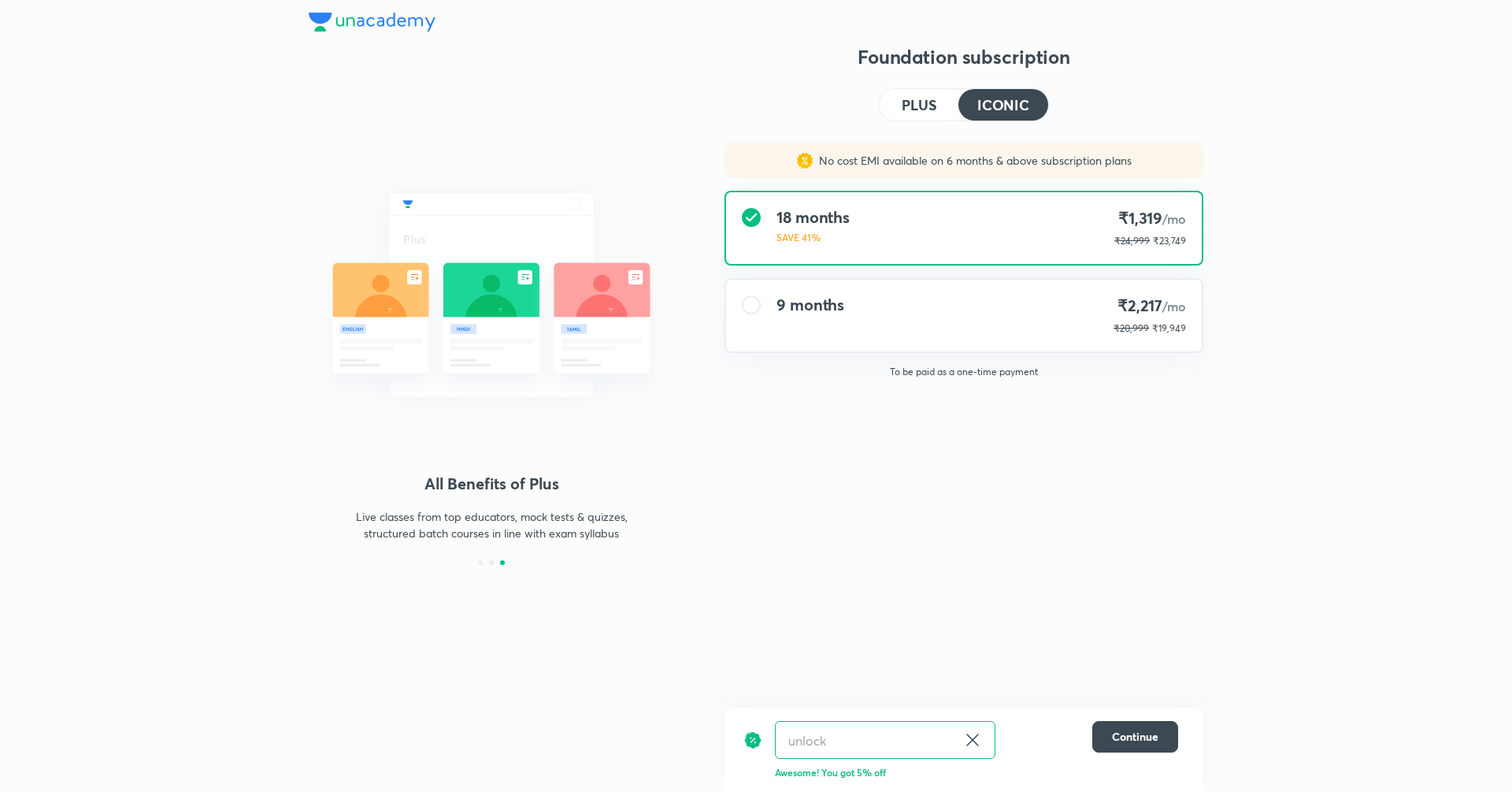
click at [941, 102] on button "PLUS" at bounding box center [918, 104] width 79 height 31
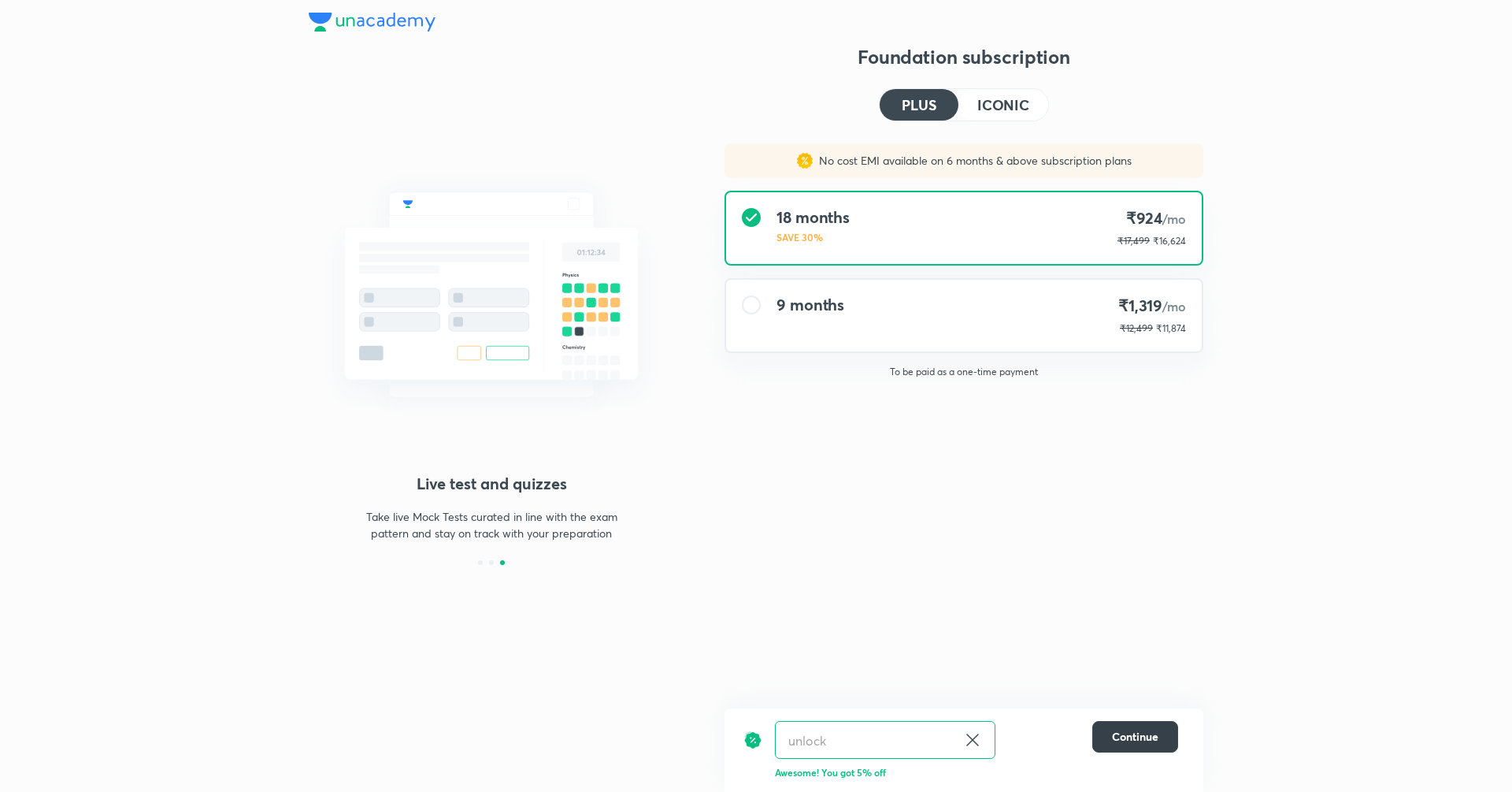
click at [1168, 743] on button "Continue" at bounding box center [1135, 736] width 86 height 31
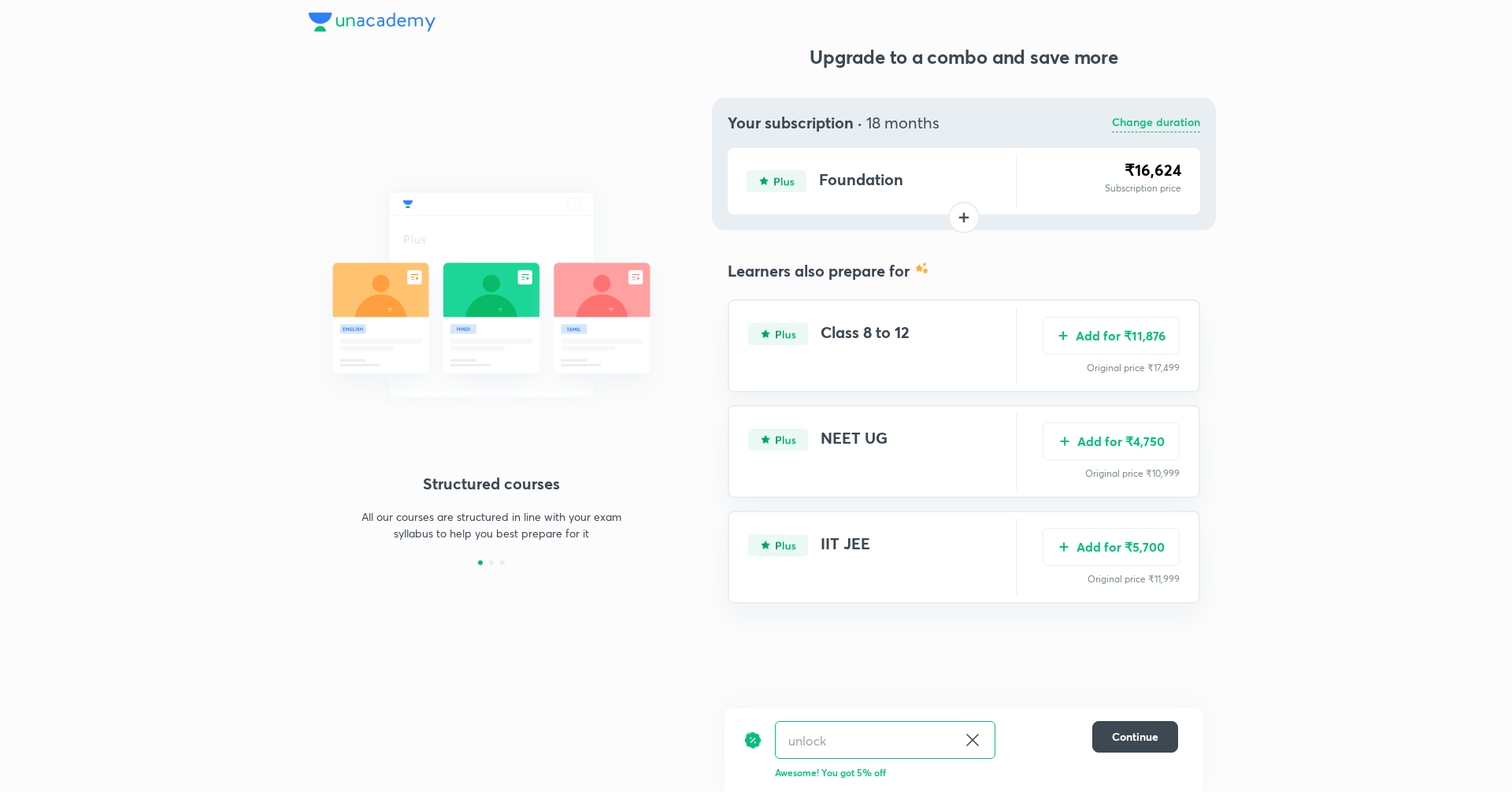
click at [1172, 128] on p "Change duration" at bounding box center [1155, 123] width 88 height 19
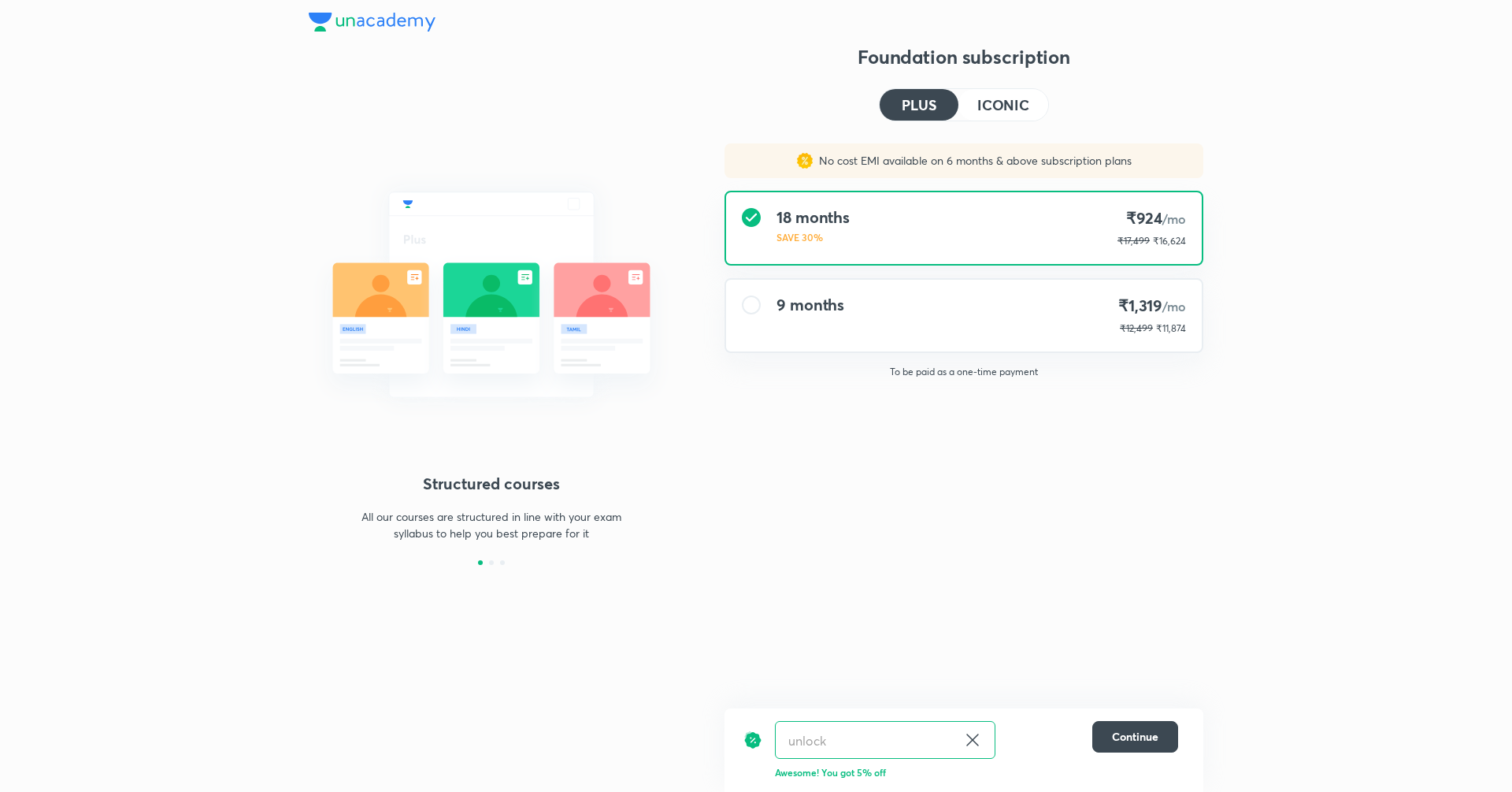
click at [986, 305] on div "9 months ₹1,319 /mo ₹12,499 ₹11,874" at bounding box center [964, 315] width 475 height 72
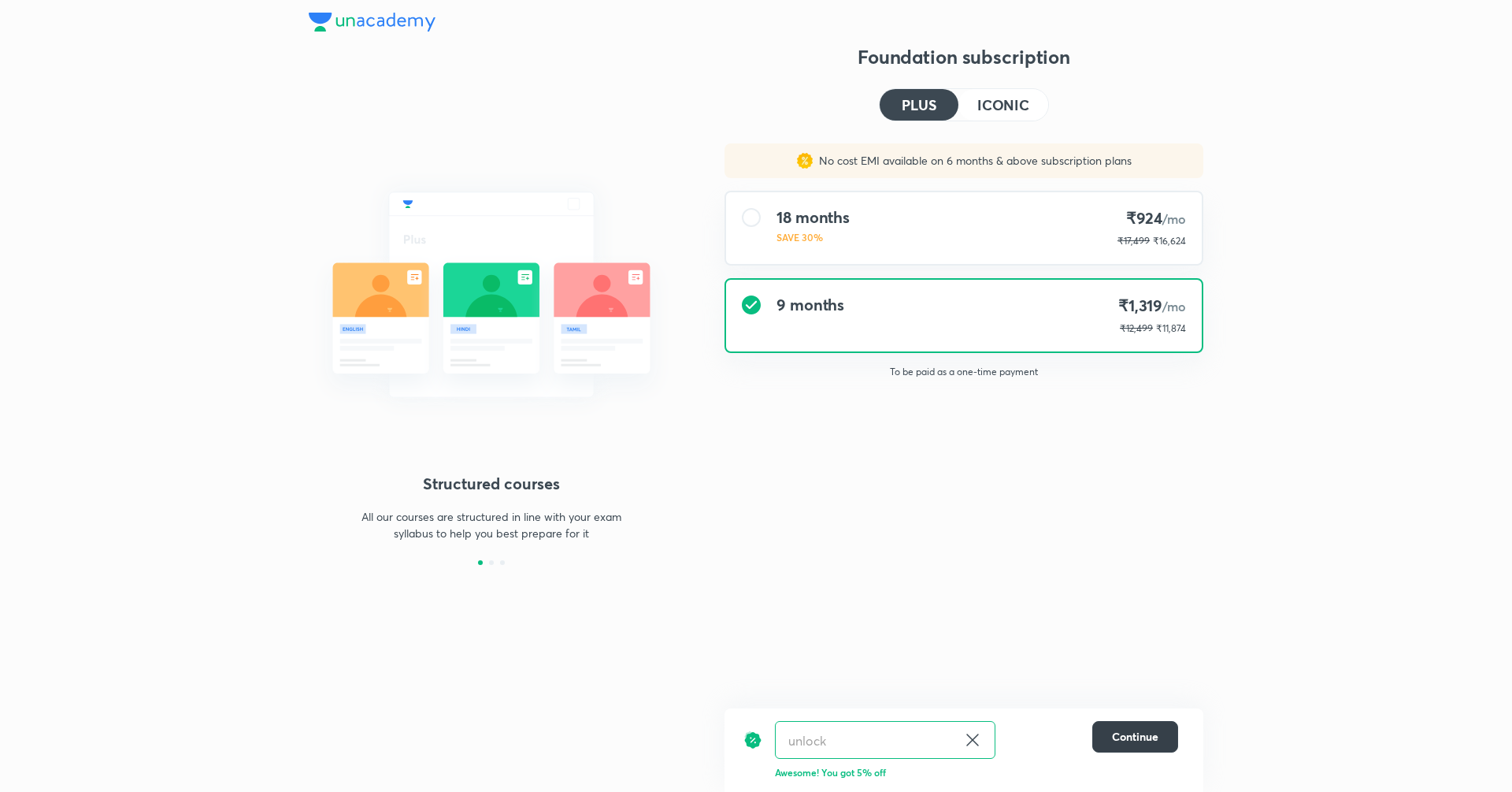
click at [1132, 740] on span "Continue" at bounding box center [1134, 736] width 46 height 16
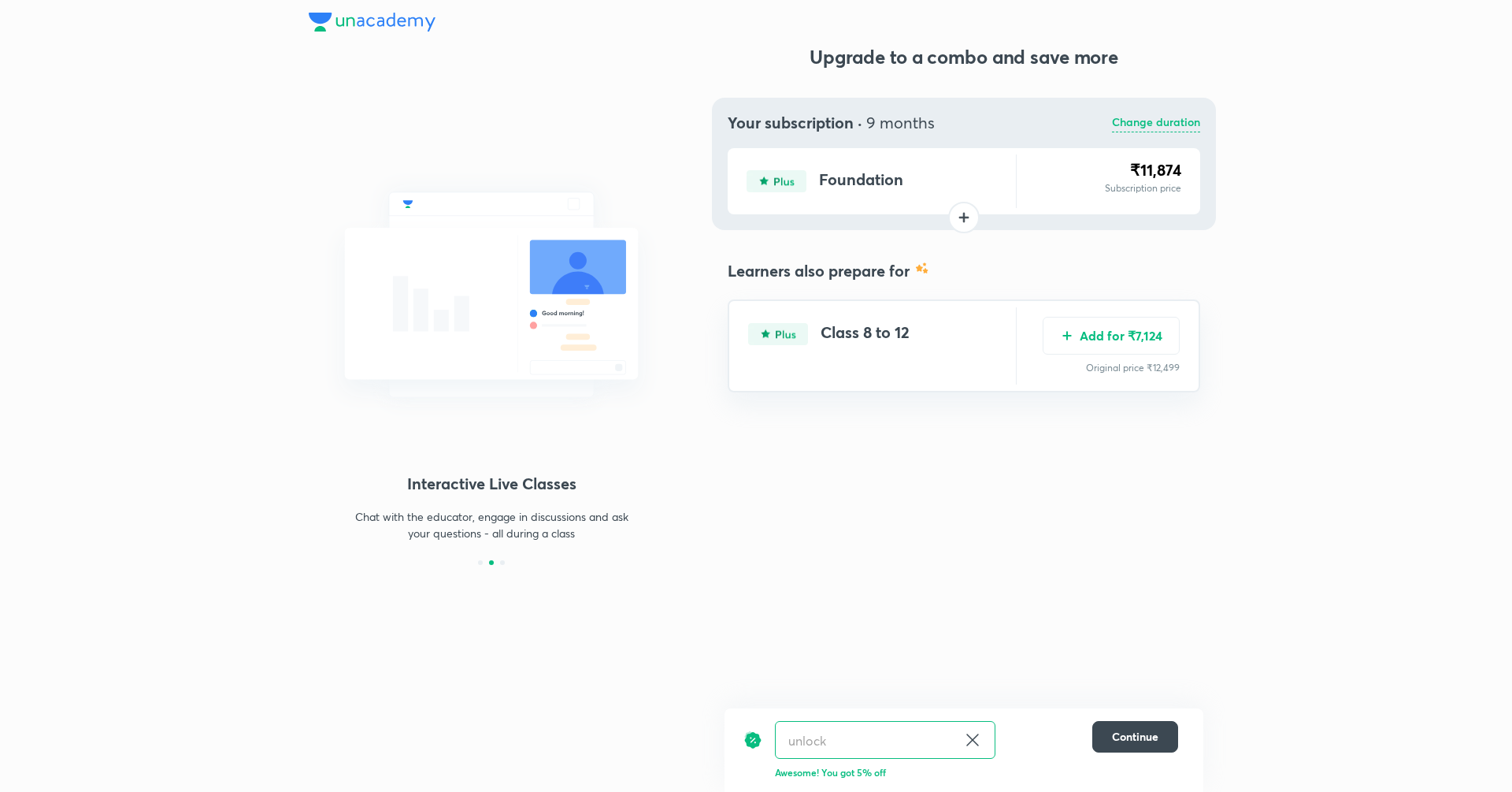
click at [1158, 130] on p "Change duration" at bounding box center [1155, 123] width 88 height 19
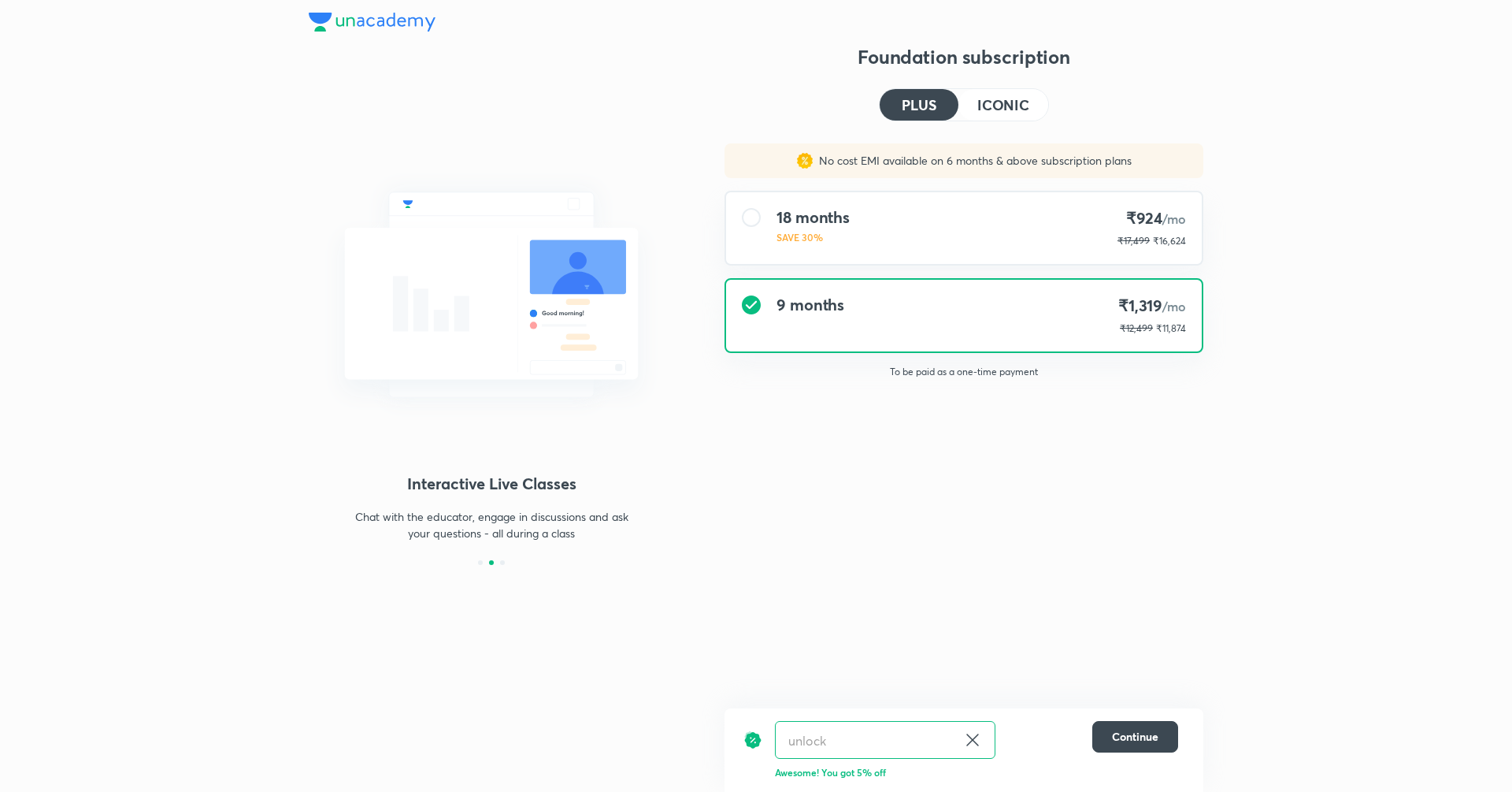
click at [989, 111] on h4 "ICONIC" at bounding box center [1003, 104] width 52 height 14
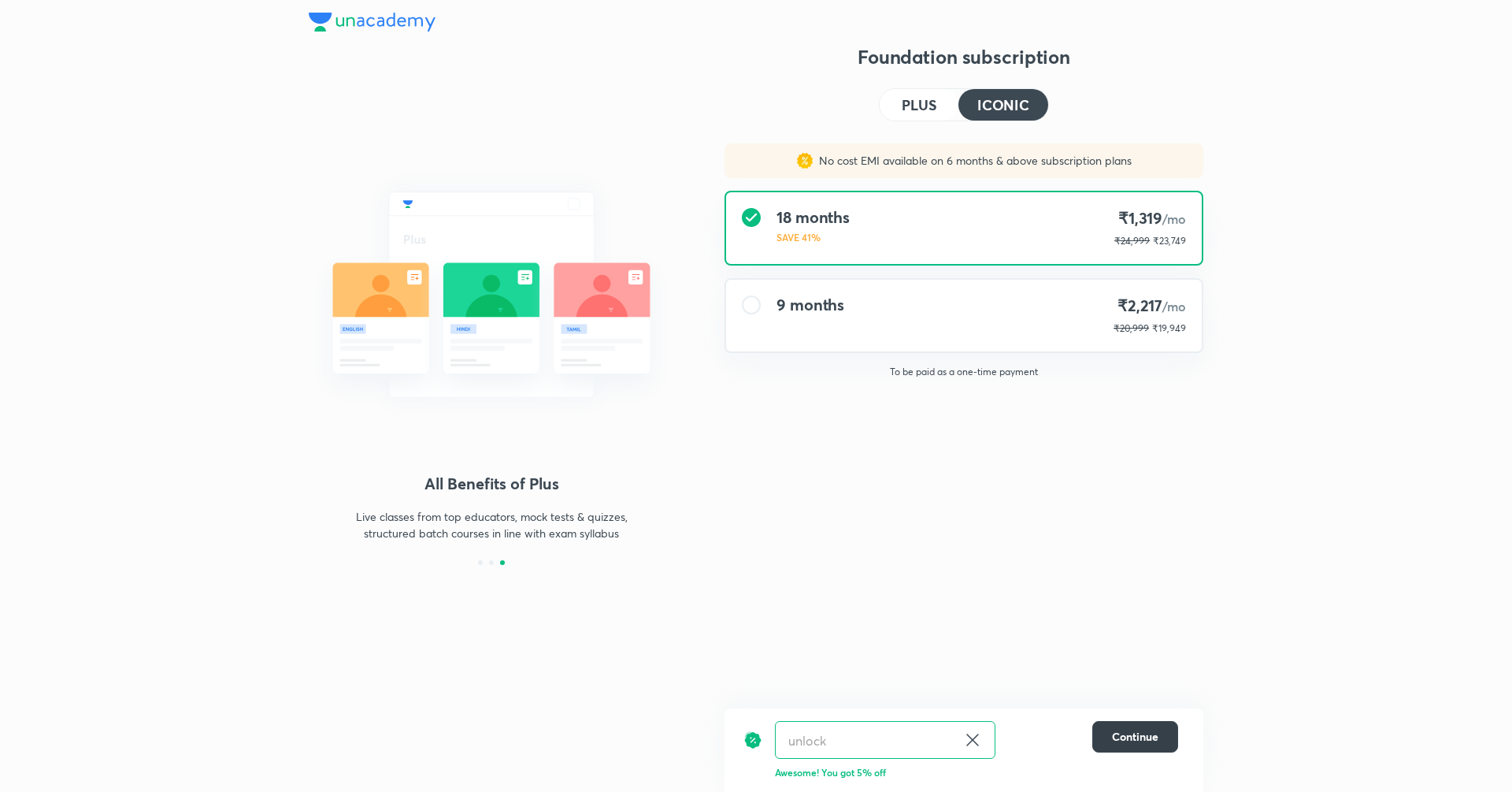
click at [1121, 731] on span "Continue" at bounding box center [1134, 736] width 46 height 16
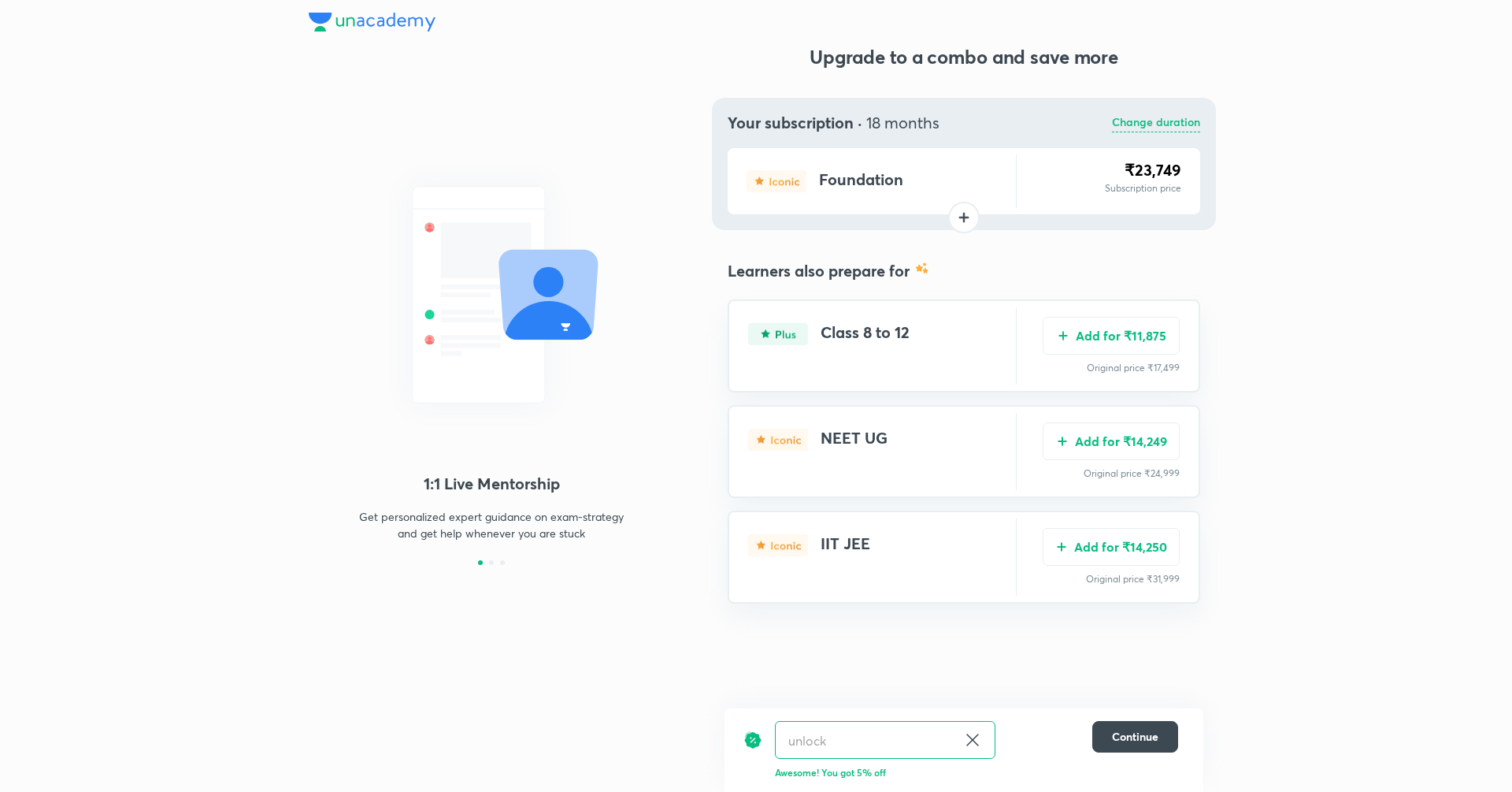
click at [1160, 112] on div "Your subscription · 18 months Change duration Foundation ₹23,749 Subscription p…" at bounding box center [964, 164] width 504 height 133
click at [1184, 127] on p "Change duration" at bounding box center [1155, 123] width 88 height 19
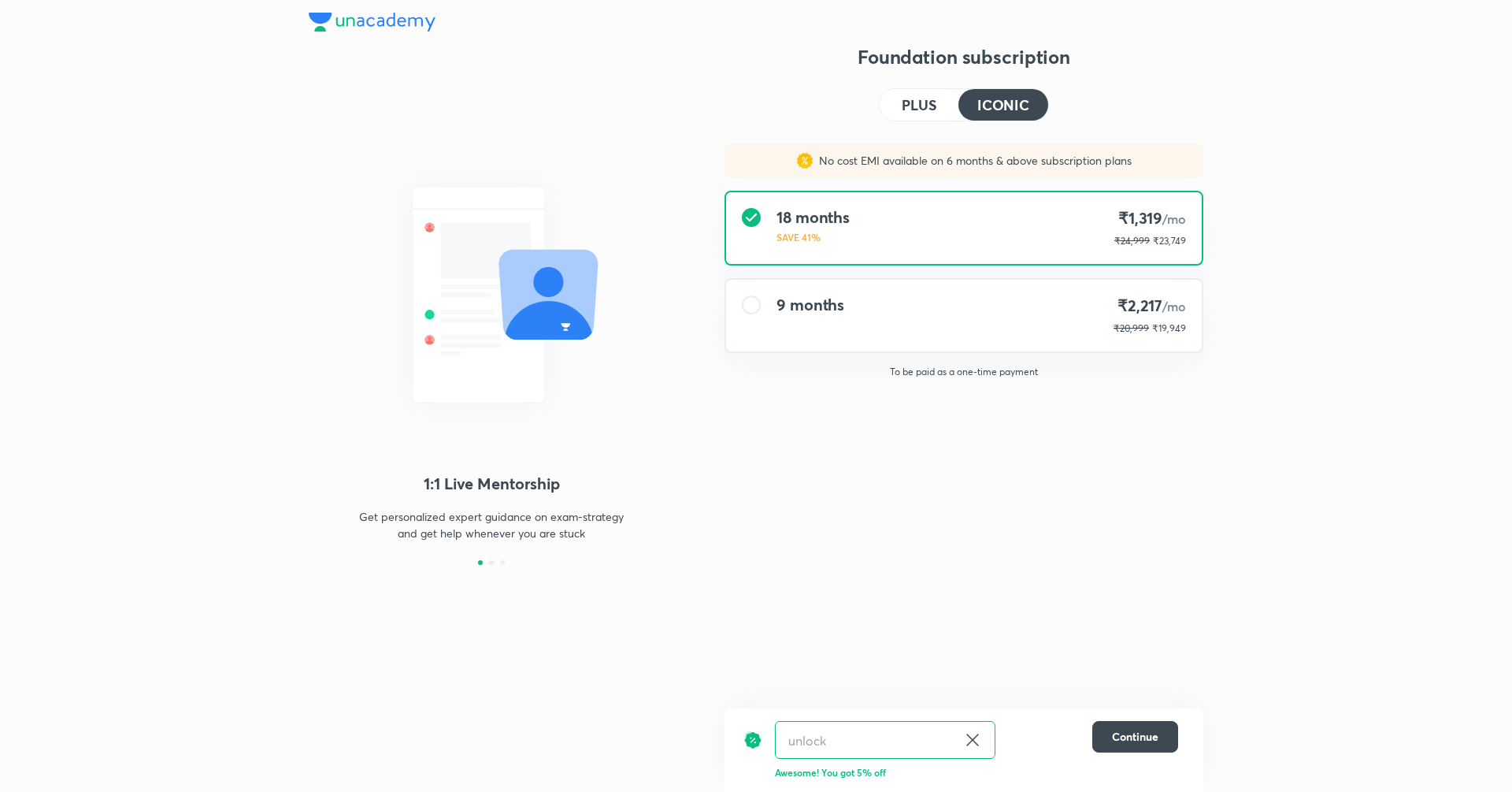
click at [1117, 316] on h4 "₹2,217 /mo" at bounding box center [1149, 306] width 73 height 21
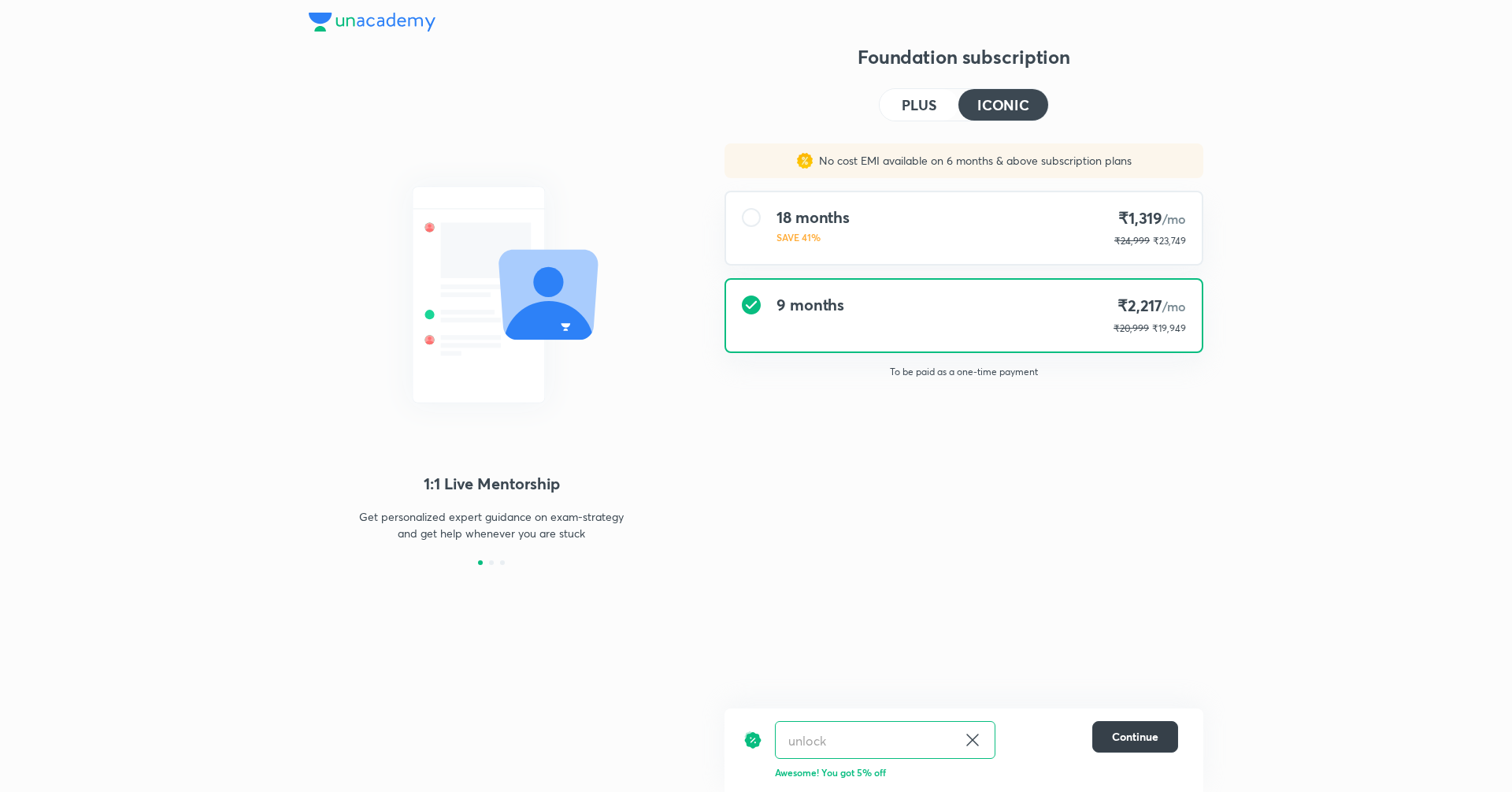
click at [1121, 732] on span "Continue" at bounding box center [1134, 736] width 46 height 16
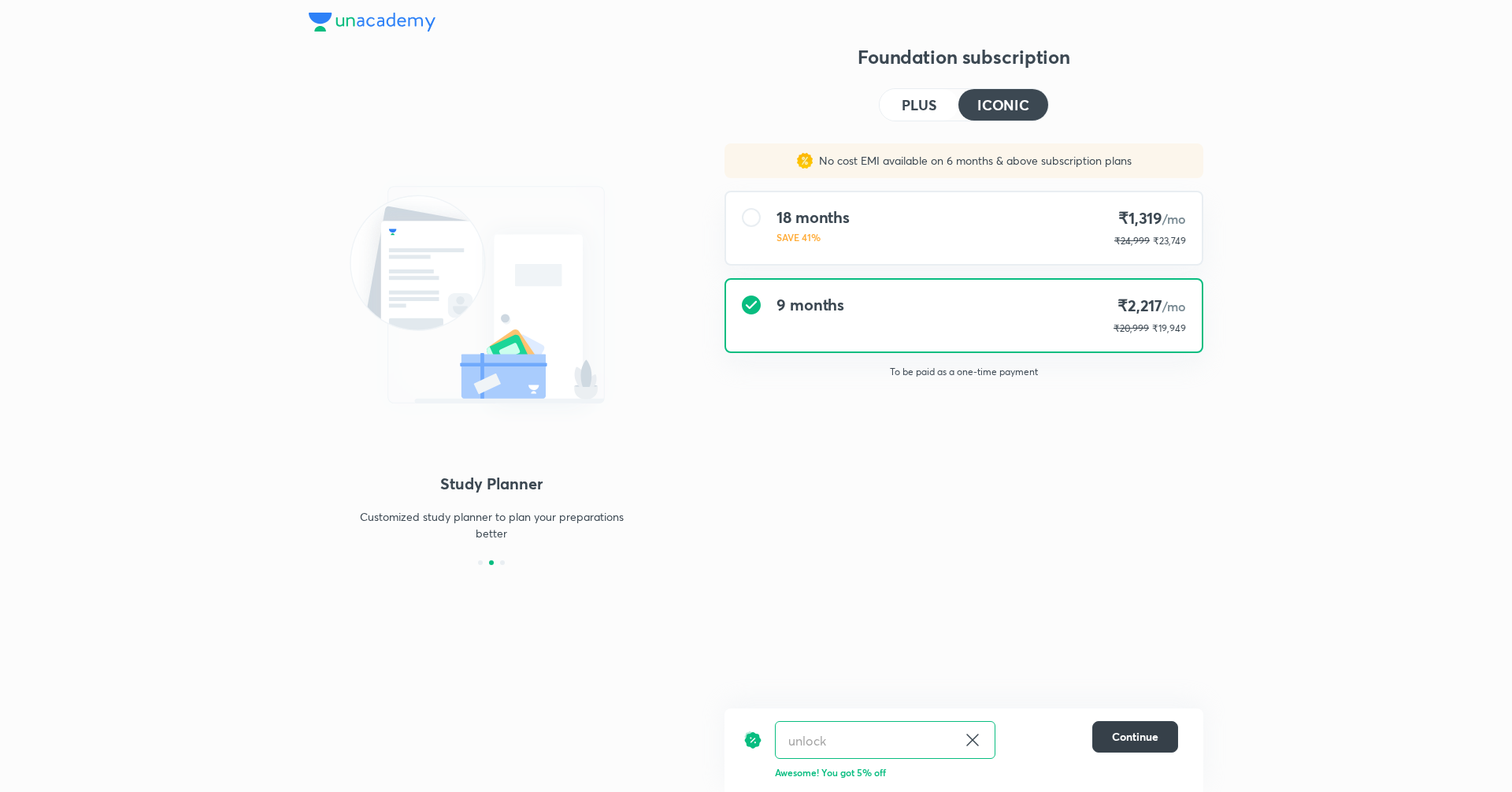
click at [1138, 738] on span "Continue" at bounding box center [1134, 736] width 46 height 16
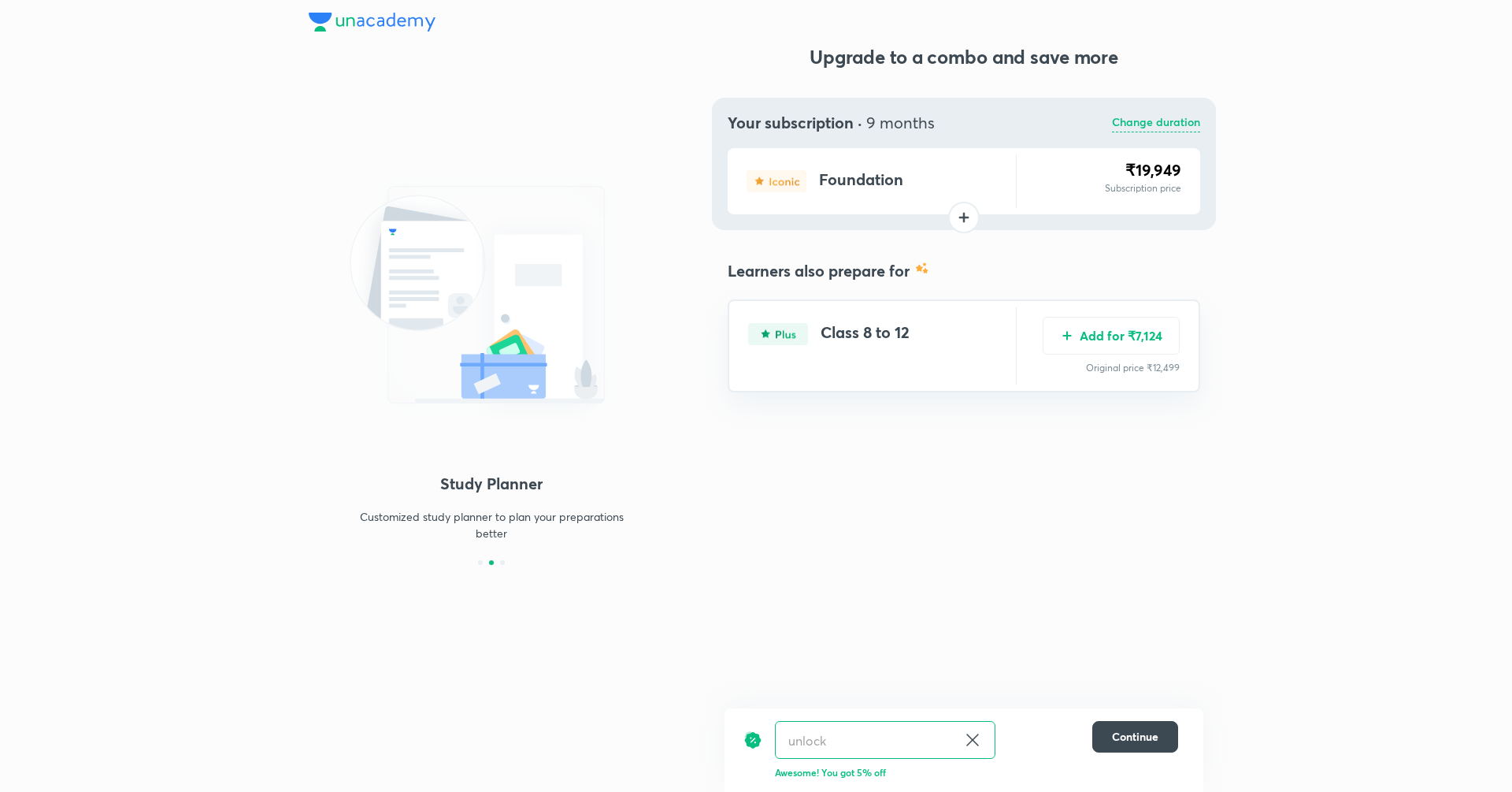
click at [1165, 129] on p "Change duration" at bounding box center [1155, 123] width 88 height 19
